Goal: Find specific page/section: Find specific page/section

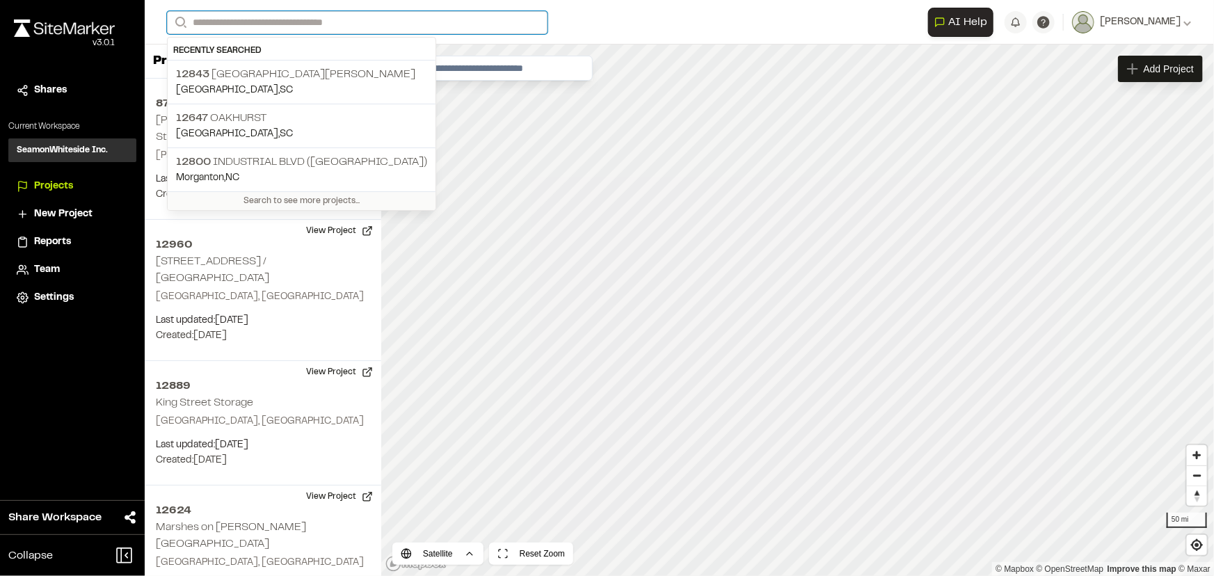
click at [279, 24] on input "Search" at bounding box center [357, 22] width 380 height 23
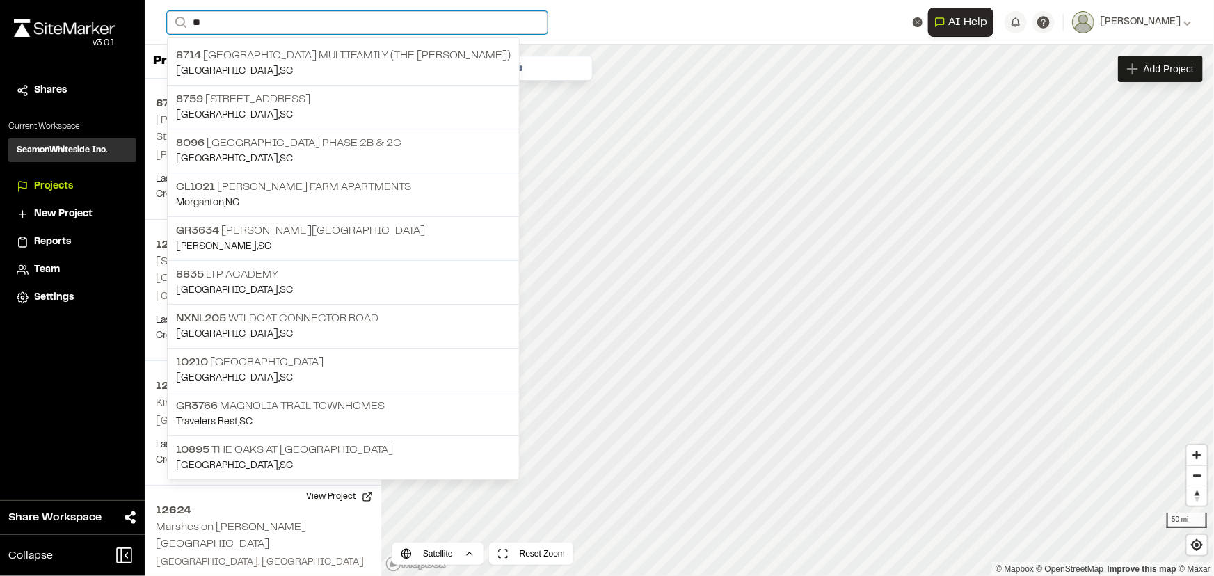
type input "*"
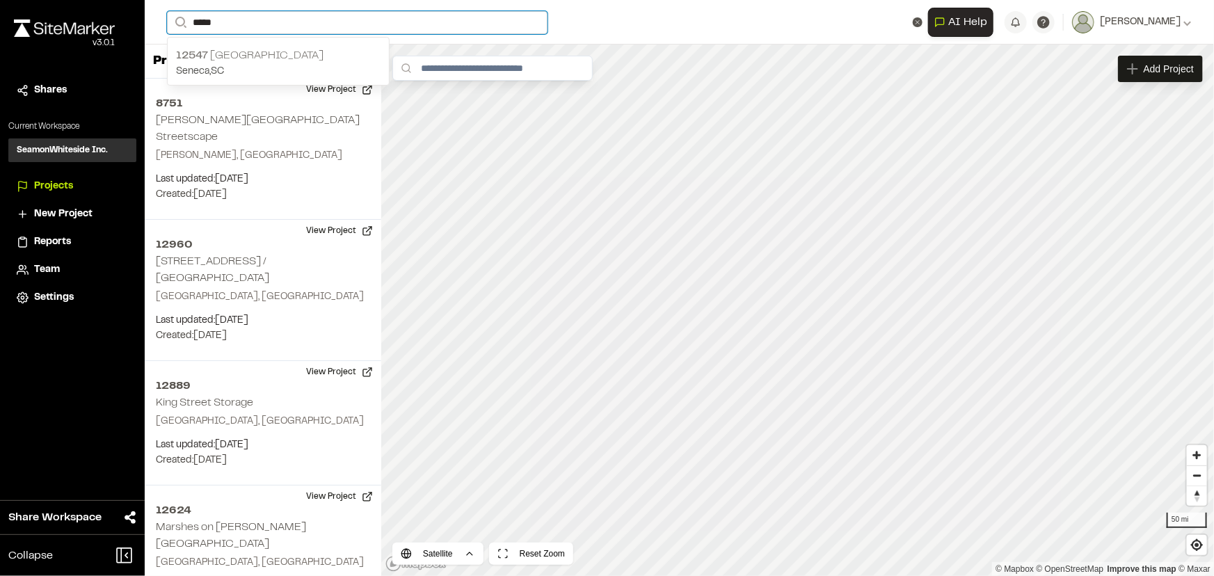
type input "*****"
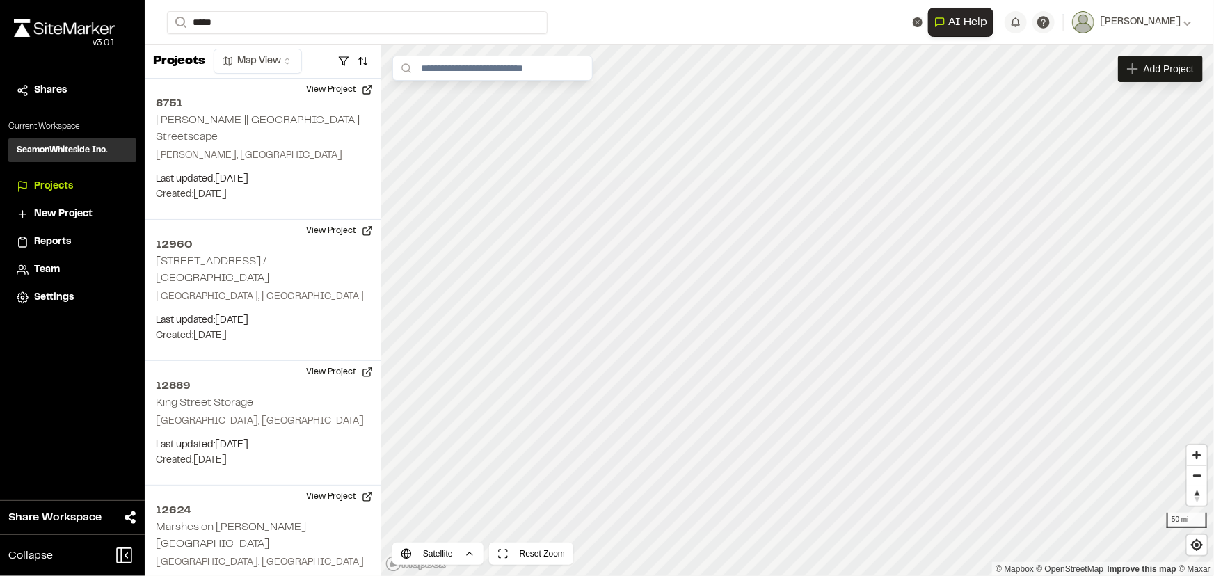
click at [243, 52] on p "12547 [GEOGRAPHIC_DATA]" at bounding box center [278, 55] width 204 height 17
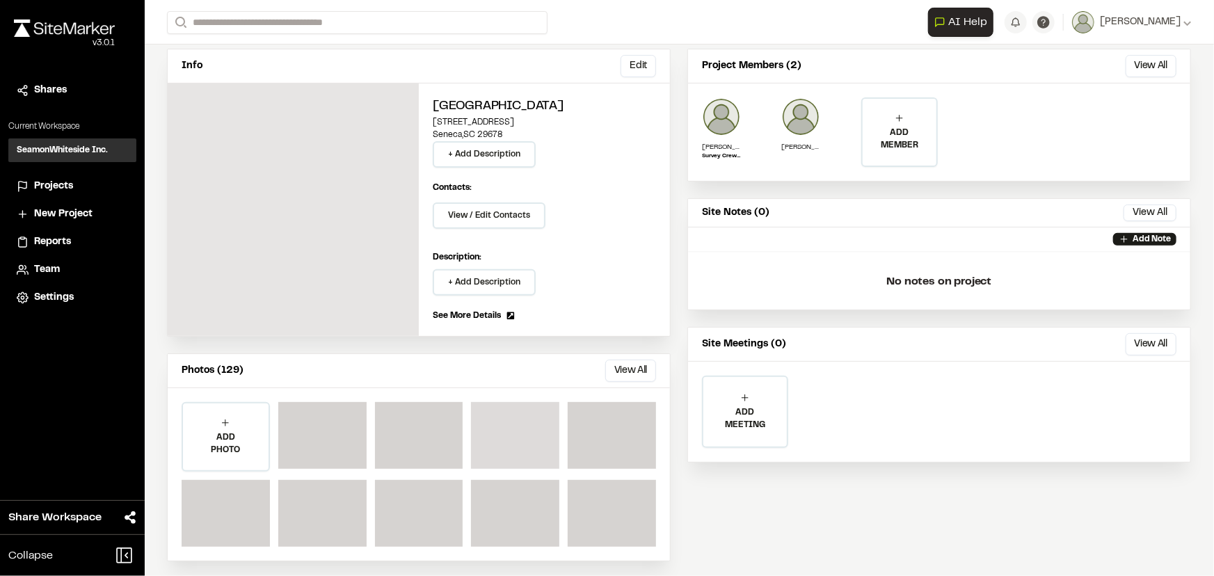
scroll to position [117, 0]
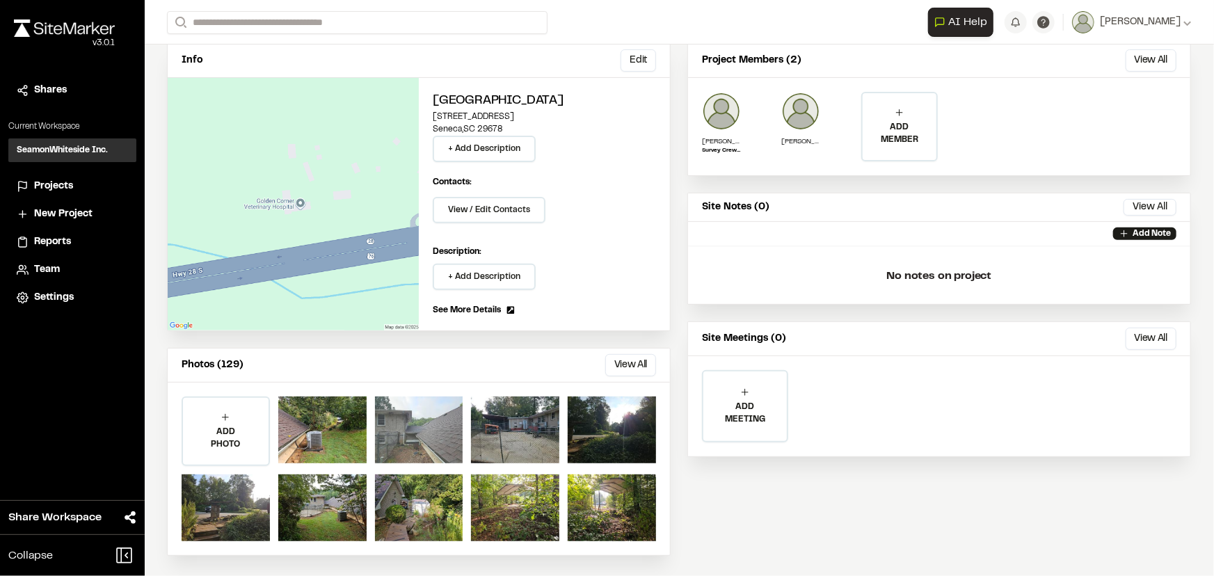
click at [397, 435] on div at bounding box center [419, 429] width 88 height 67
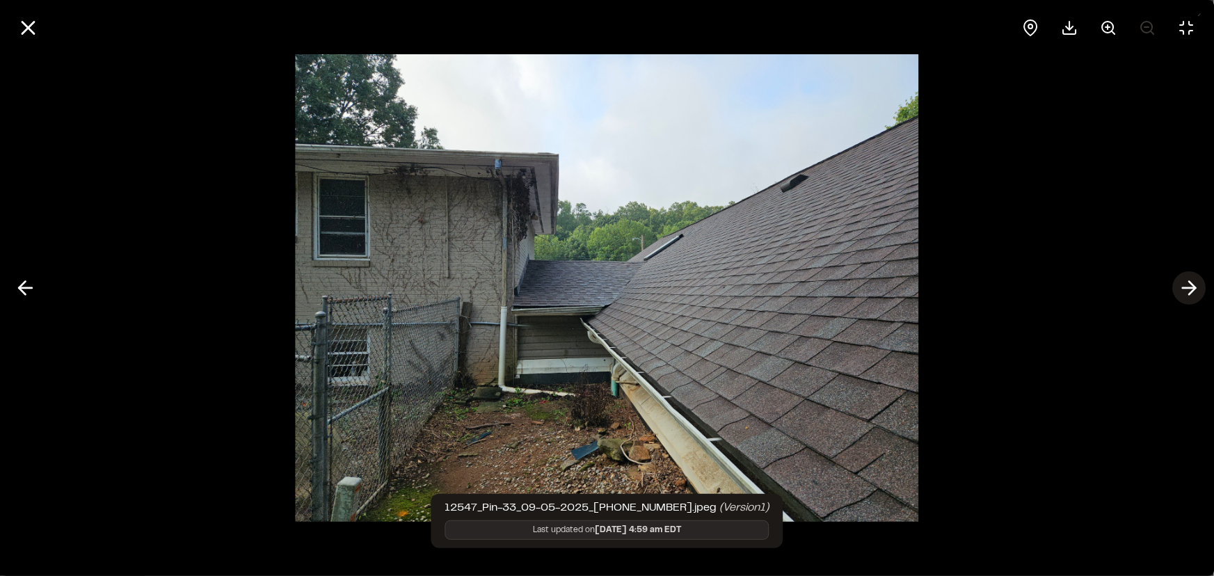
click at [1187, 282] on icon at bounding box center [1189, 288] width 22 height 24
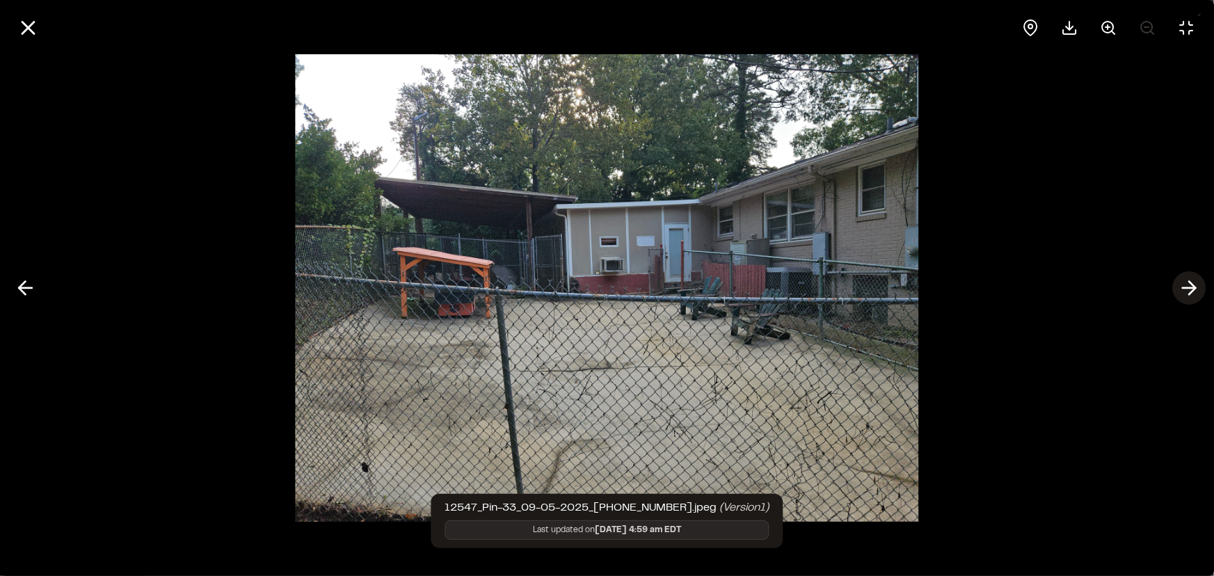
click at [1192, 285] on polyline at bounding box center [1192, 288] width 6 height 13
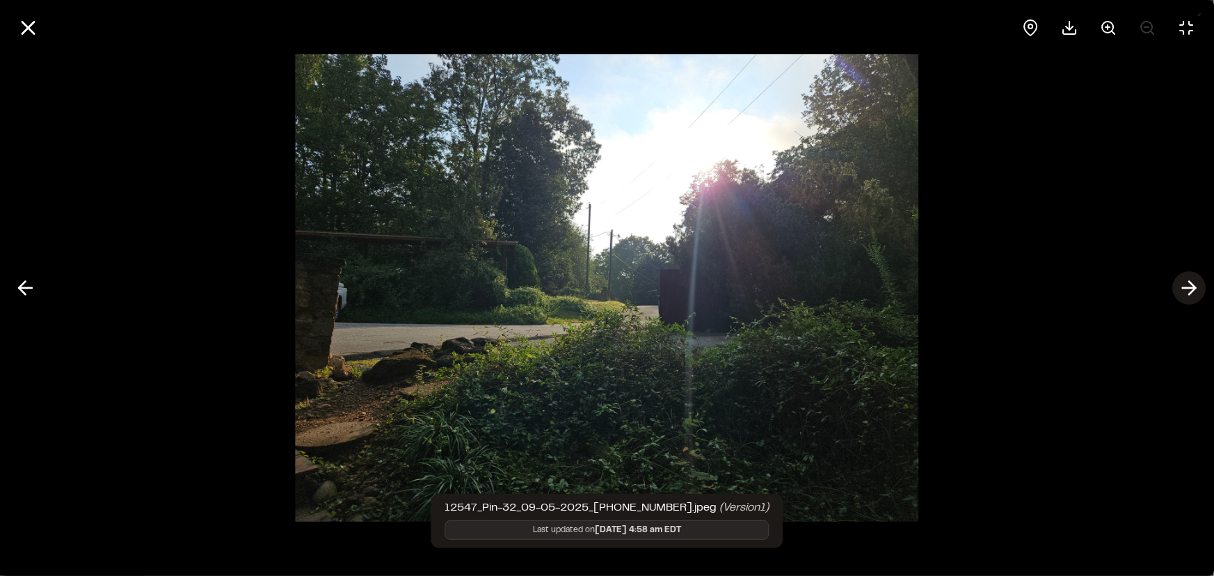
click at [1192, 285] on polyline at bounding box center [1192, 288] width 6 height 13
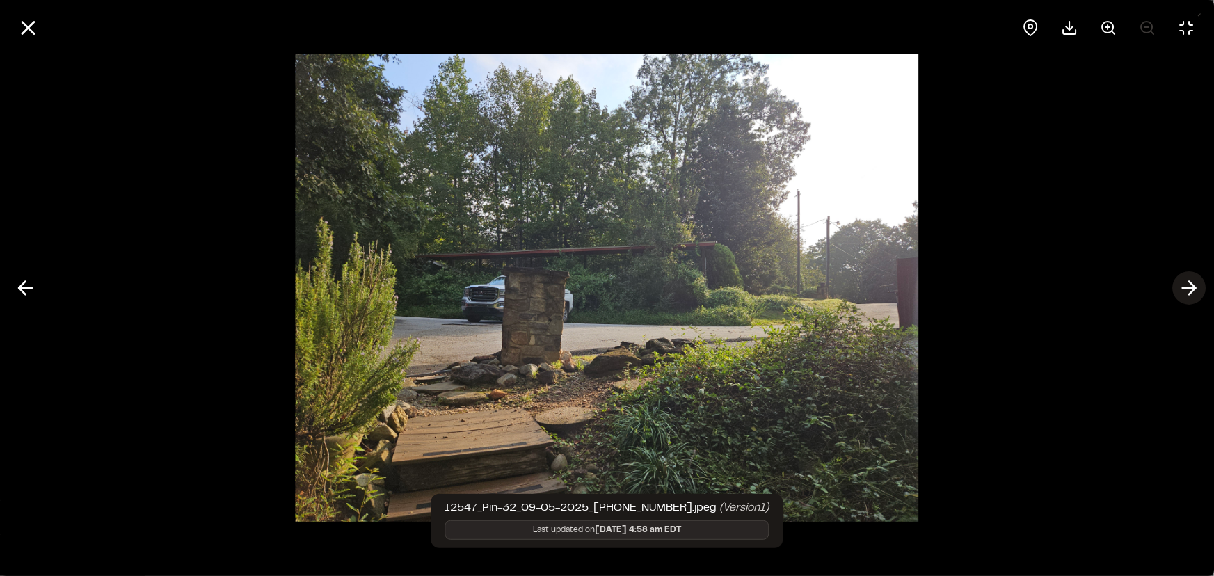
click at [1193, 285] on polyline at bounding box center [1192, 288] width 6 height 13
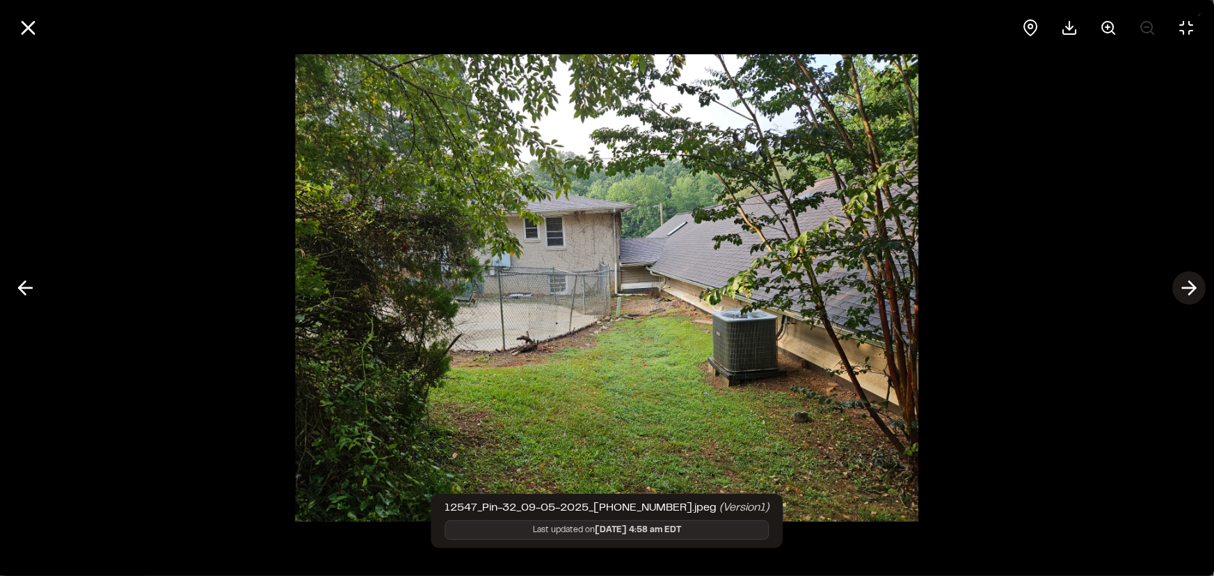
click at [1193, 285] on polyline at bounding box center [1192, 288] width 6 height 13
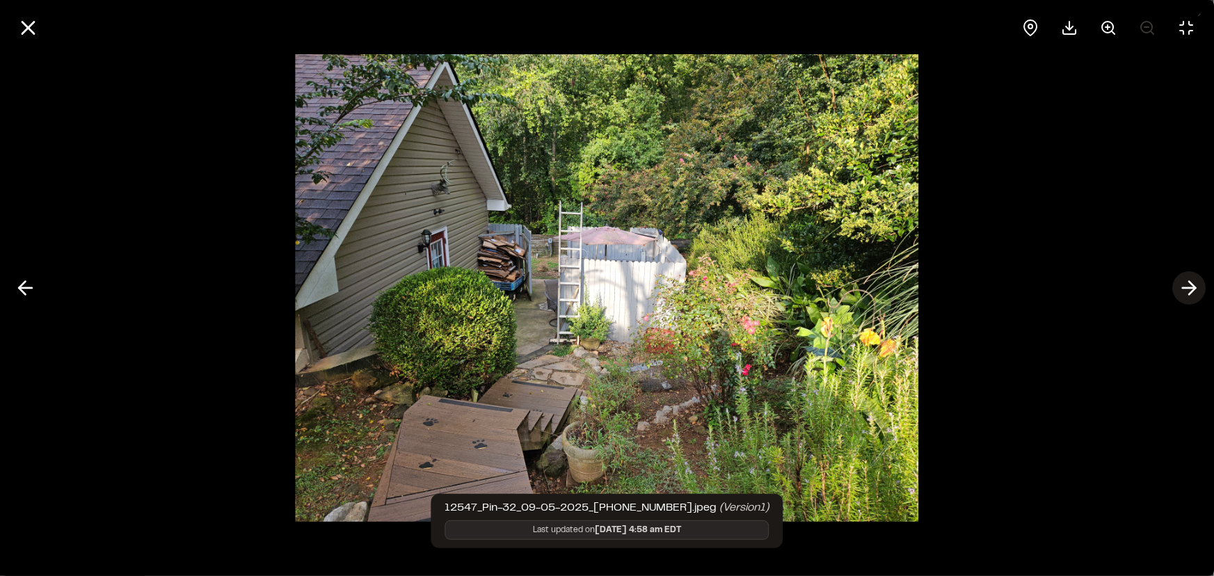
click at [1194, 289] on polyline at bounding box center [1192, 288] width 6 height 13
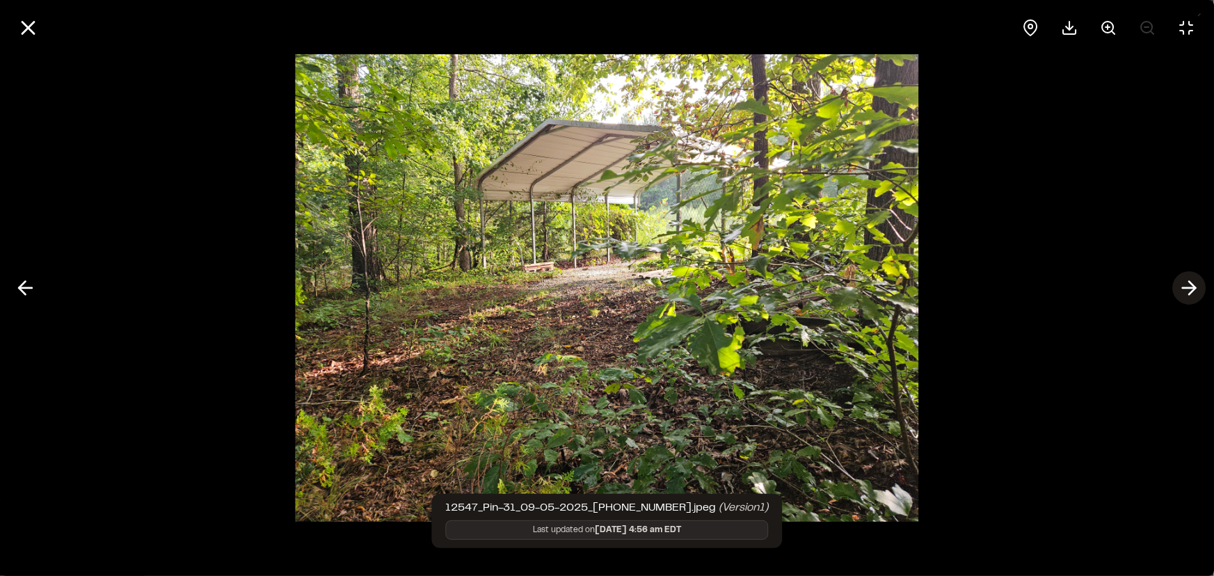
click at [1194, 289] on polyline at bounding box center [1192, 288] width 6 height 13
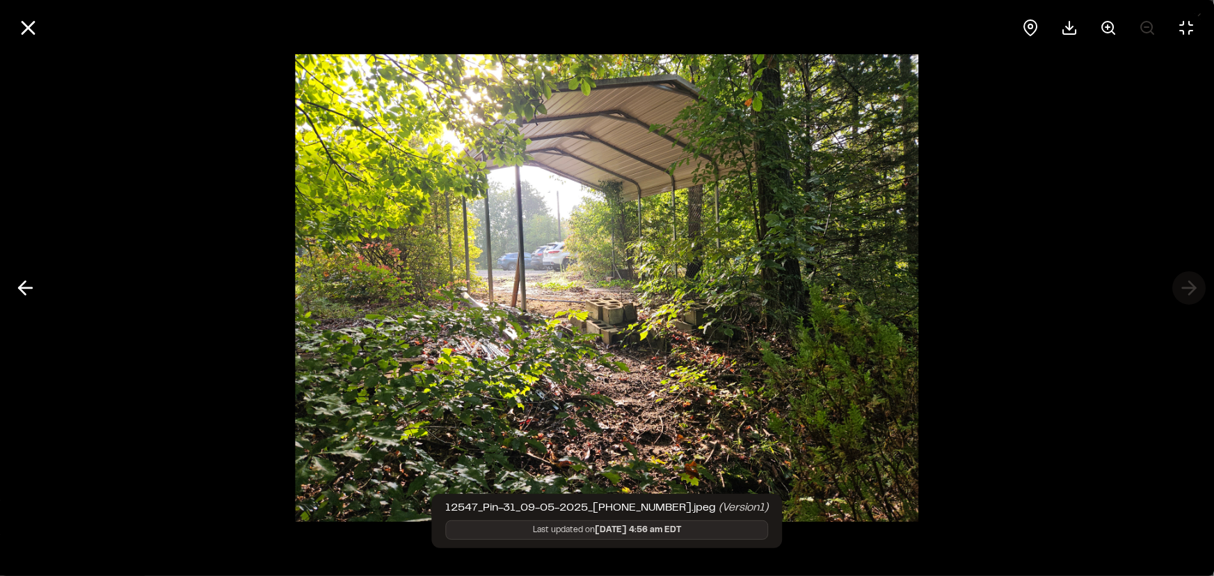
click at [1194, 289] on div at bounding box center [607, 288] width 1214 height 576
click at [24, 290] on icon at bounding box center [25, 288] width 22 height 24
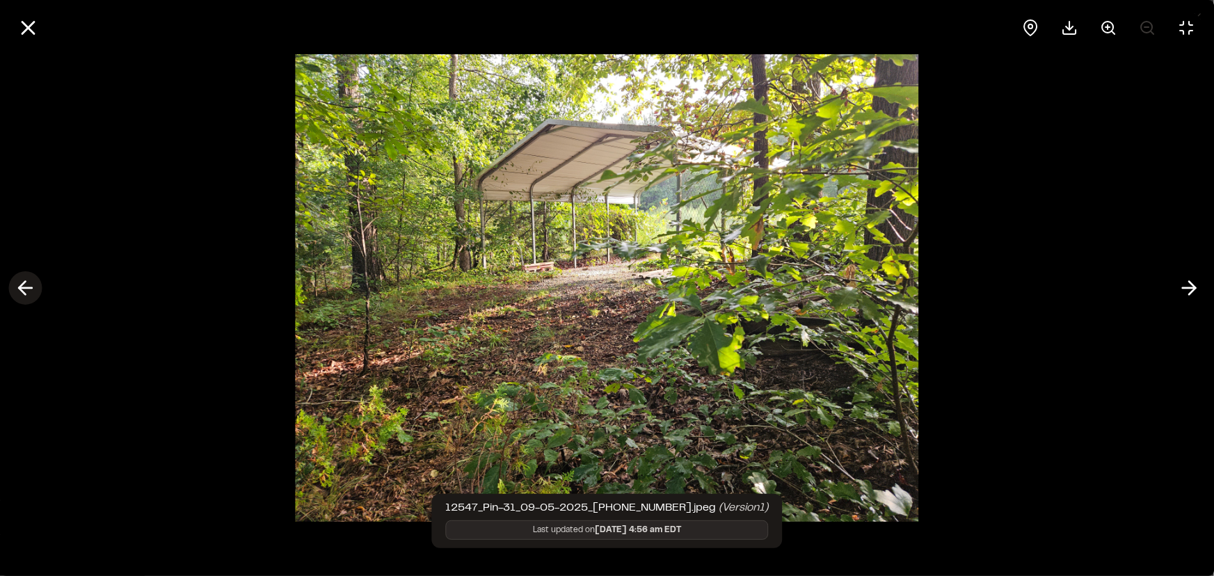
click at [24, 290] on icon at bounding box center [25, 288] width 22 height 24
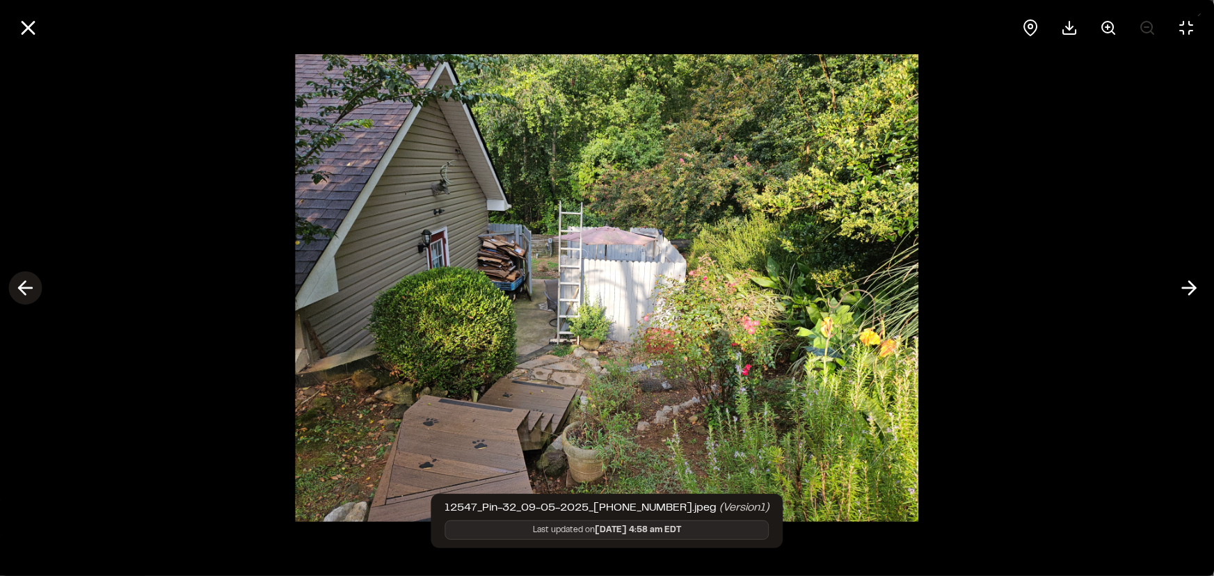
click at [20, 294] on icon at bounding box center [25, 288] width 22 height 24
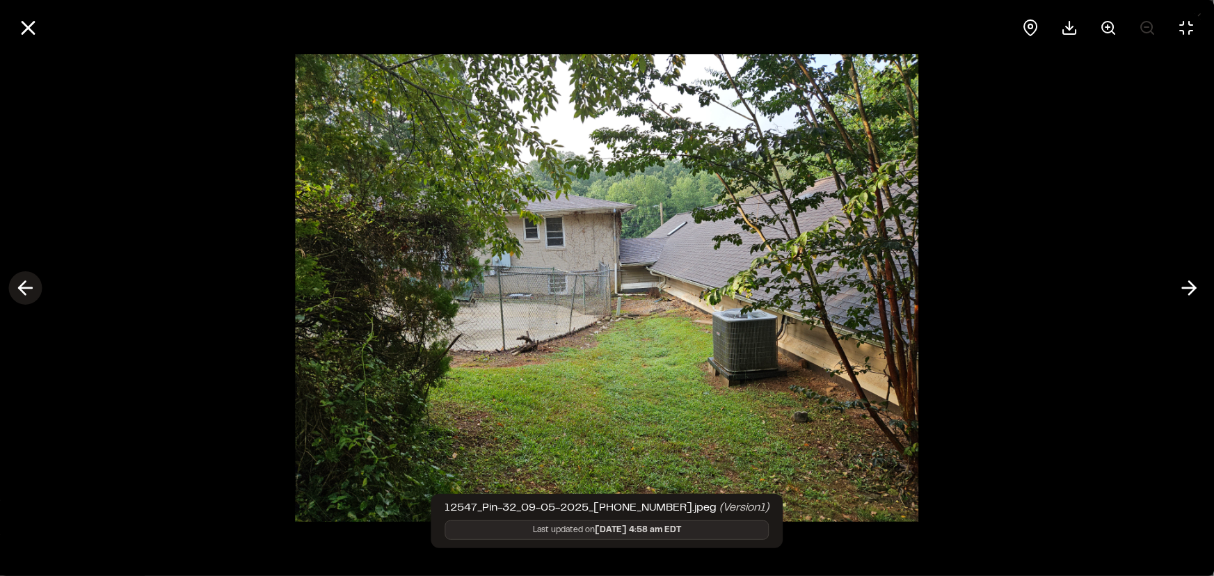
click at [14, 287] on icon at bounding box center [25, 288] width 22 height 24
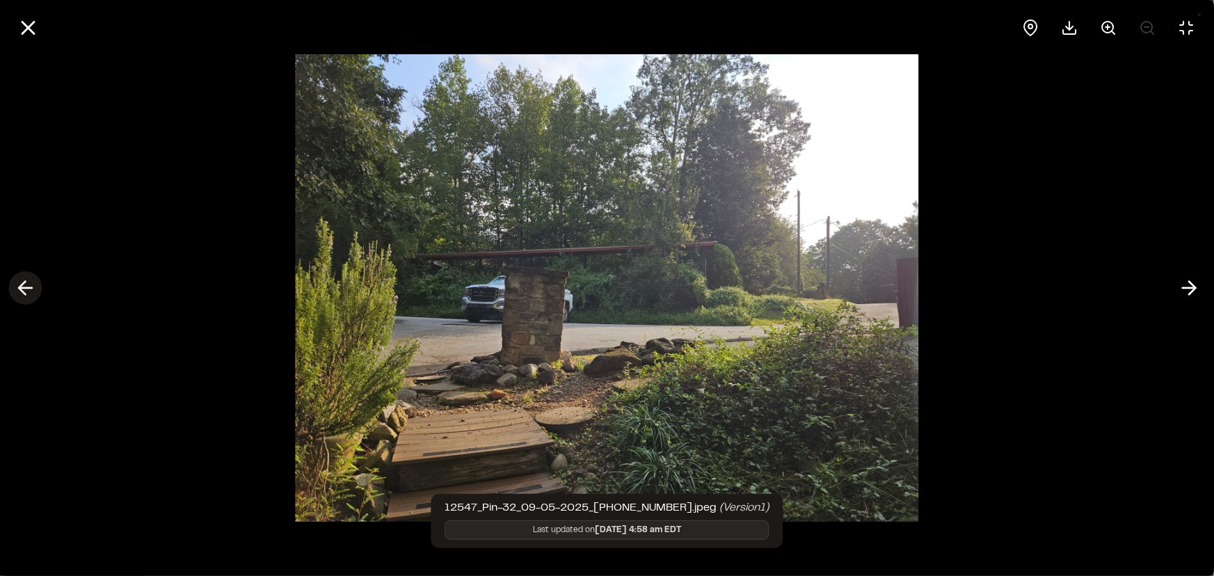
click at [14, 289] on icon at bounding box center [25, 288] width 22 height 24
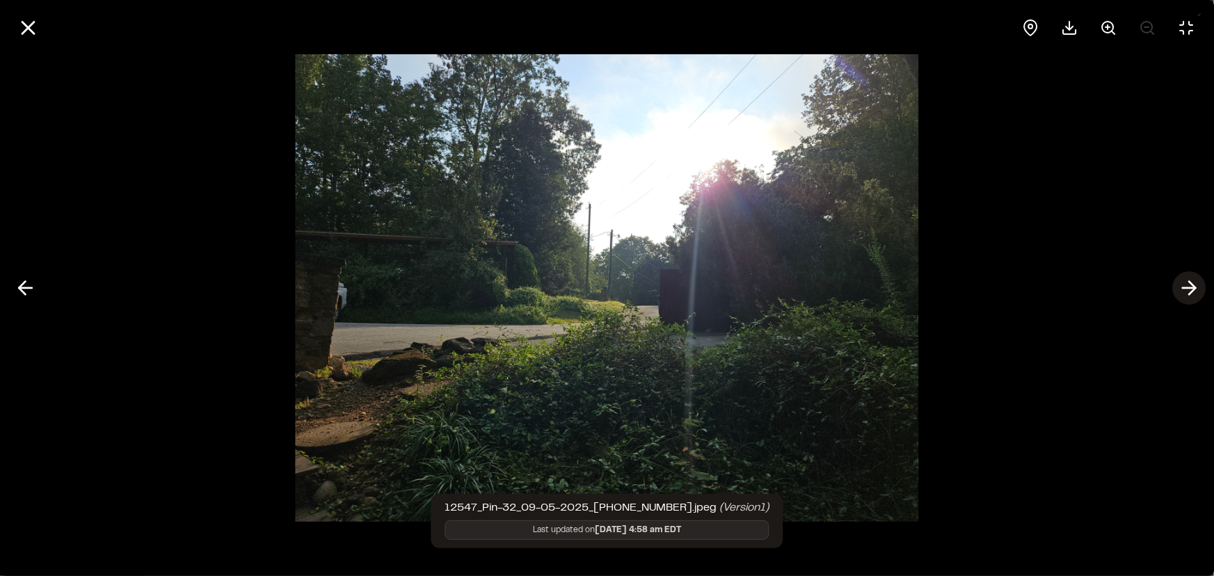
click at [1186, 285] on icon at bounding box center [1189, 288] width 22 height 24
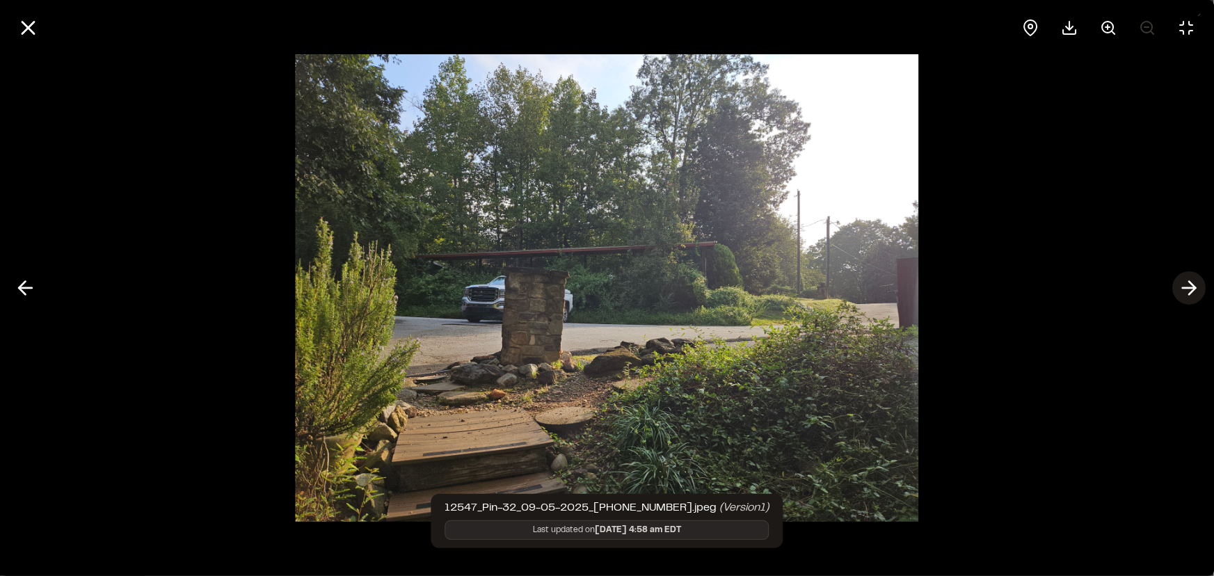
click at [1185, 288] on line at bounding box center [1188, 288] width 13 height 0
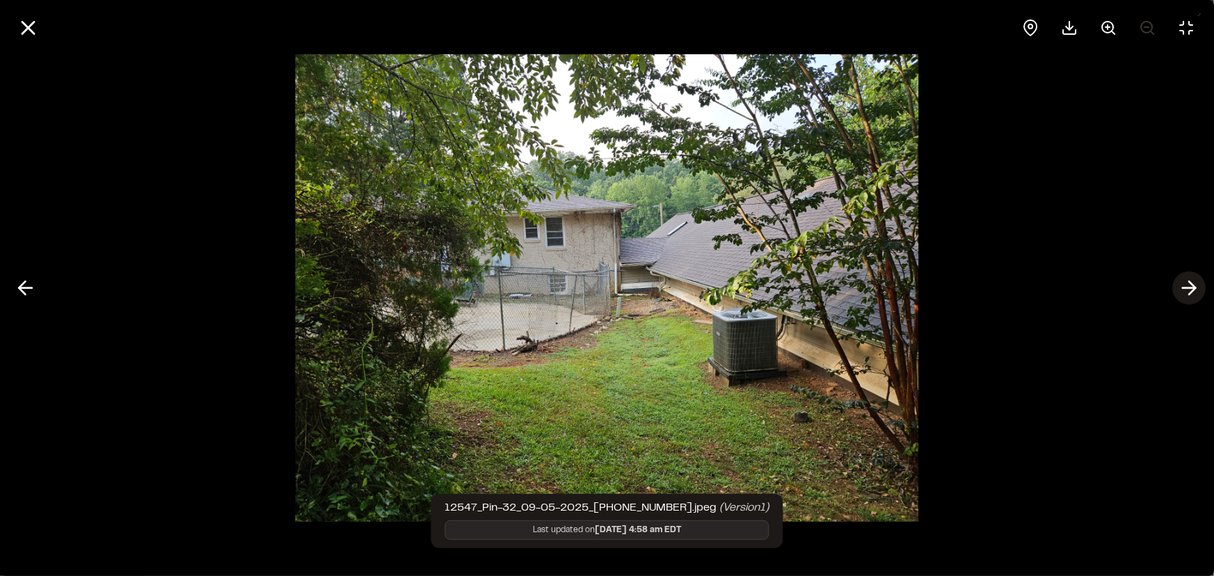
click at [1194, 289] on polyline at bounding box center [1192, 288] width 6 height 13
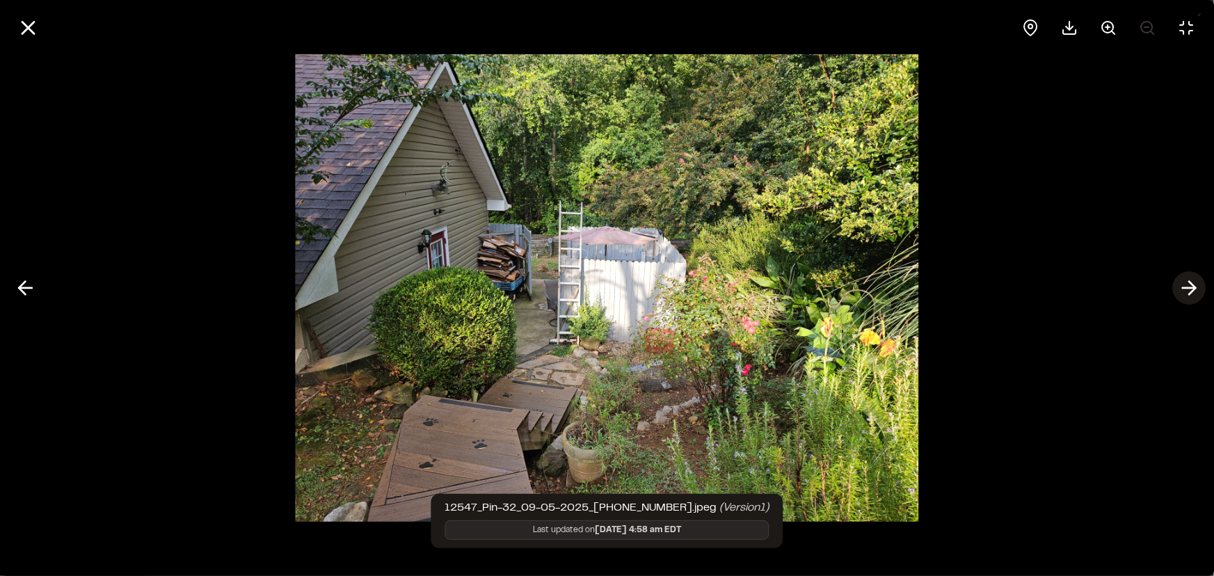
click at [1194, 287] on polyline at bounding box center [1192, 288] width 6 height 13
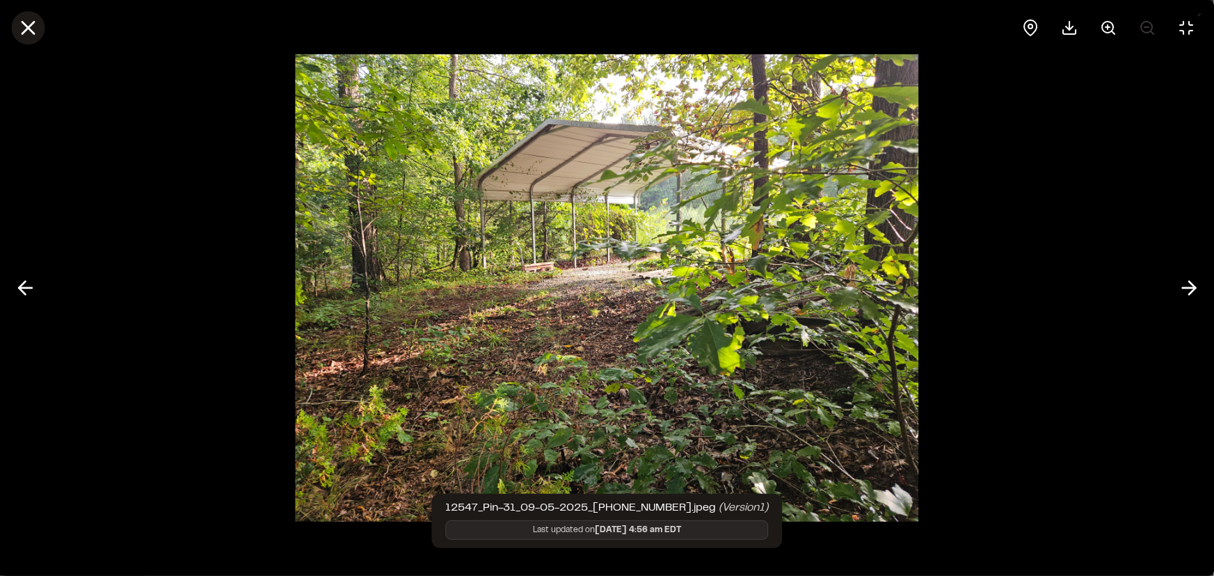
click at [36, 24] on icon at bounding box center [28, 28] width 24 height 24
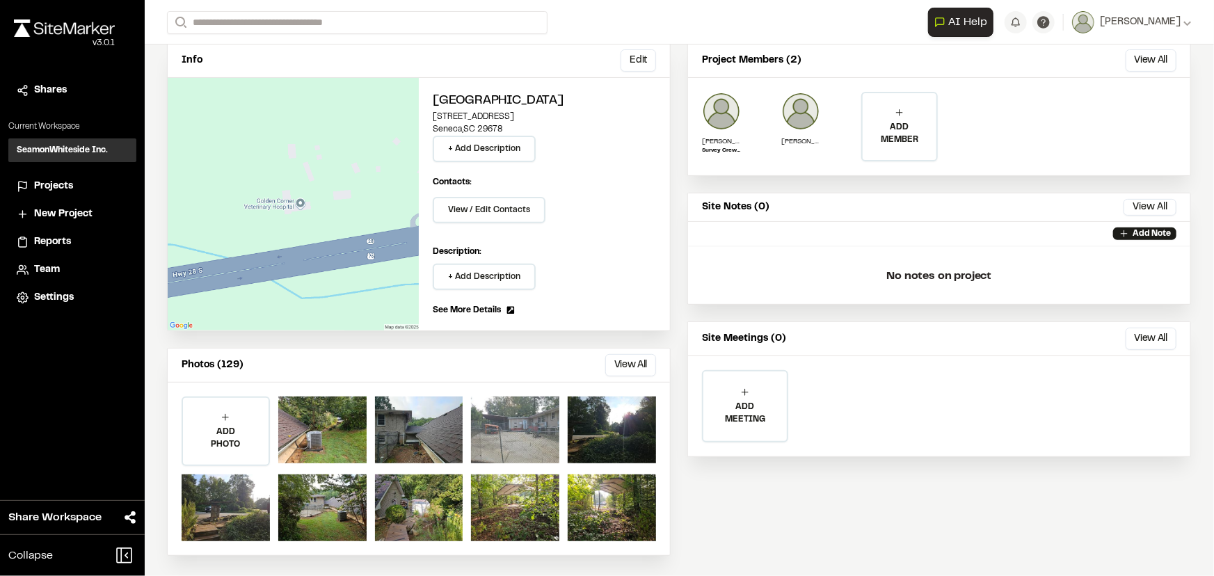
click at [545, 444] on div at bounding box center [515, 429] width 88 height 67
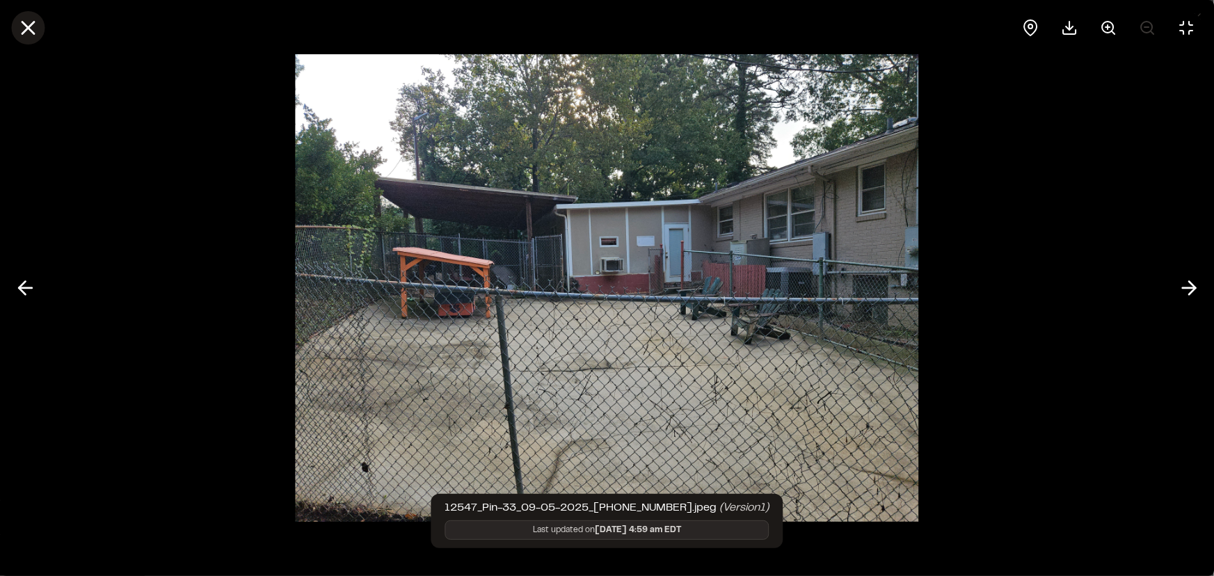
click at [22, 31] on icon at bounding box center [28, 28] width 24 height 24
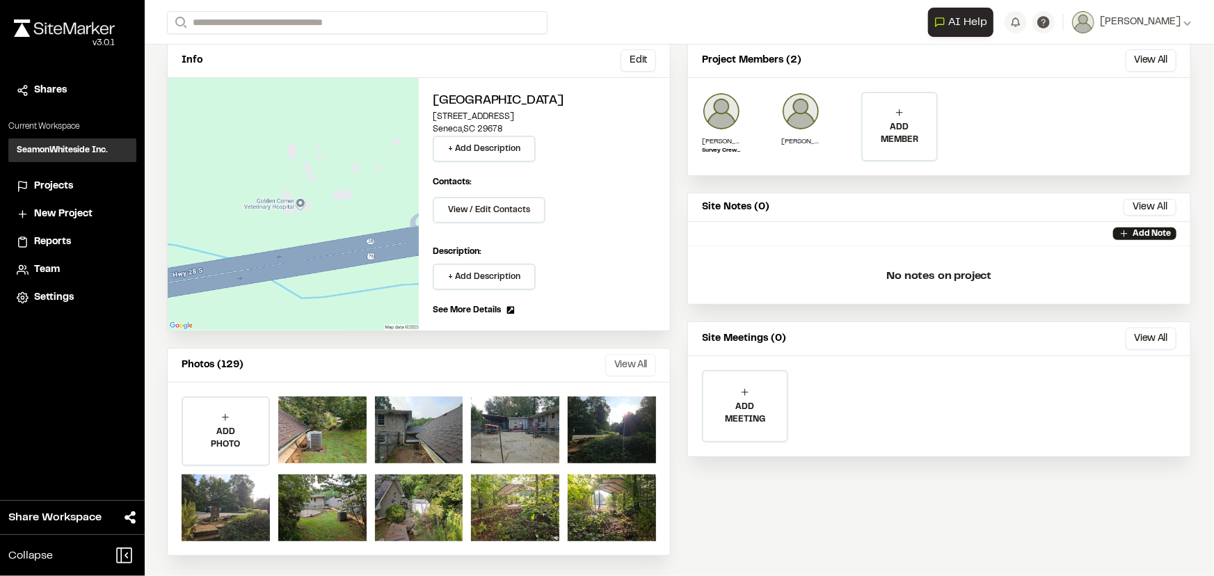
click at [614, 358] on button "View All" at bounding box center [630, 365] width 51 height 22
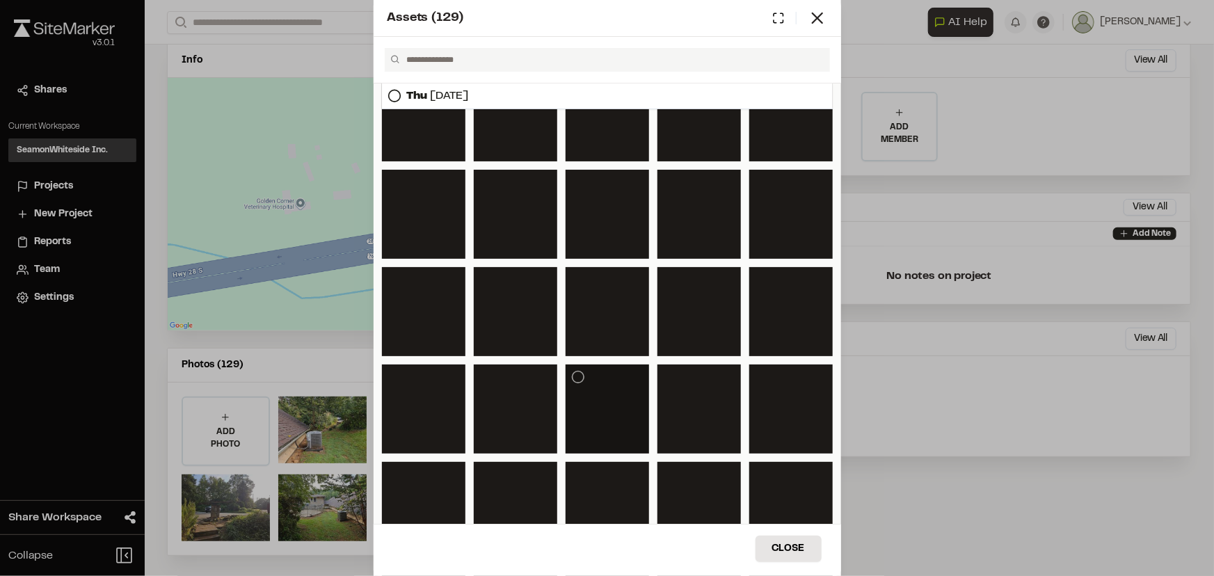
scroll to position [656, 0]
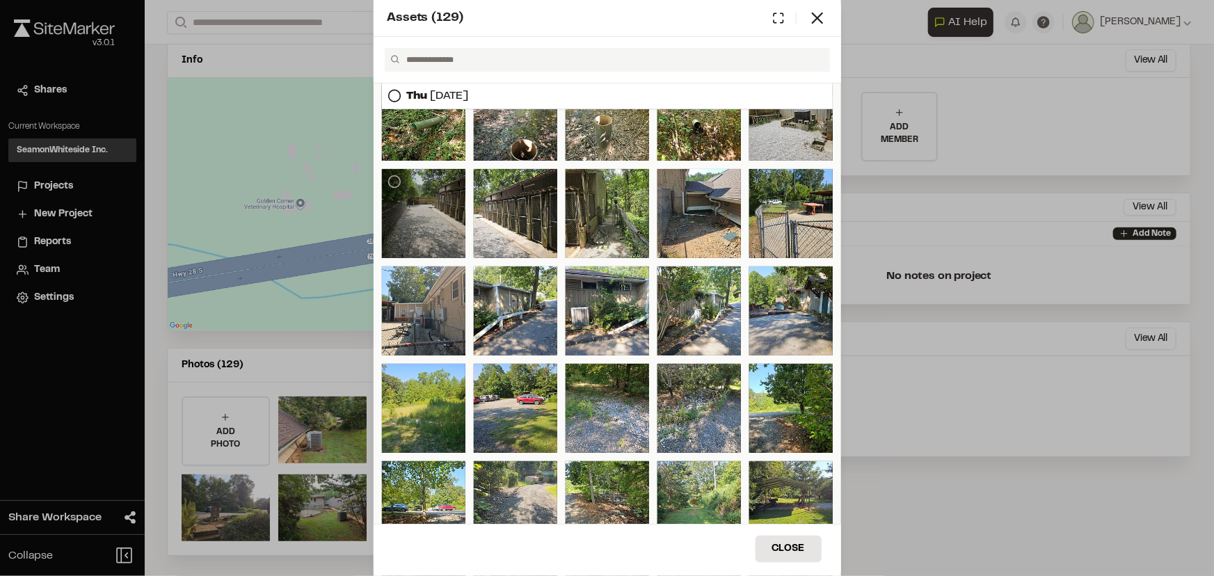
click at [428, 239] on div at bounding box center [423, 213] width 83 height 89
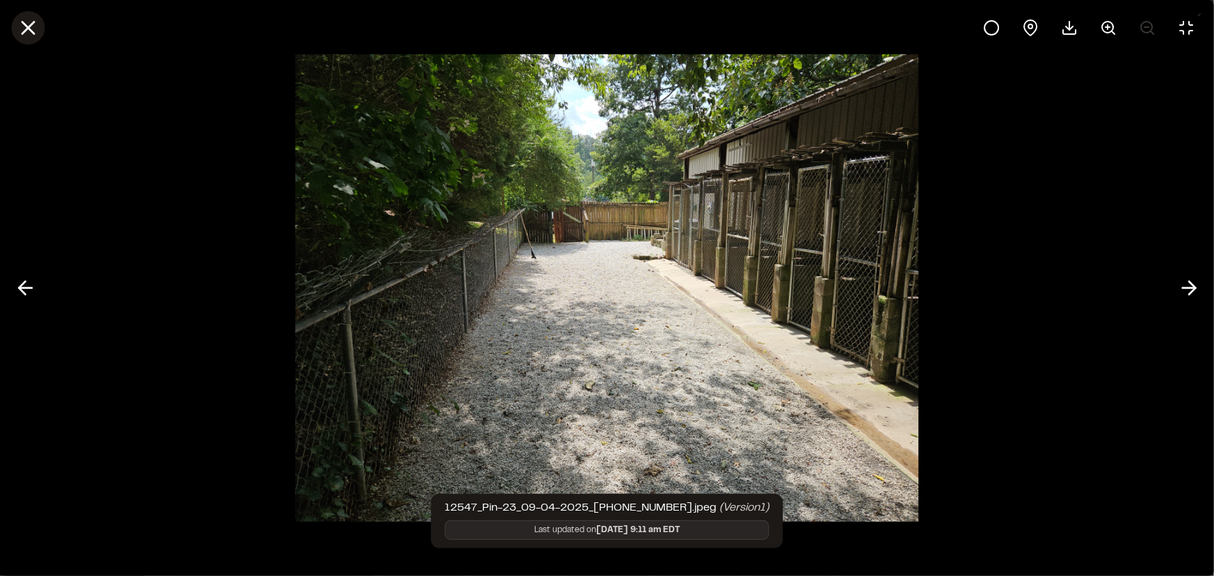
click at [33, 31] on icon at bounding box center [28, 28] width 24 height 24
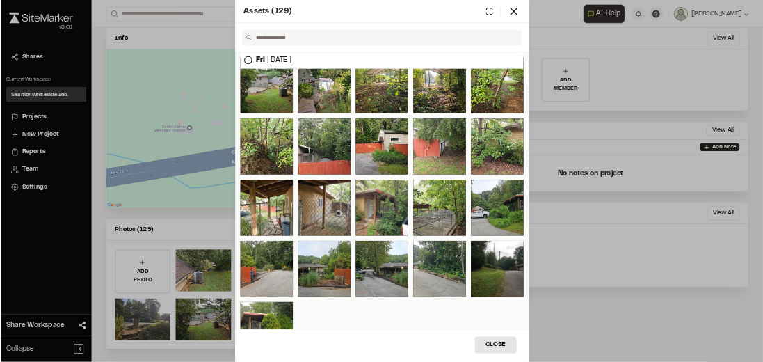
scroll to position [118, 0]
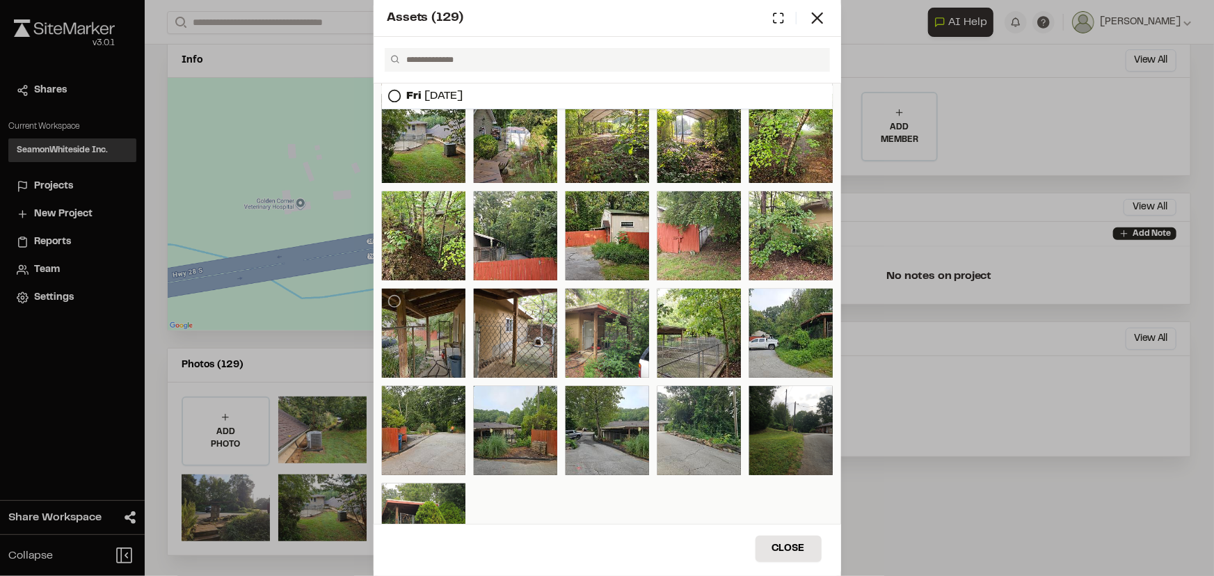
click at [439, 337] on div at bounding box center [423, 333] width 83 height 89
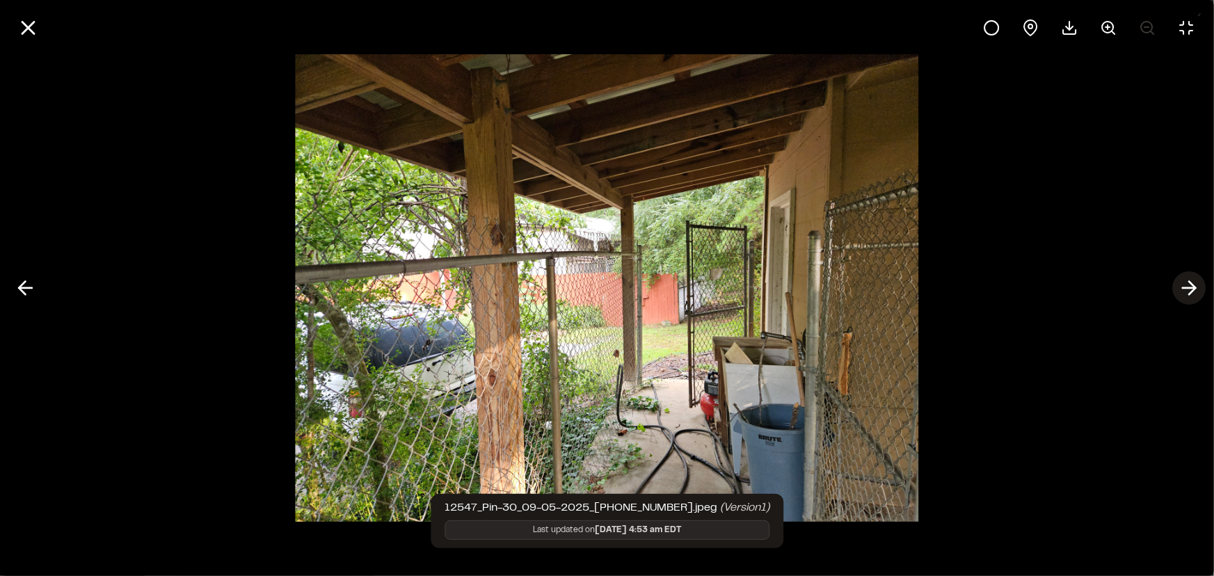
click at [1195, 294] on icon at bounding box center [1189, 288] width 22 height 24
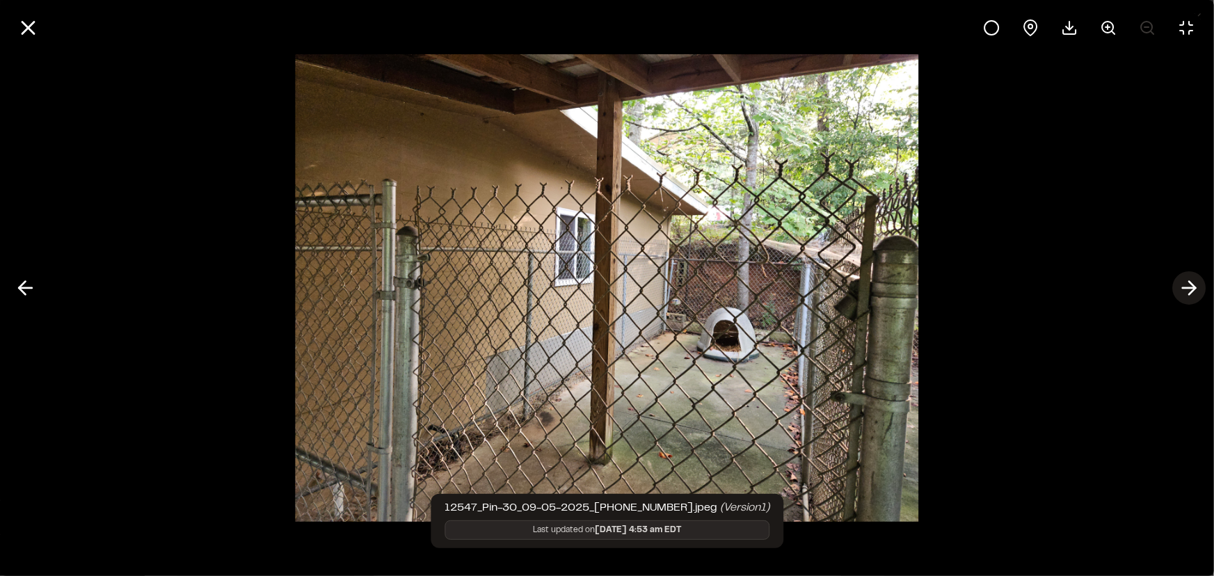
click at [1198, 300] on button at bounding box center [1188, 287] width 33 height 33
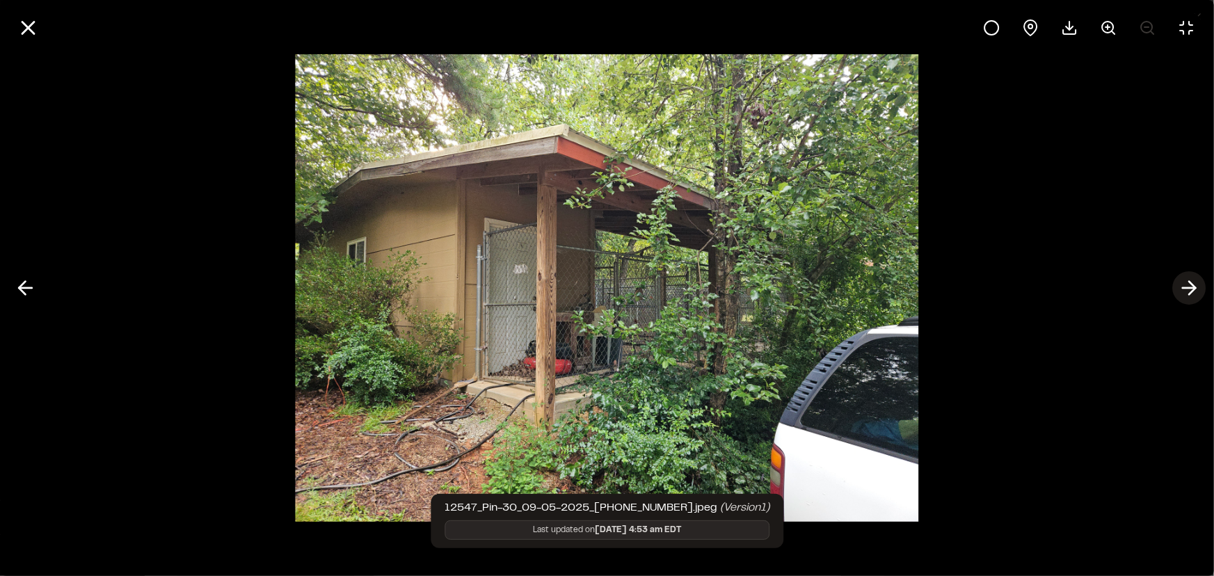
click at [1186, 288] on line at bounding box center [1188, 288] width 13 height 0
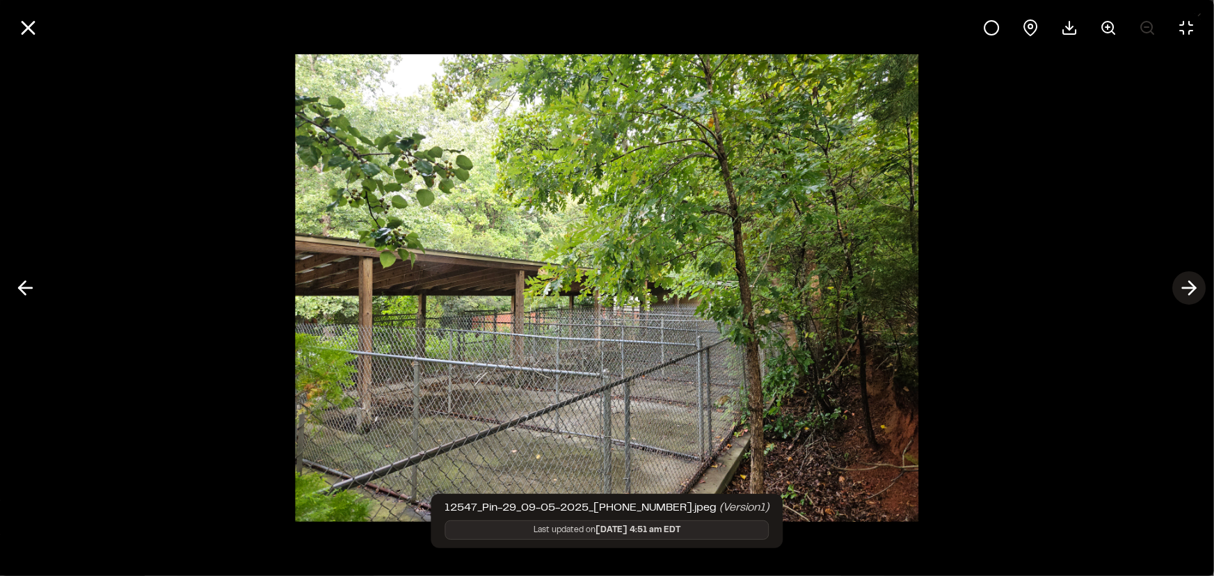
click at [1197, 288] on icon at bounding box center [1189, 288] width 22 height 24
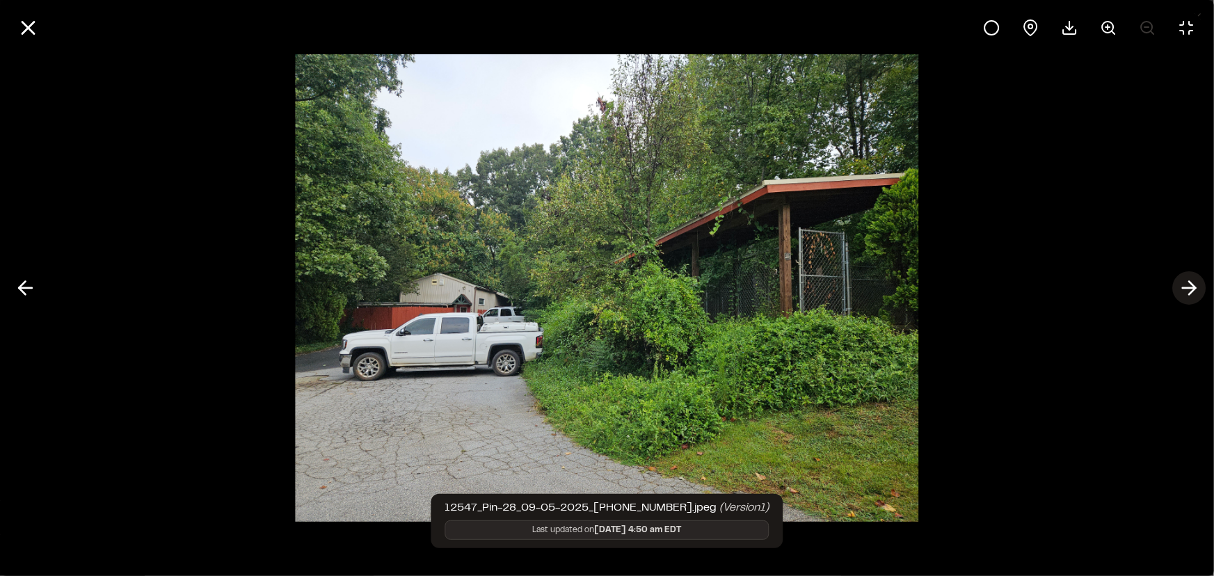
click at [1183, 278] on icon at bounding box center [1189, 288] width 22 height 24
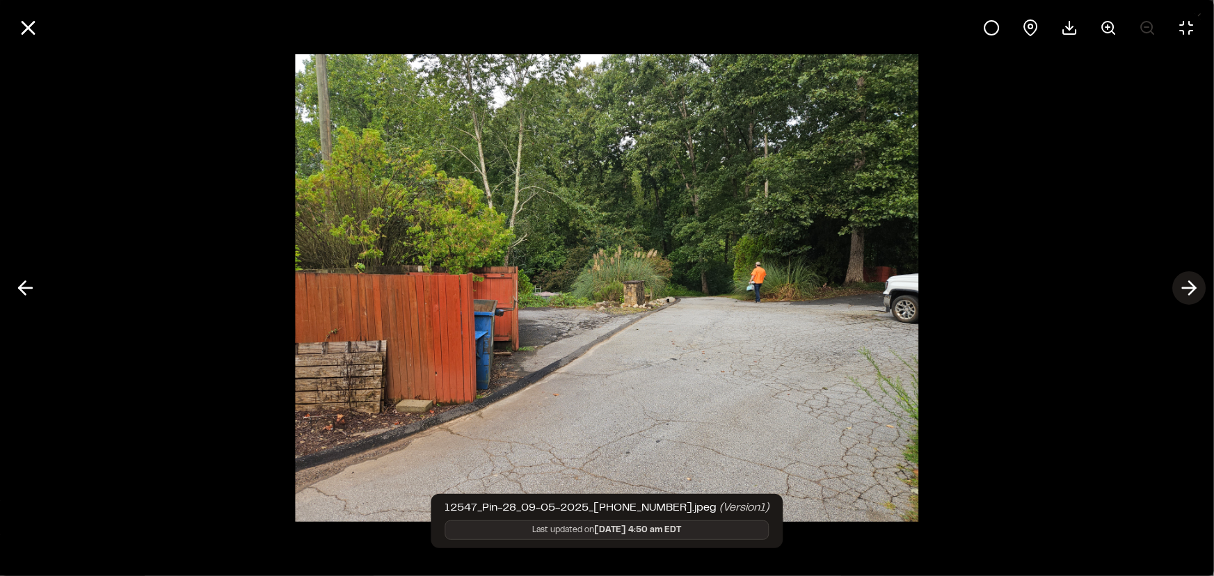
click at [1187, 292] on icon at bounding box center [1189, 288] width 22 height 24
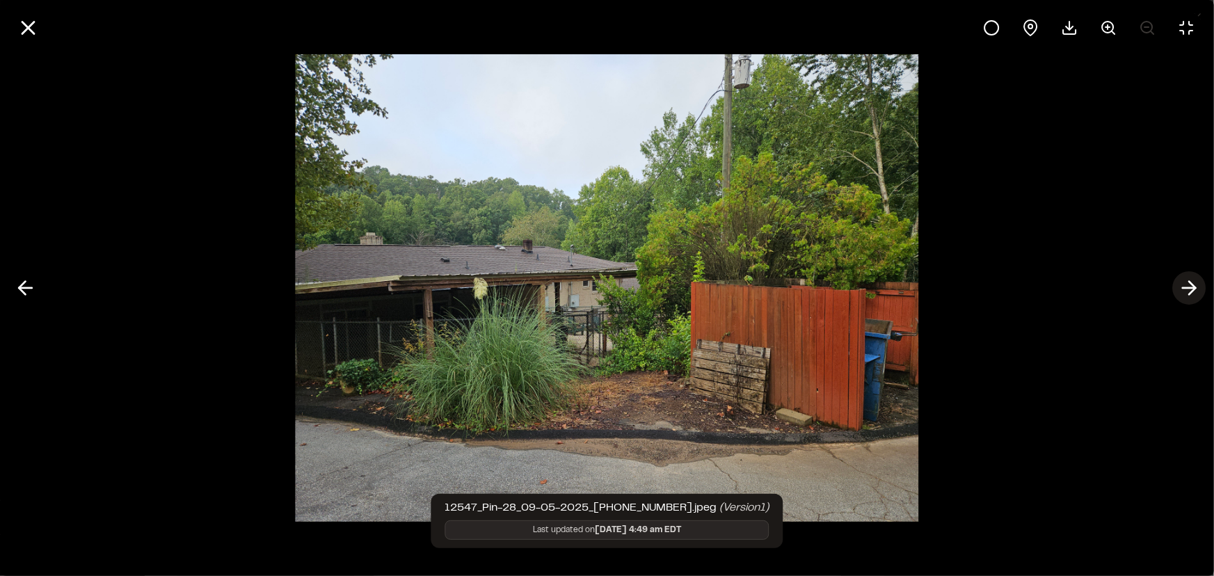
click at [1185, 288] on line at bounding box center [1188, 288] width 13 height 0
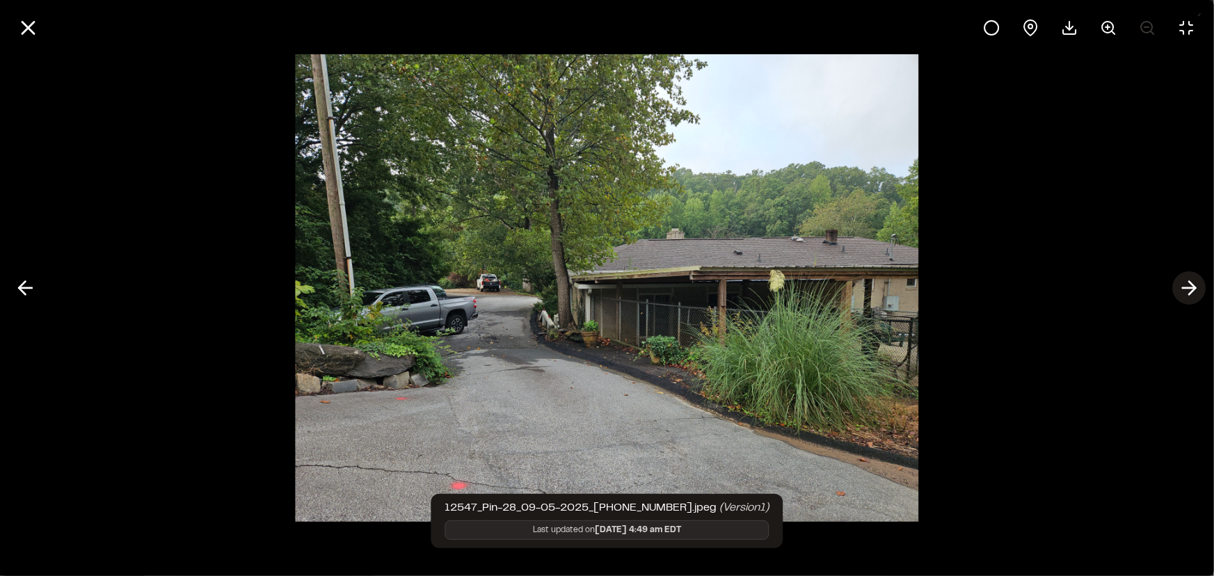
click at [1188, 294] on icon at bounding box center [1189, 288] width 22 height 24
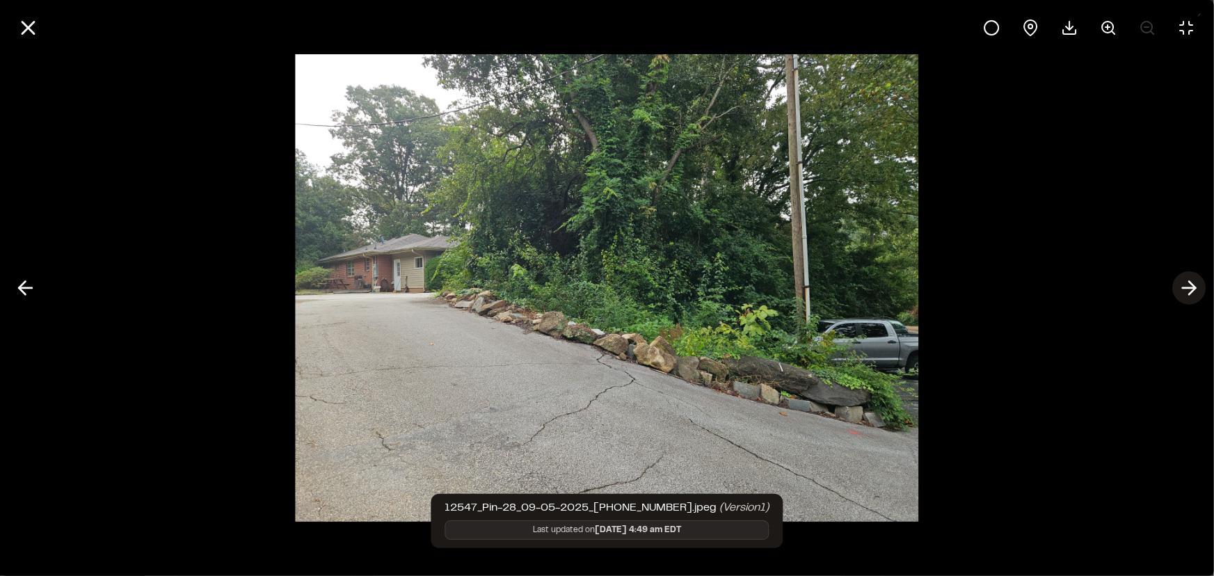
click at [1185, 289] on icon at bounding box center [1189, 288] width 22 height 24
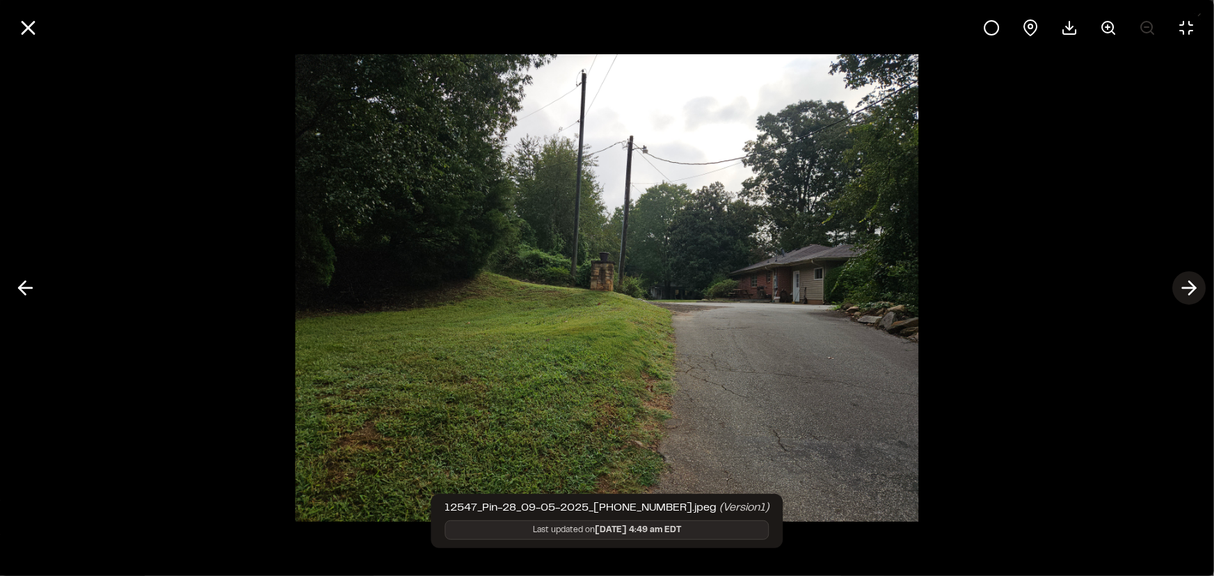
click at [1185, 288] on line at bounding box center [1188, 288] width 13 height 0
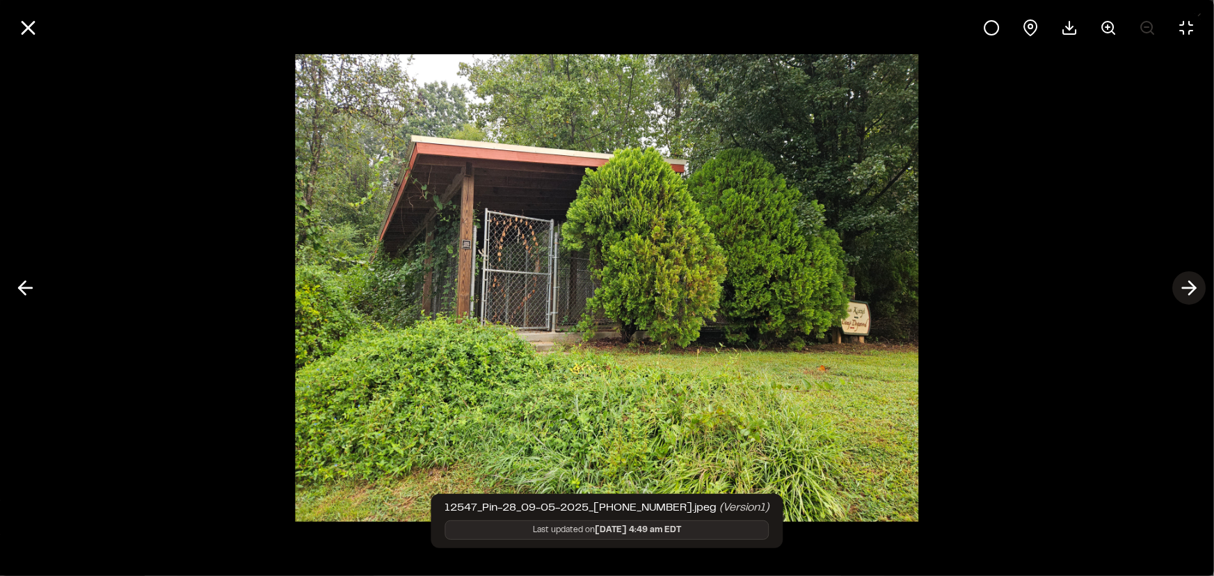
click at [1197, 290] on icon at bounding box center [1189, 288] width 22 height 24
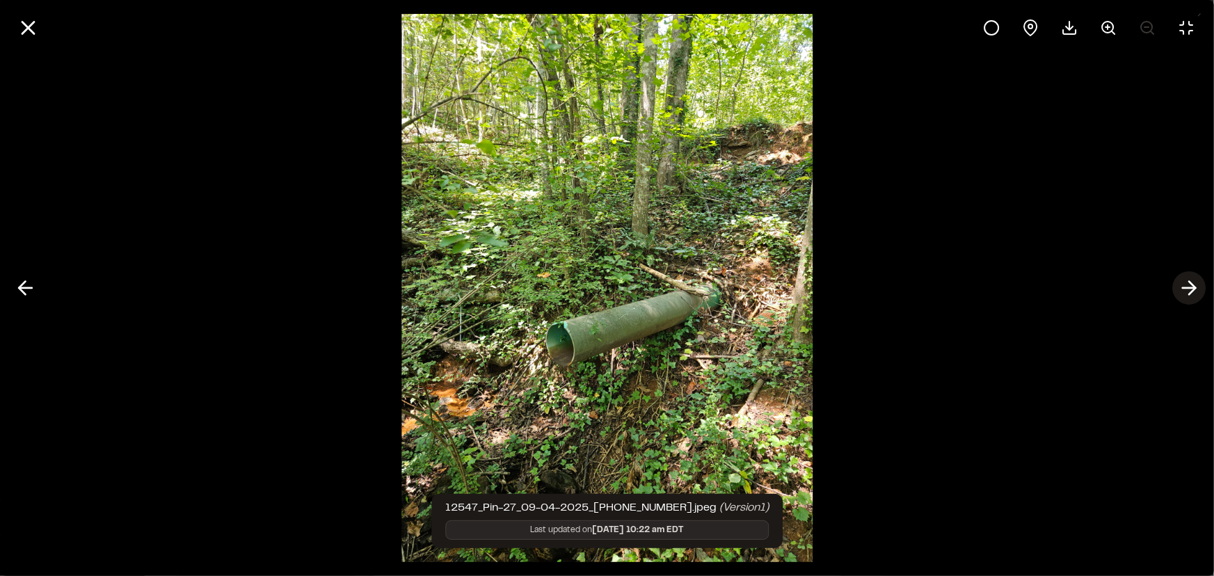
click at [1193, 289] on polyline at bounding box center [1192, 288] width 6 height 13
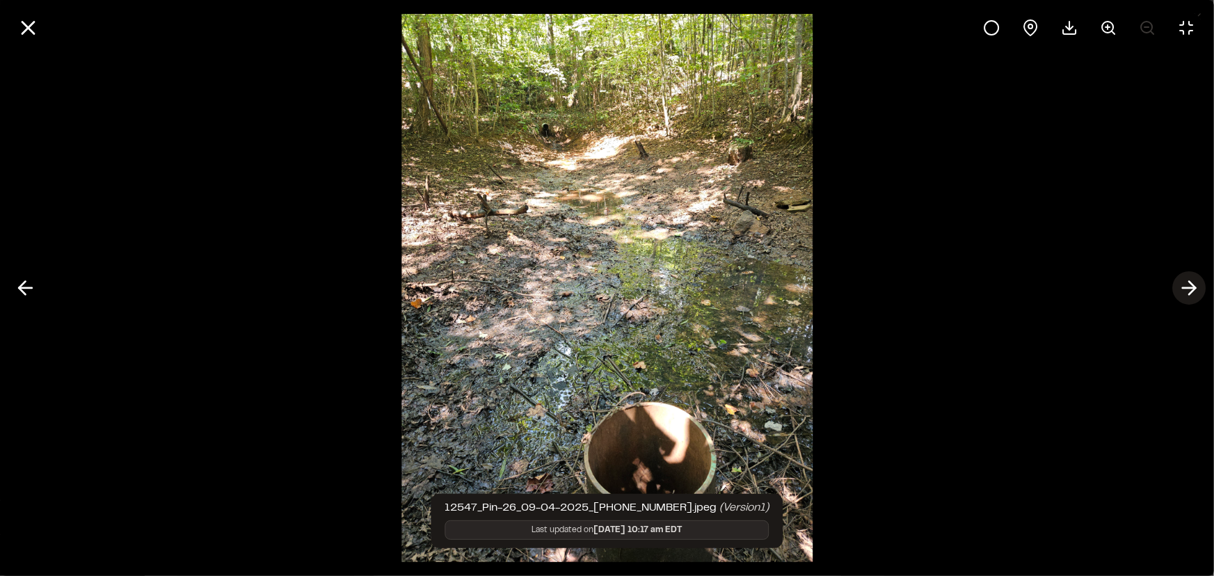
click at [1192, 288] on line at bounding box center [1188, 288] width 13 height 0
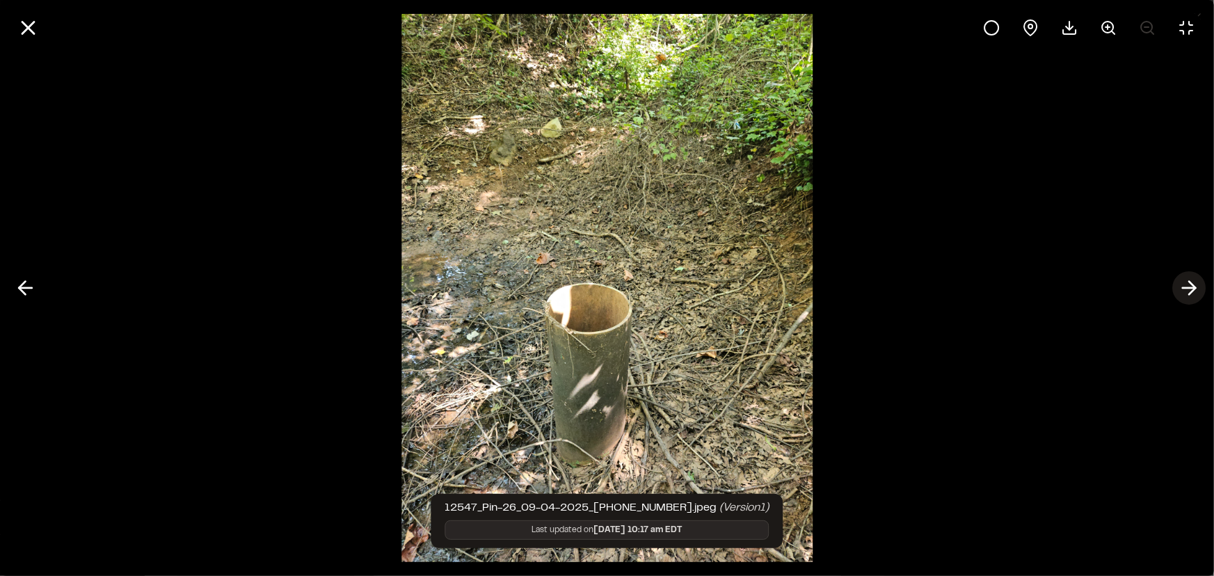
click at [1192, 287] on icon at bounding box center [1189, 288] width 22 height 24
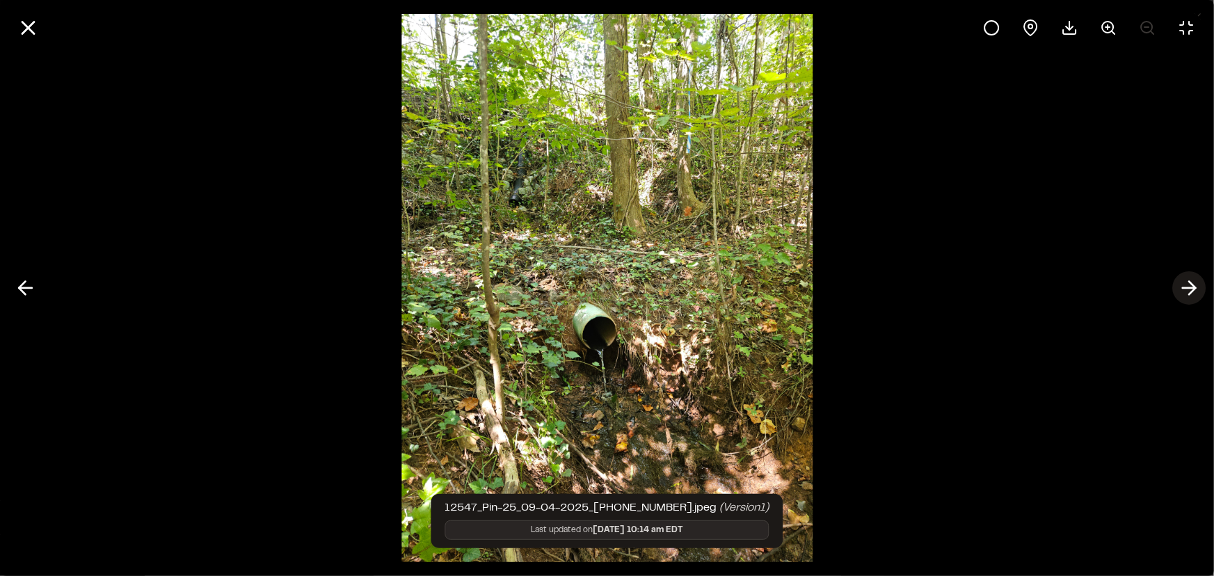
click at [1195, 292] on icon at bounding box center [1189, 288] width 22 height 24
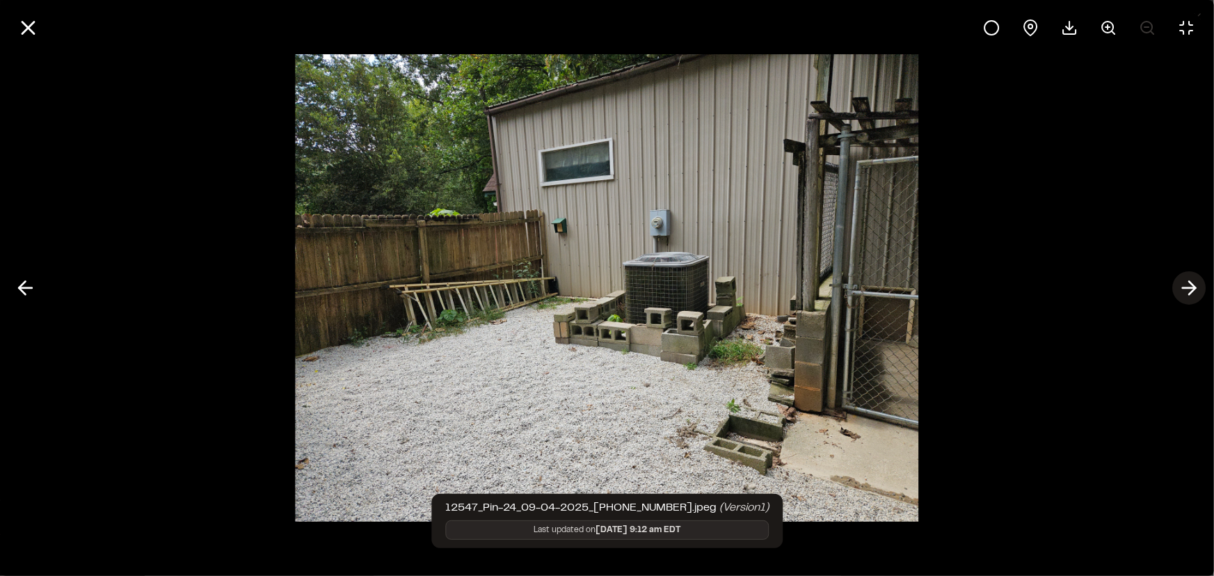
click at [1185, 282] on icon at bounding box center [1189, 288] width 22 height 24
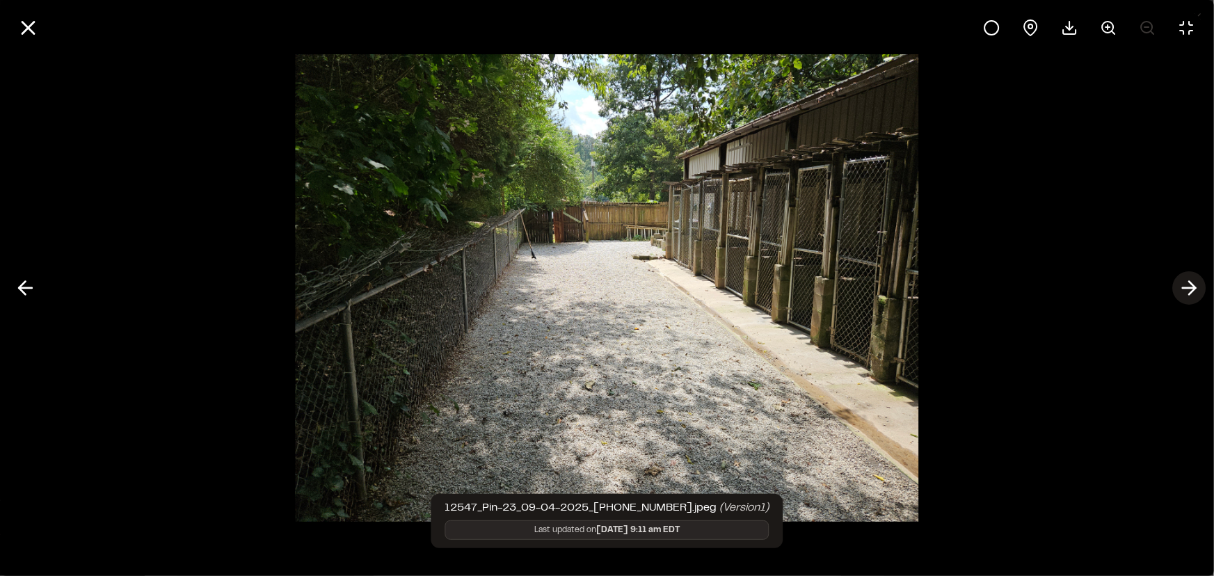
click at [1185, 283] on icon at bounding box center [1189, 288] width 22 height 24
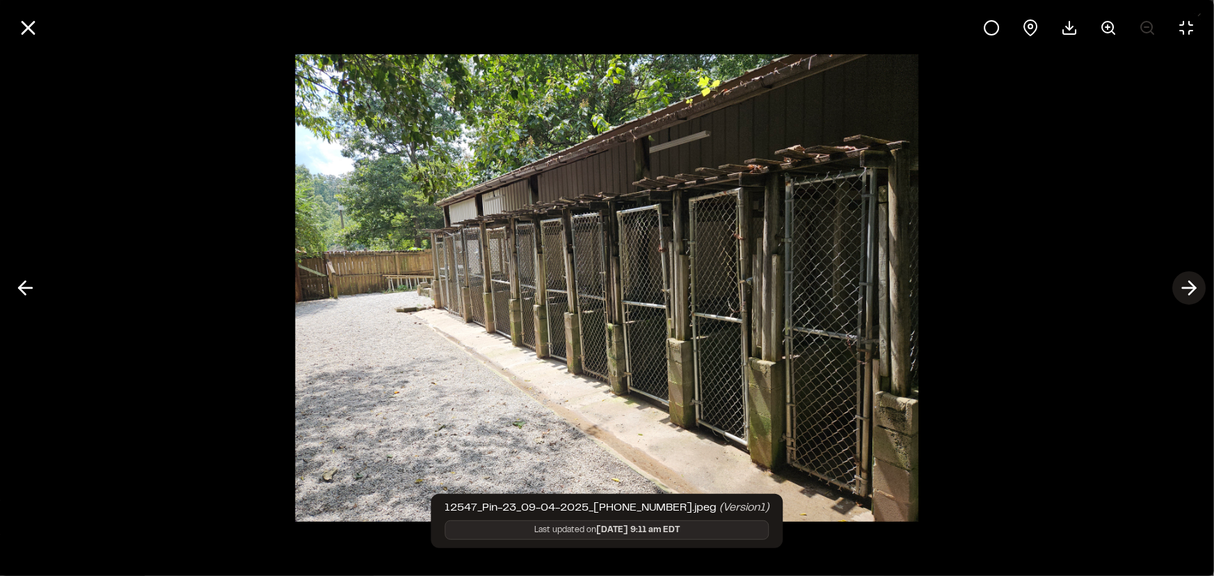
click at [1190, 288] on line at bounding box center [1188, 288] width 13 height 0
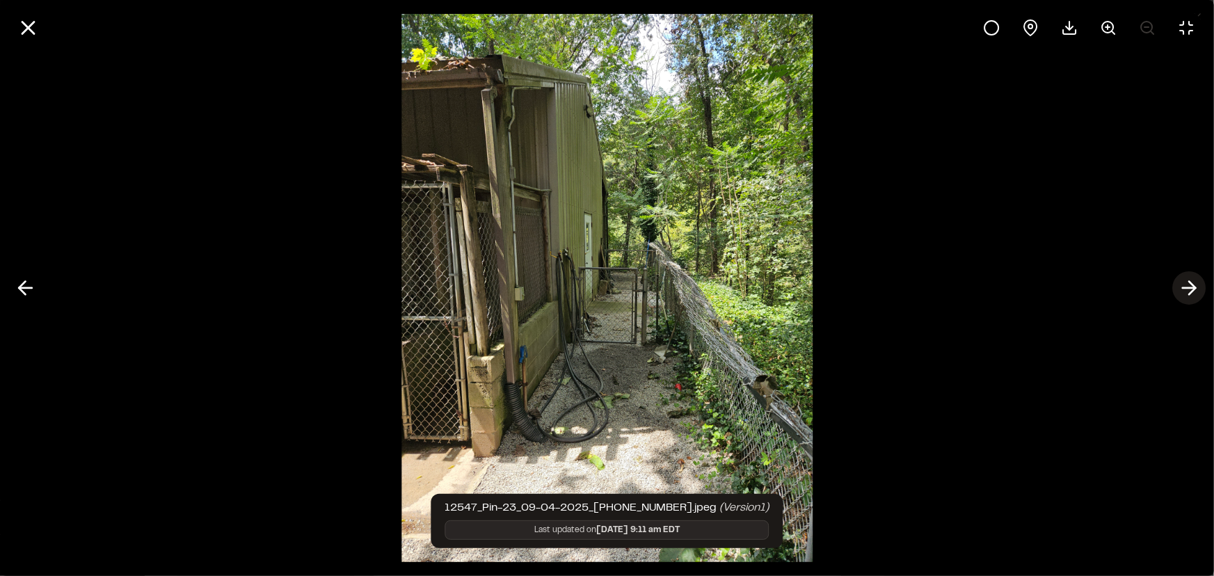
click at [1185, 288] on line at bounding box center [1188, 288] width 13 height 0
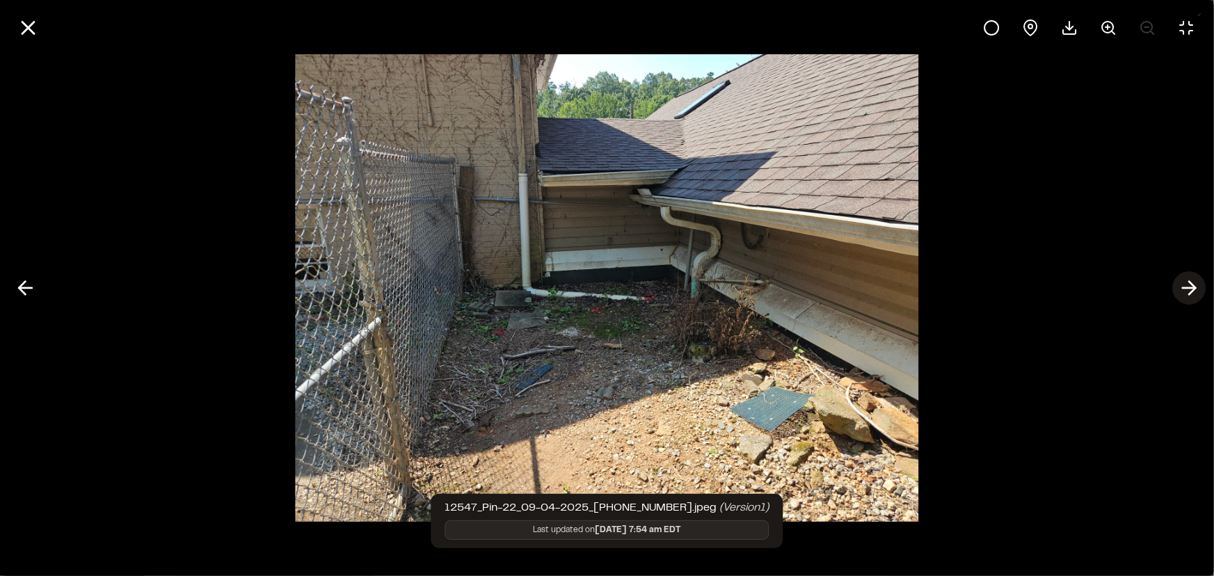
click at [1190, 283] on polyline at bounding box center [1192, 288] width 6 height 13
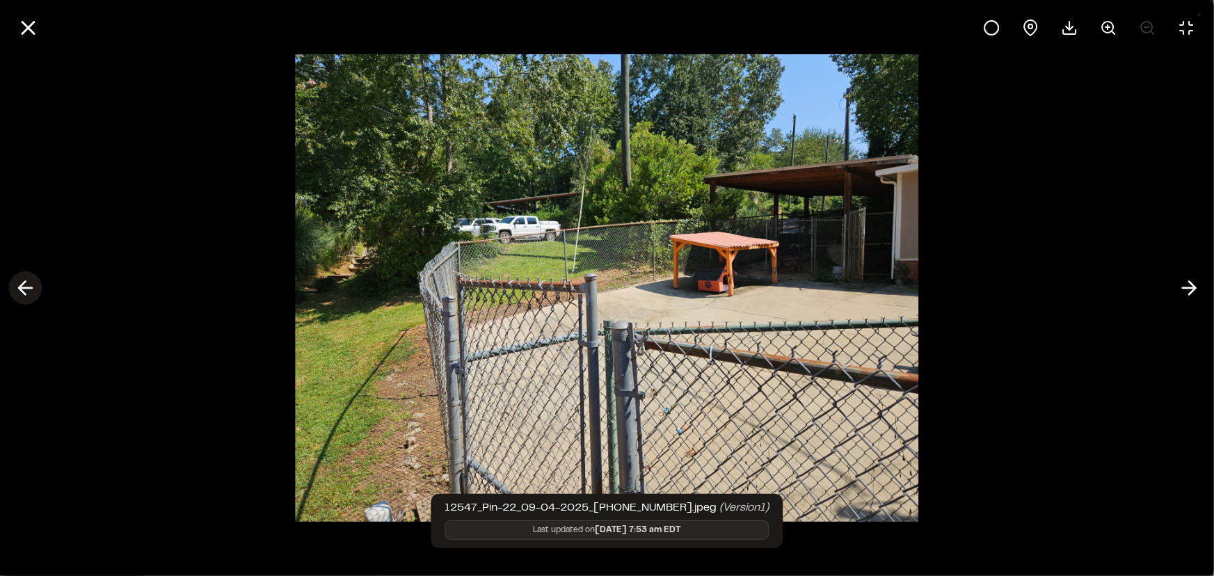
click at [20, 288] on line at bounding box center [25, 288] width 13 height 0
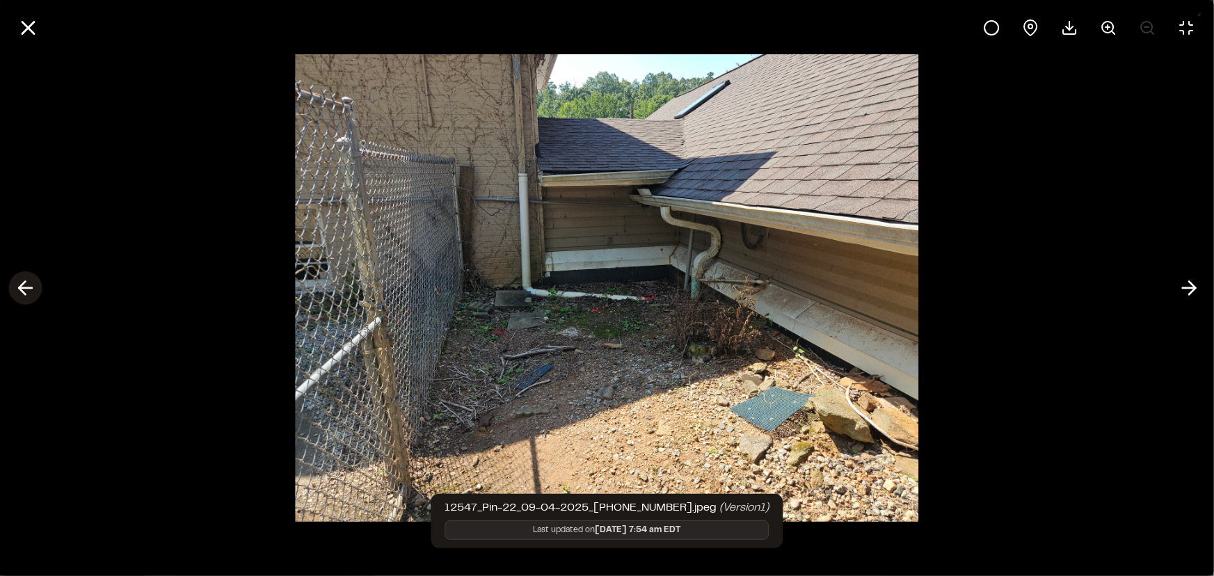
click at [13, 287] on button at bounding box center [24, 287] width 33 height 33
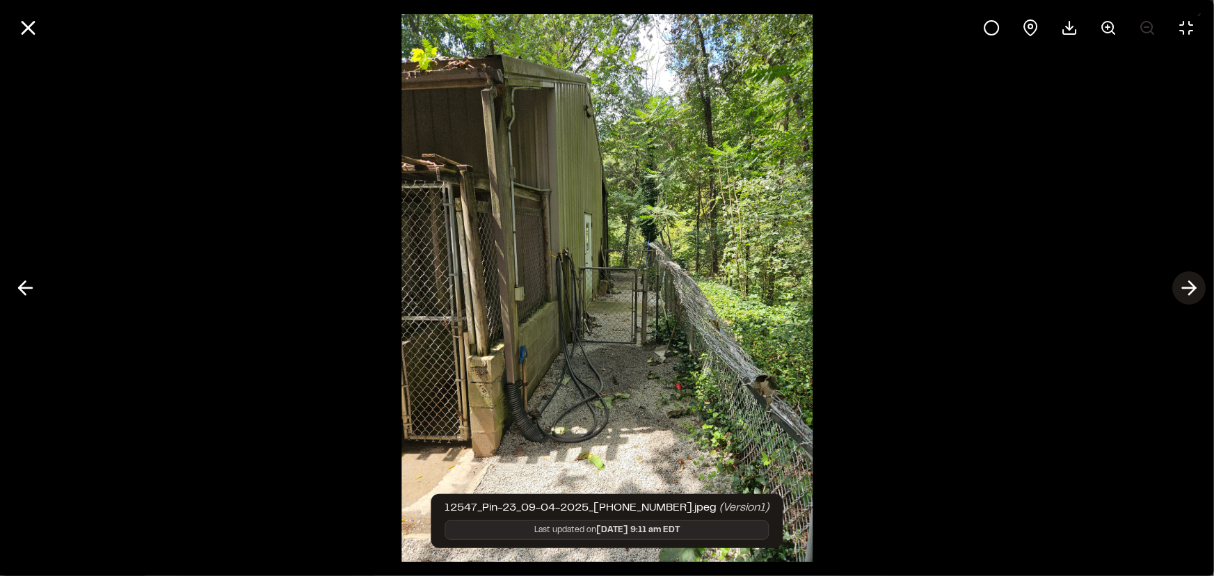
click at [1194, 287] on polyline at bounding box center [1192, 288] width 6 height 13
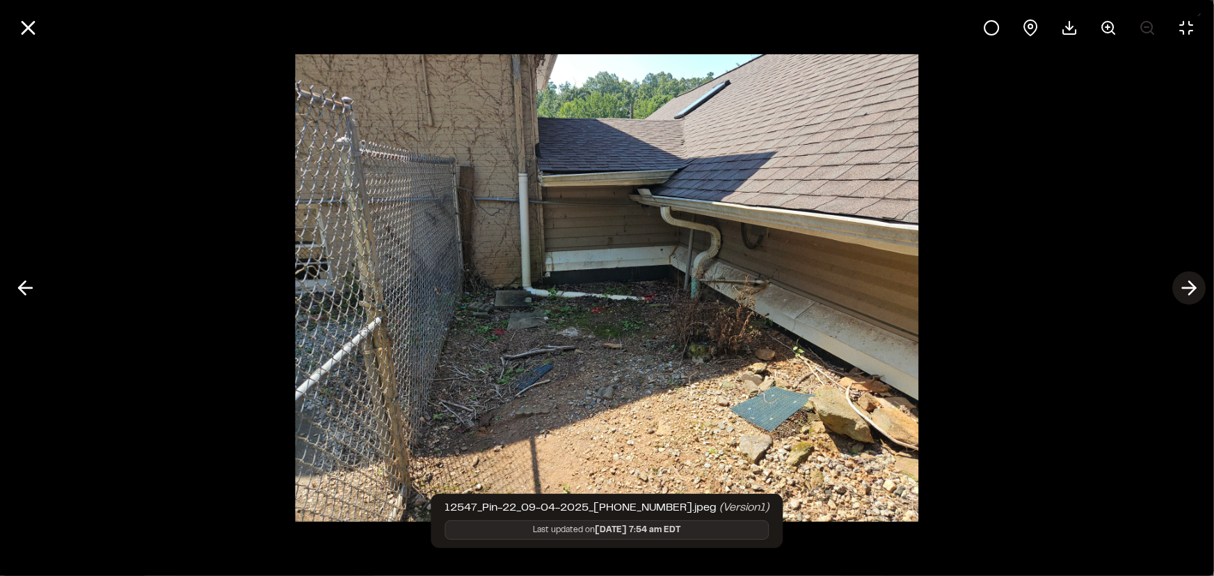
click at [1194, 285] on polyline at bounding box center [1192, 288] width 6 height 13
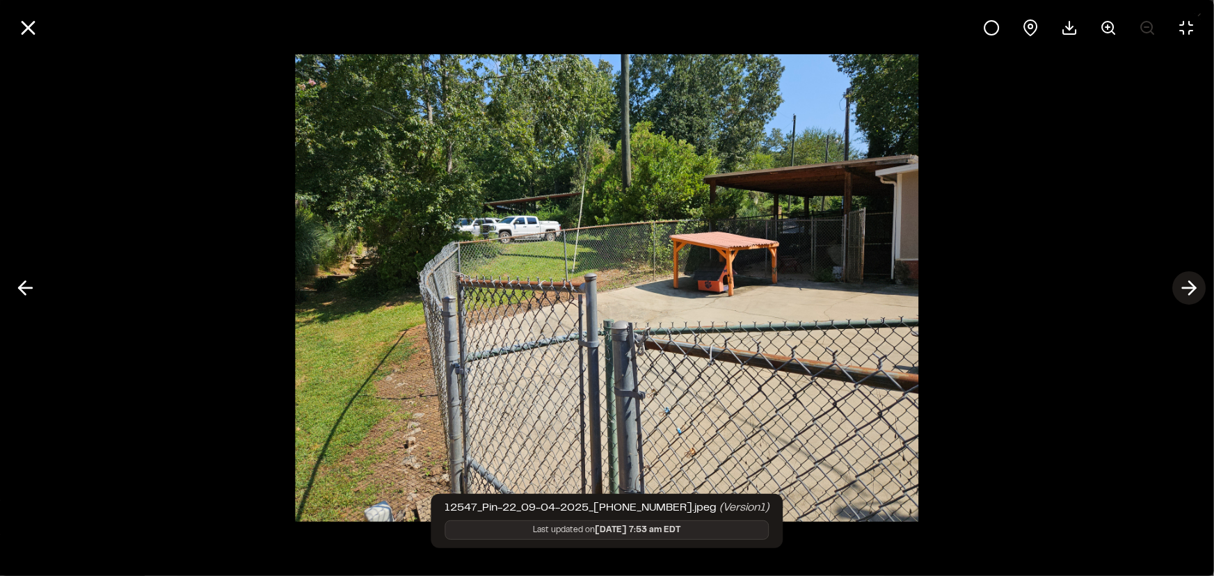
click at [1185, 287] on icon at bounding box center [1189, 288] width 22 height 24
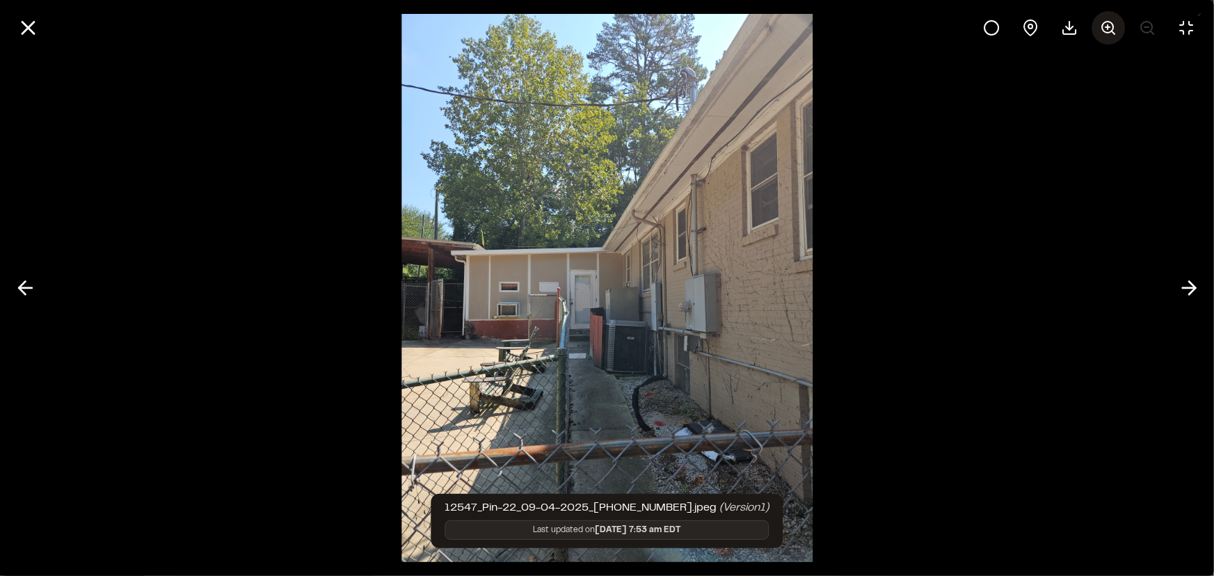
click at [1107, 28] on line at bounding box center [1107, 27] width 0 height 4
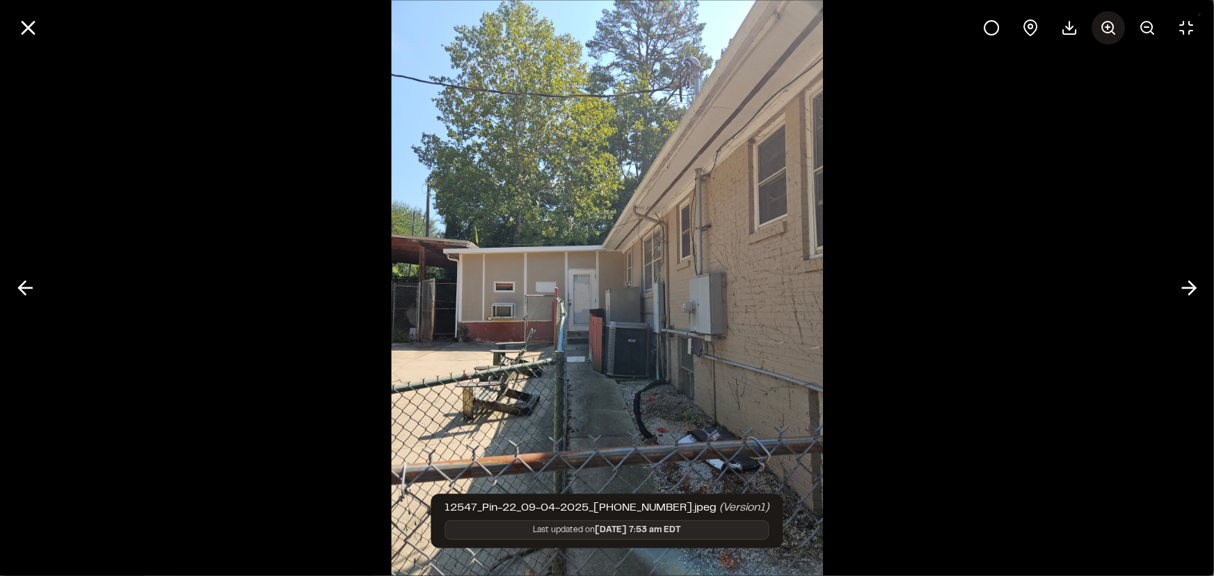
click at [1107, 29] on line at bounding box center [1107, 27] width 0 height 4
click at [1106, 29] on icon at bounding box center [1108, 27] width 17 height 17
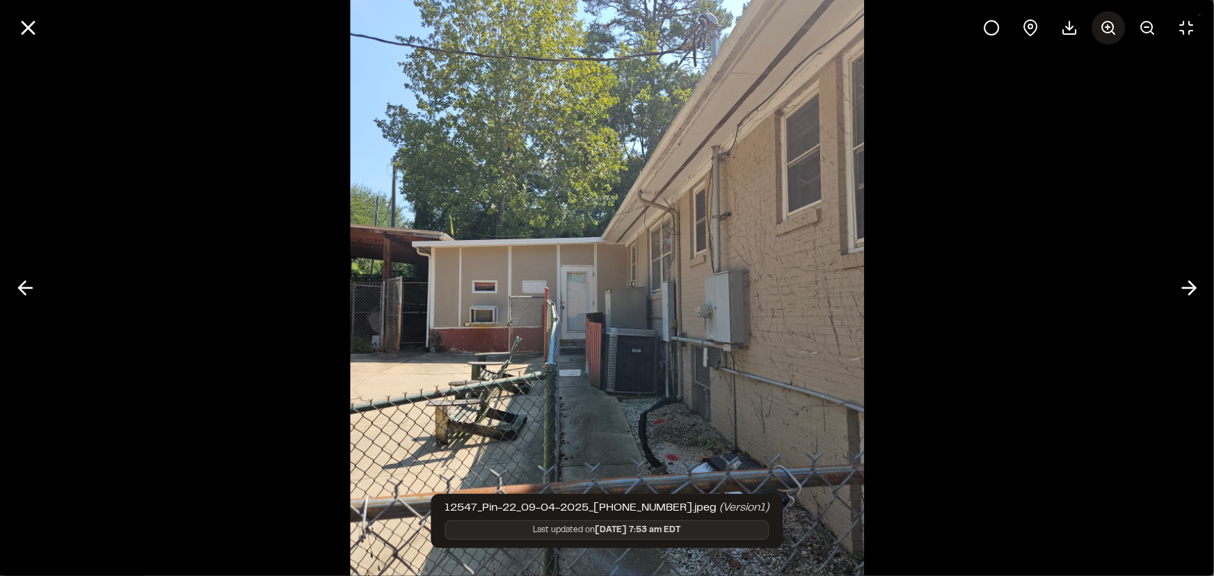
click at [1106, 29] on icon at bounding box center [1108, 27] width 17 height 17
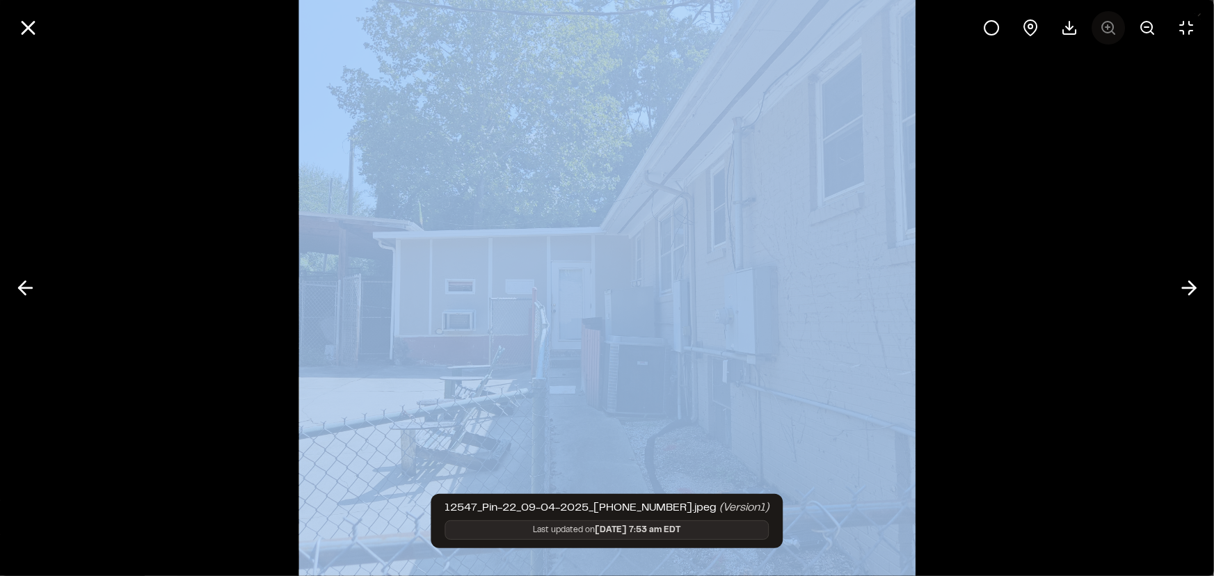
click at [1106, 29] on div at bounding box center [1089, 27] width 228 height 33
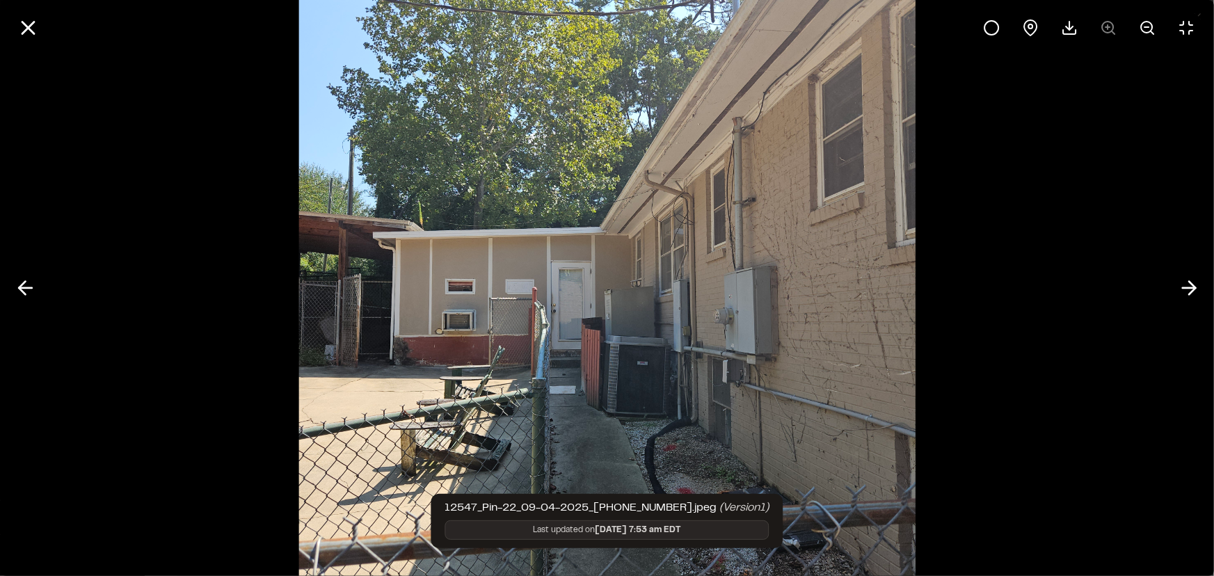
click at [1107, 29] on div at bounding box center [1089, 27] width 228 height 33
click at [1139, 26] on icon at bounding box center [1147, 27] width 17 height 17
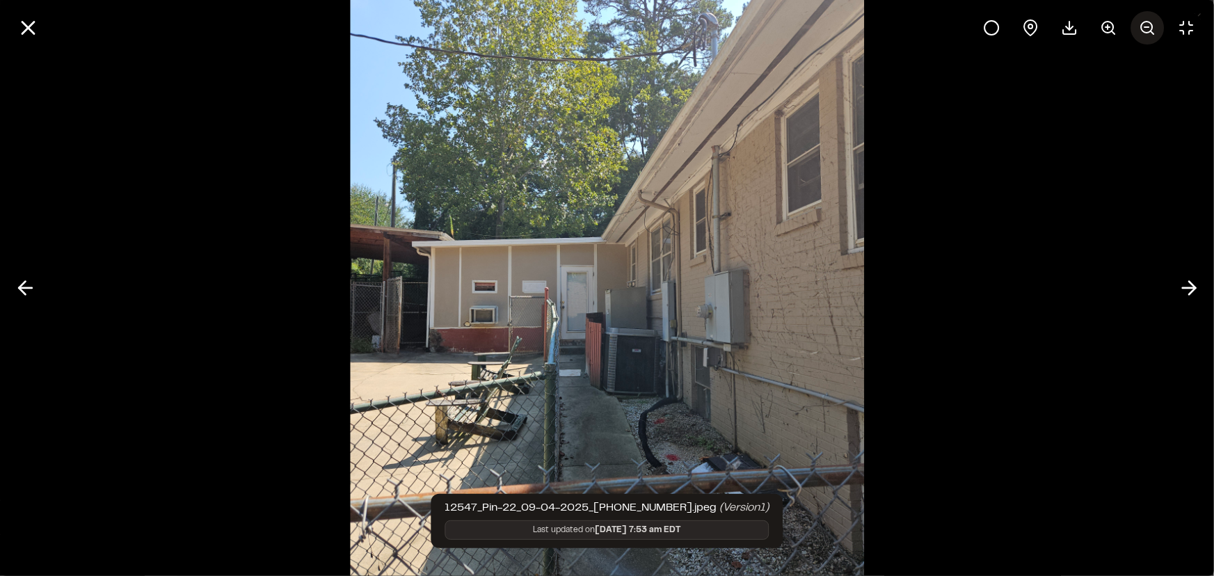
click at [1138, 26] on button at bounding box center [1146, 27] width 33 height 33
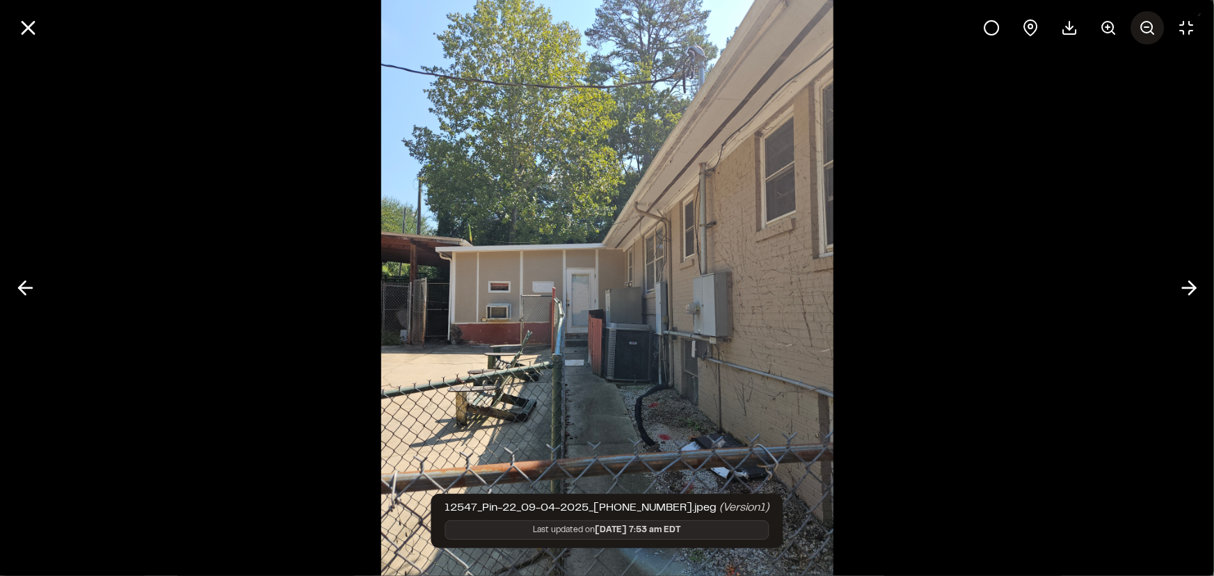
click at [1137, 26] on button at bounding box center [1146, 27] width 33 height 33
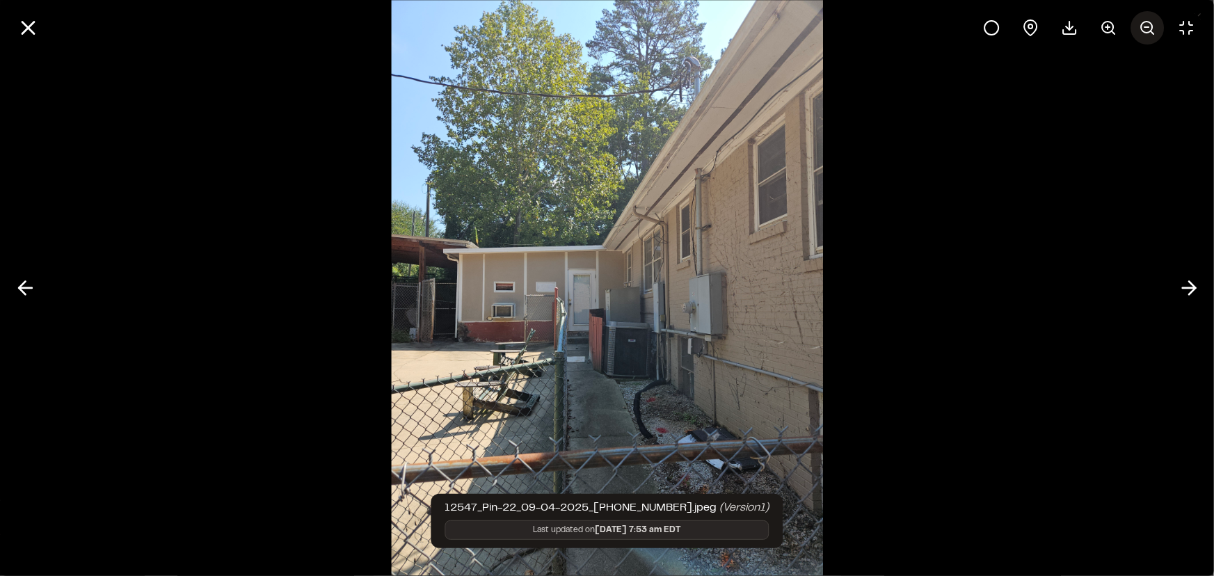
click at [1137, 26] on button at bounding box center [1146, 27] width 33 height 33
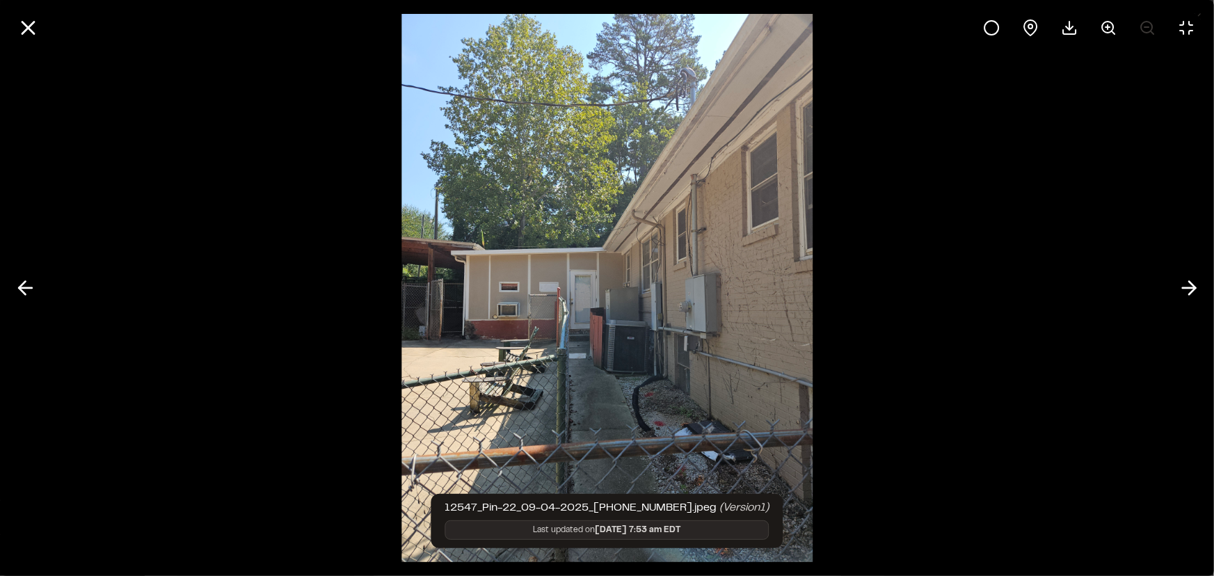
click at [1139, 26] on div at bounding box center [1089, 27] width 228 height 33
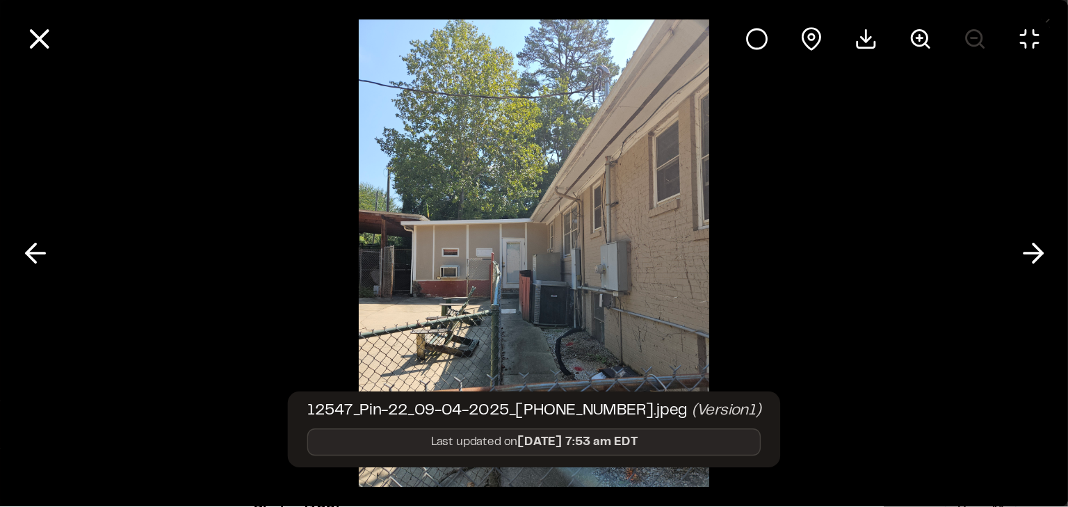
scroll to position [119, 0]
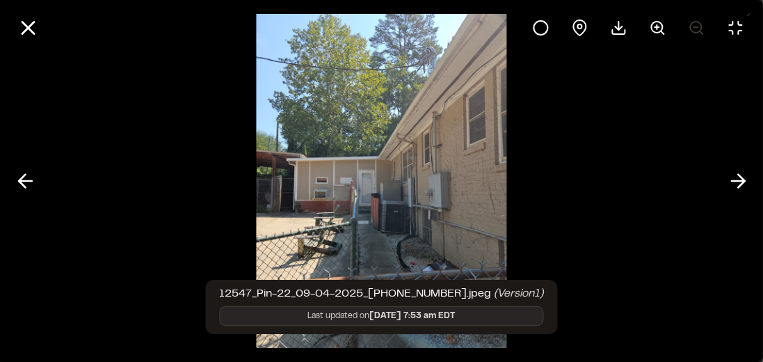
click at [639, 209] on div at bounding box center [381, 181] width 763 height 362
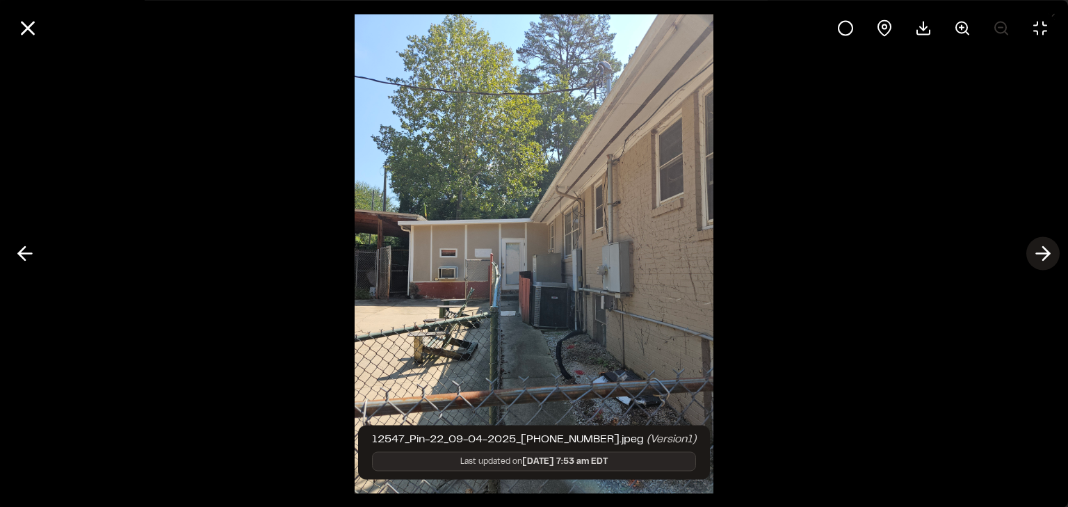
click at [1050, 250] on icon at bounding box center [1043, 254] width 22 height 24
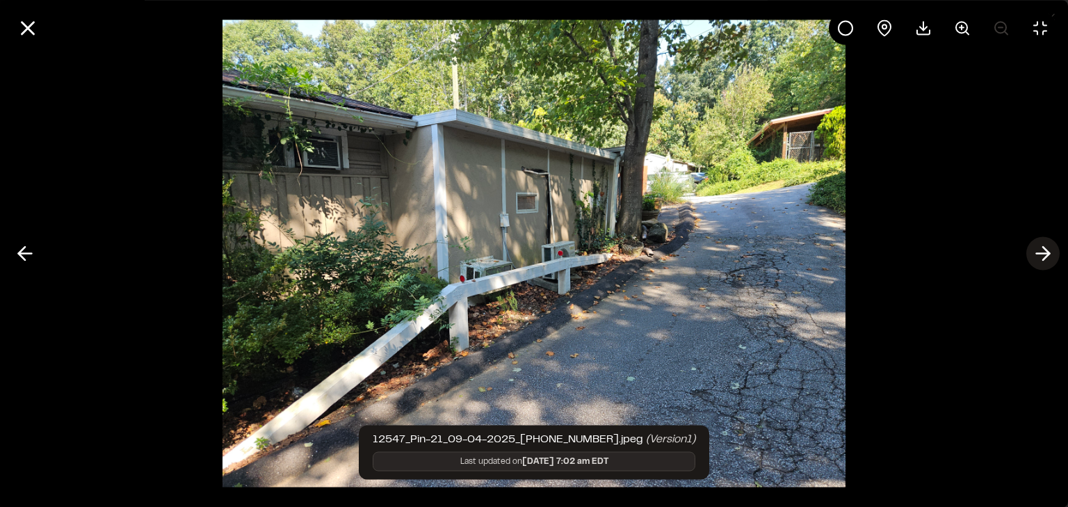
click at [1046, 256] on icon at bounding box center [1043, 254] width 22 height 24
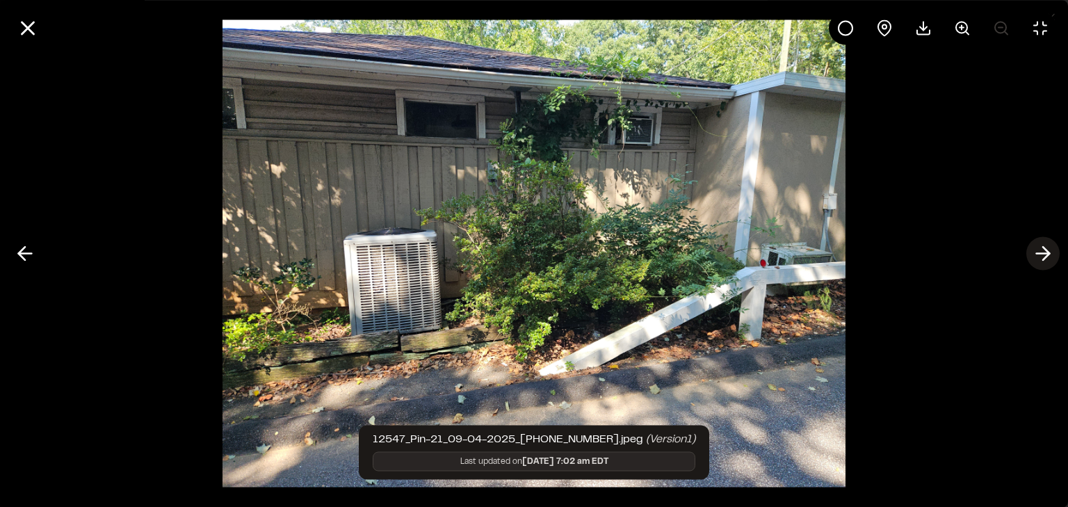
click at [1052, 245] on icon at bounding box center [1043, 254] width 22 height 24
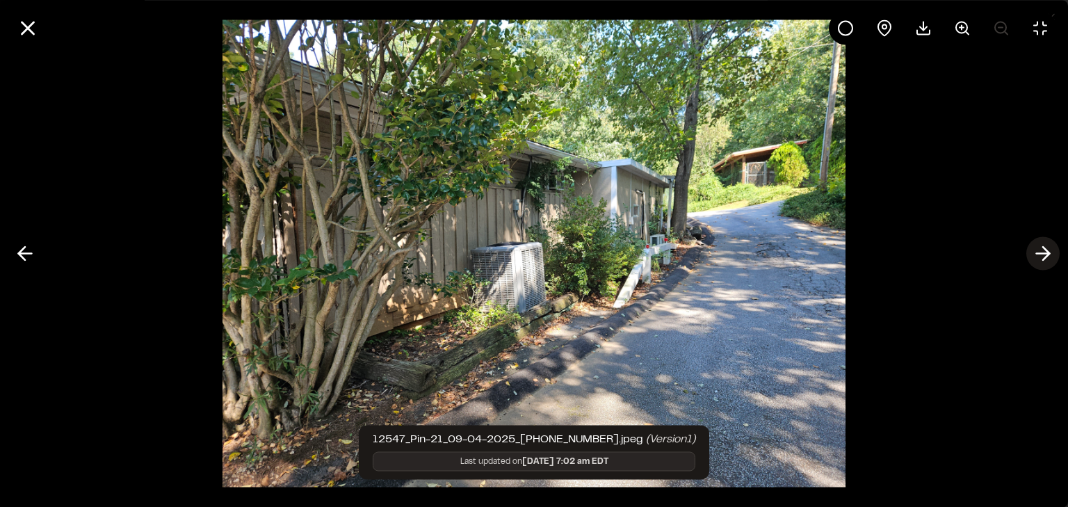
click at [1043, 250] on icon at bounding box center [1043, 254] width 22 height 24
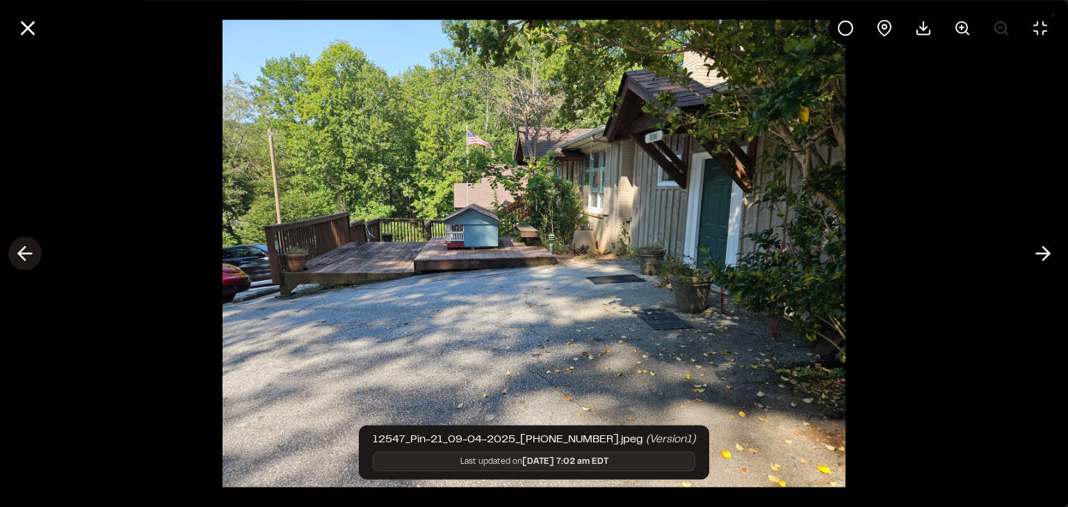
click at [24, 250] on icon at bounding box center [25, 254] width 22 height 24
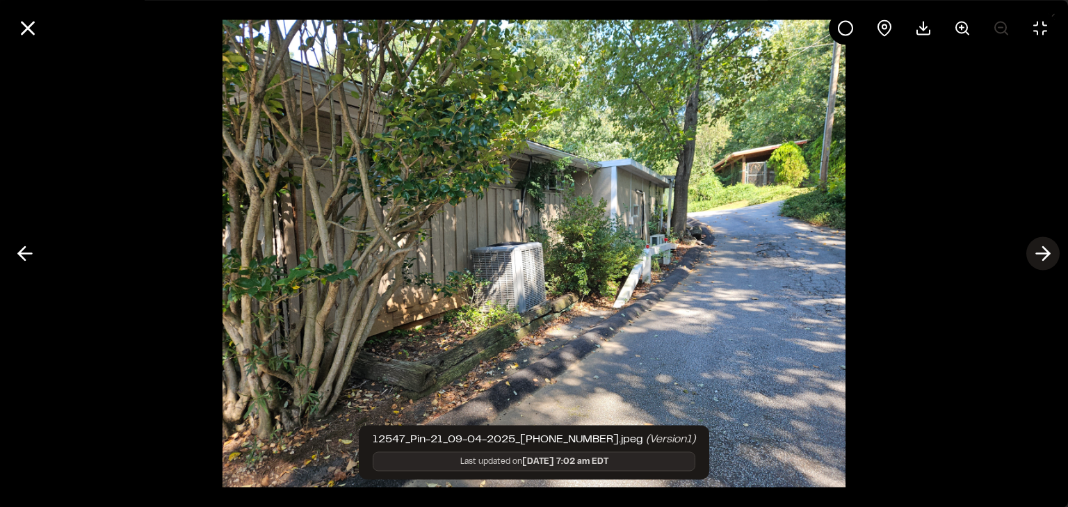
click at [1041, 250] on icon at bounding box center [1043, 254] width 22 height 24
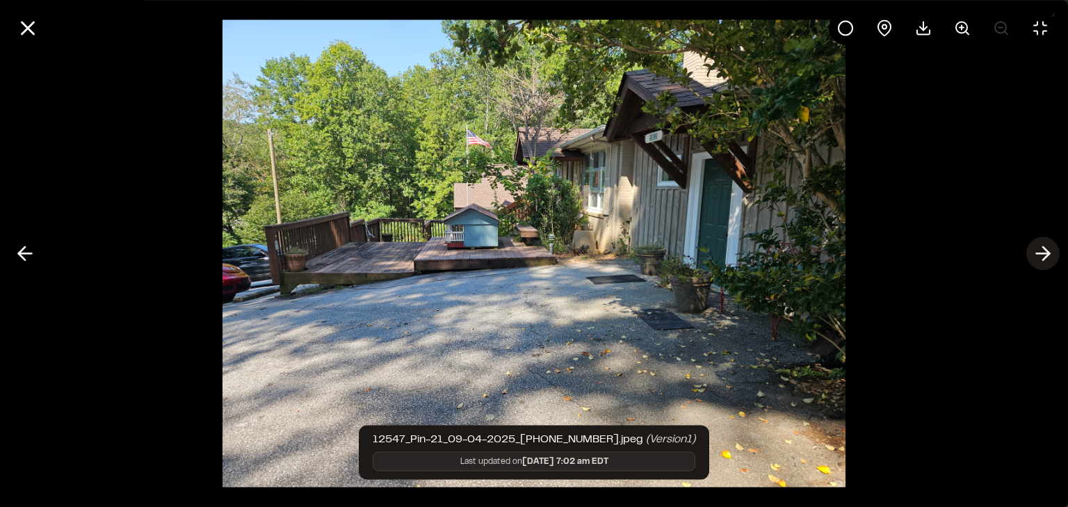
click at [1048, 255] on polyline at bounding box center [1046, 253] width 6 height 13
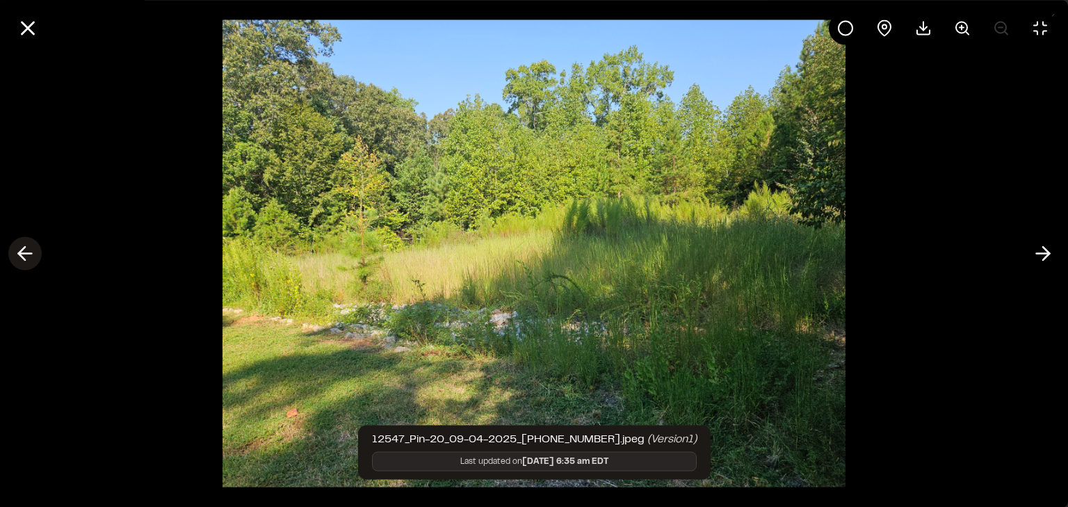
drag, startPoint x: 1, startPoint y: 255, endPoint x: 18, endPoint y: 250, distance: 18.1
click at [1, 254] on div at bounding box center [534, 253] width 1068 height 507
click at [29, 250] on icon at bounding box center [25, 254] width 22 height 24
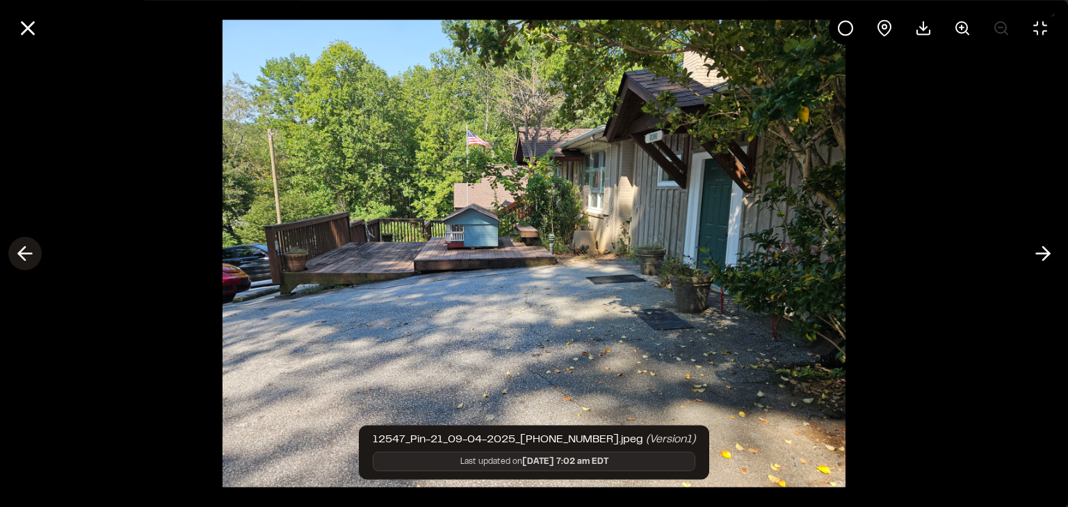
click at [29, 249] on icon at bounding box center [25, 254] width 22 height 24
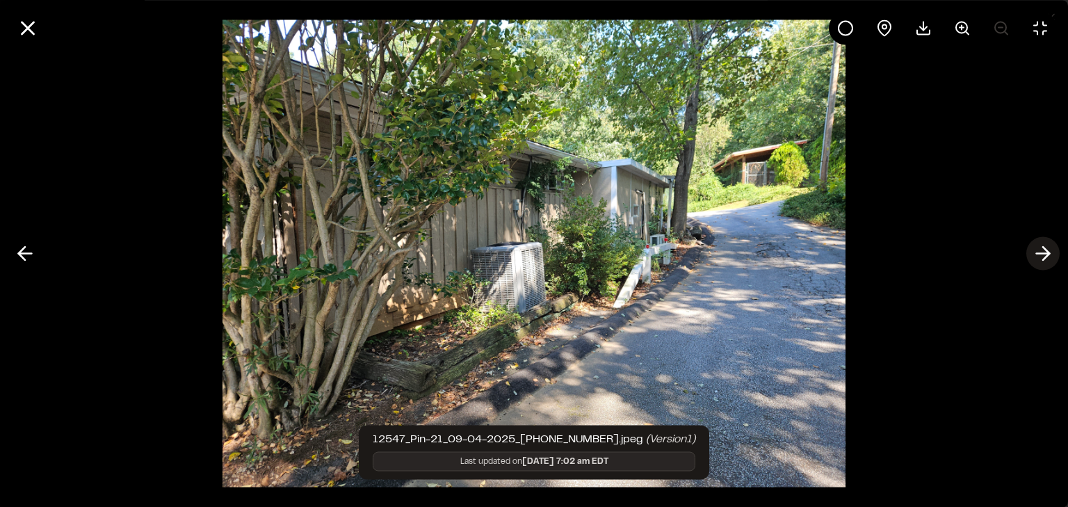
click at [1048, 253] on icon at bounding box center [1043, 254] width 22 height 24
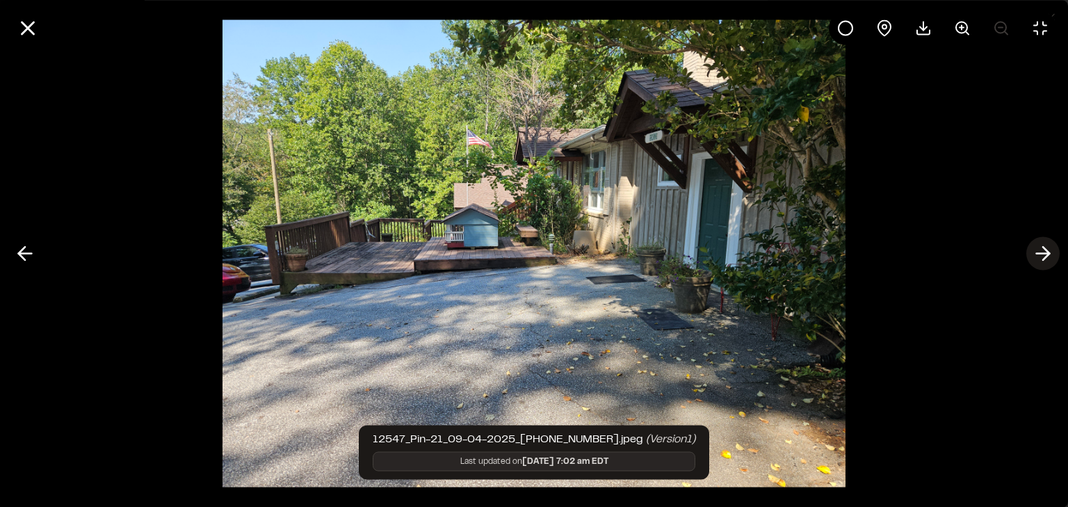
click at [1046, 254] on line at bounding box center [1043, 254] width 13 height 0
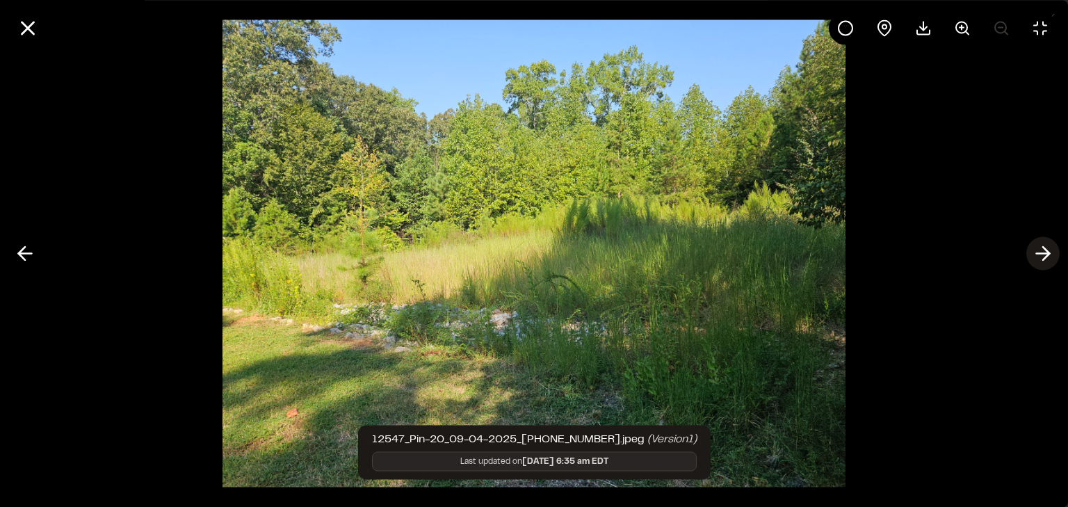
click at [1046, 254] on line at bounding box center [1043, 254] width 13 height 0
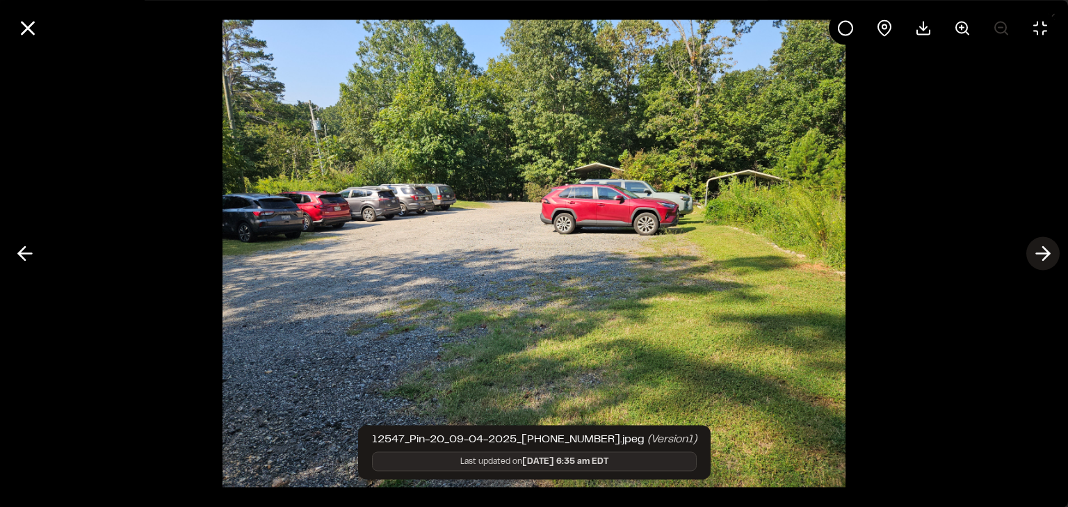
click at [1046, 254] on line at bounding box center [1043, 254] width 13 height 0
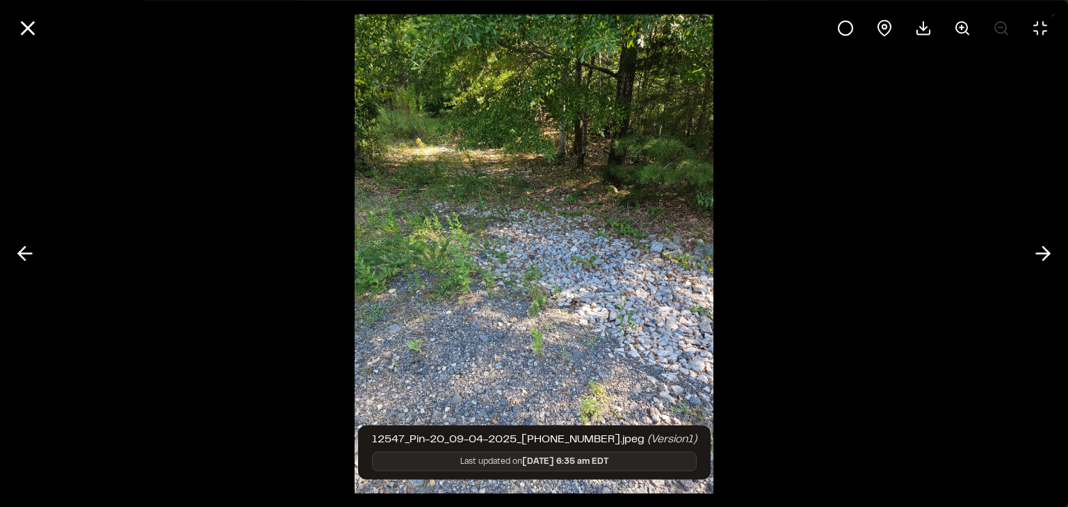
drag, startPoint x: 1046, startPoint y: 253, endPoint x: 929, endPoint y: 314, distance: 131.6
click at [929, 314] on div at bounding box center [534, 253] width 1068 height 507
click at [1047, 250] on polyline at bounding box center [1046, 253] width 6 height 13
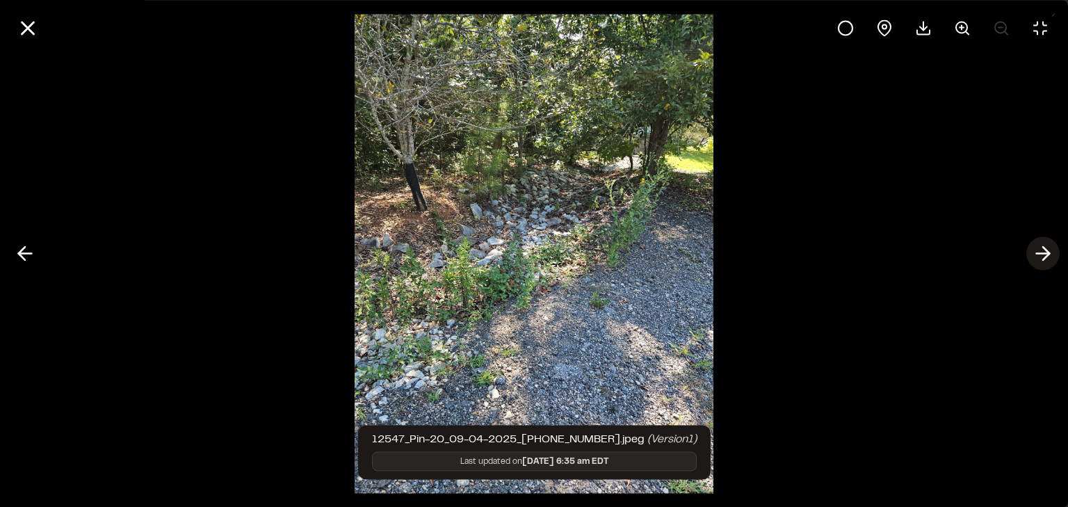
click at [1046, 254] on line at bounding box center [1043, 254] width 13 height 0
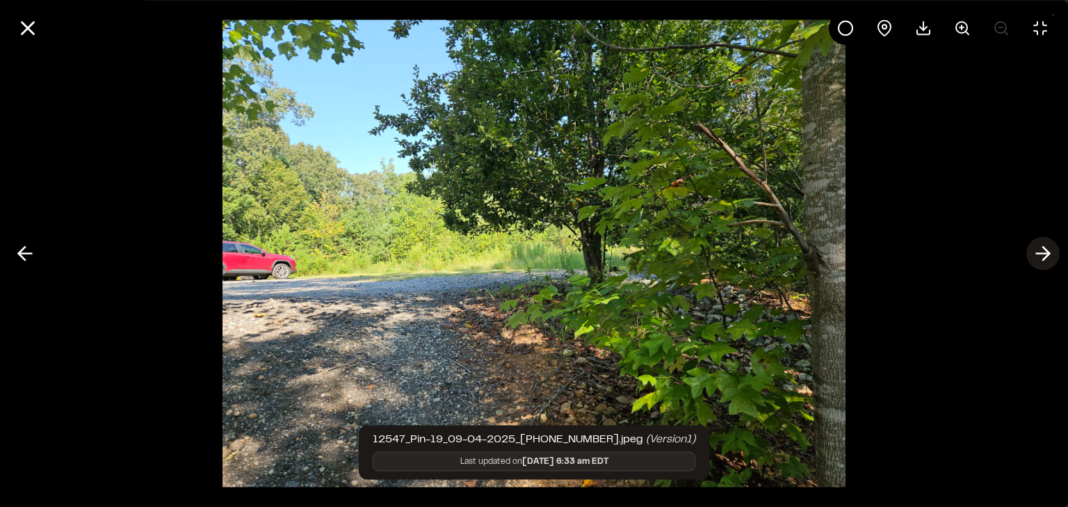
click at [1054, 250] on button at bounding box center [1043, 253] width 33 height 33
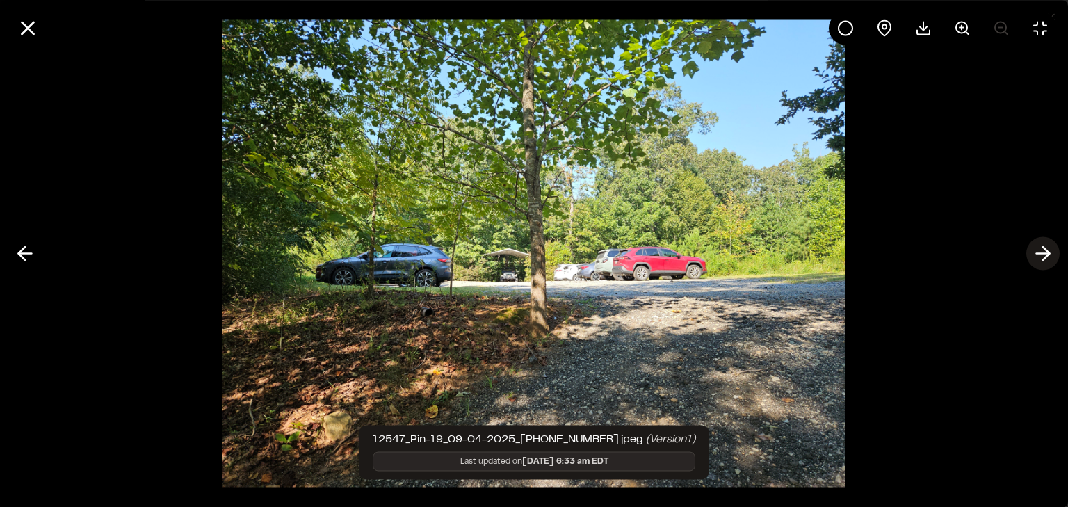
click at [1056, 250] on button at bounding box center [1043, 253] width 33 height 33
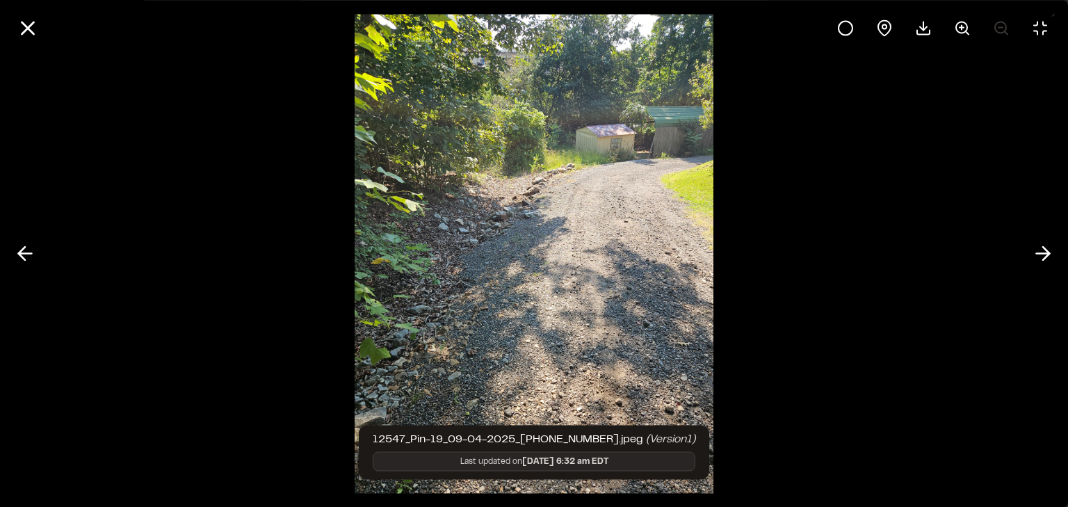
click at [1061, 248] on div at bounding box center [534, 253] width 1068 height 507
click at [1046, 254] on line at bounding box center [1043, 254] width 13 height 0
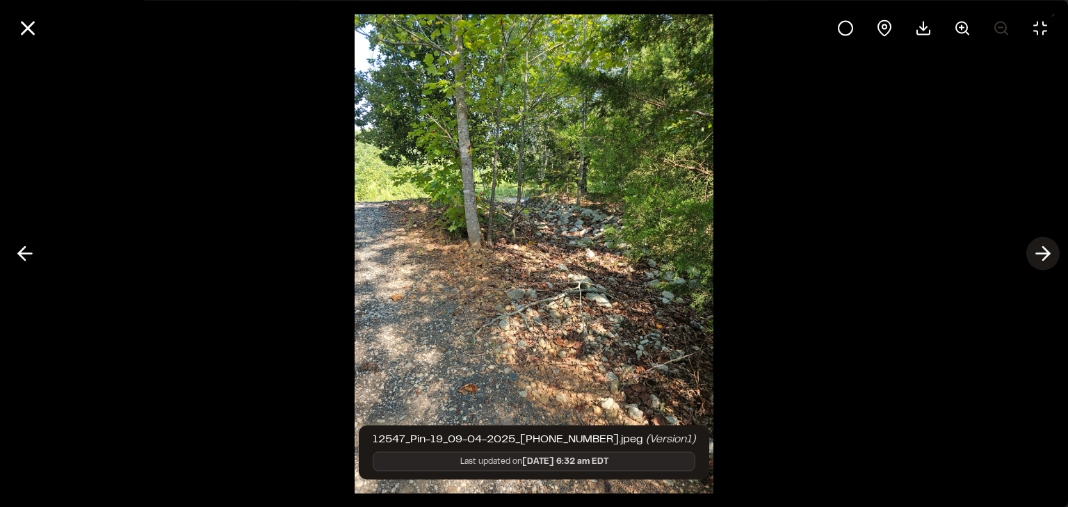
click at [1045, 254] on line at bounding box center [1043, 254] width 13 height 0
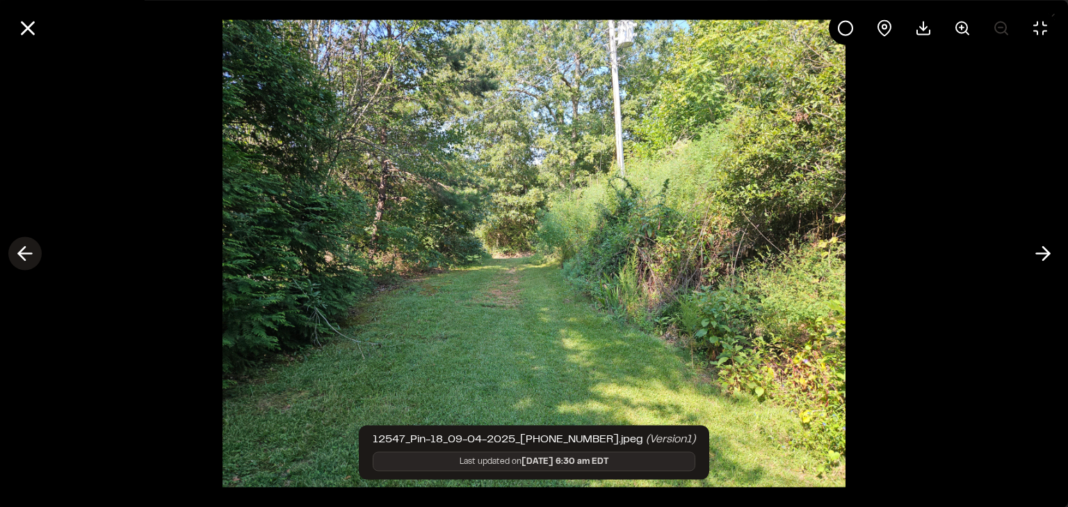
click at [22, 247] on icon at bounding box center [25, 254] width 22 height 24
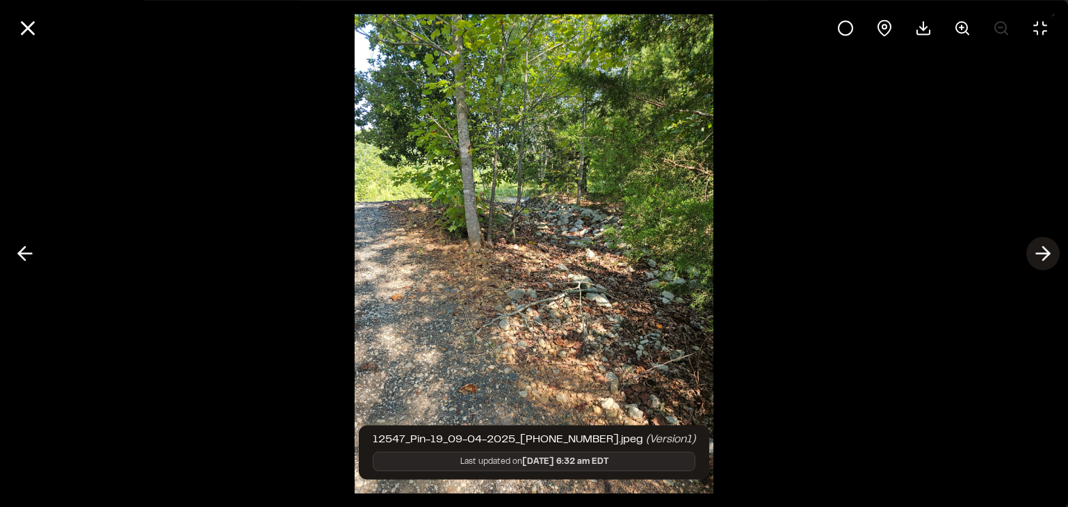
click at [1048, 255] on polyline at bounding box center [1046, 253] width 6 height 13
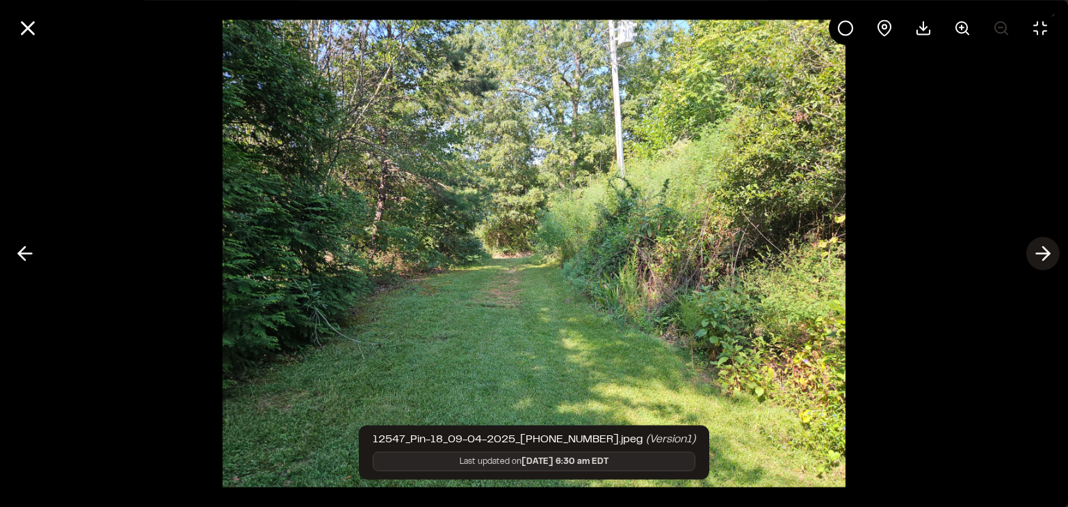
click at [1045, 254] on line at bounding box center [1043, 254] width 13 height 0
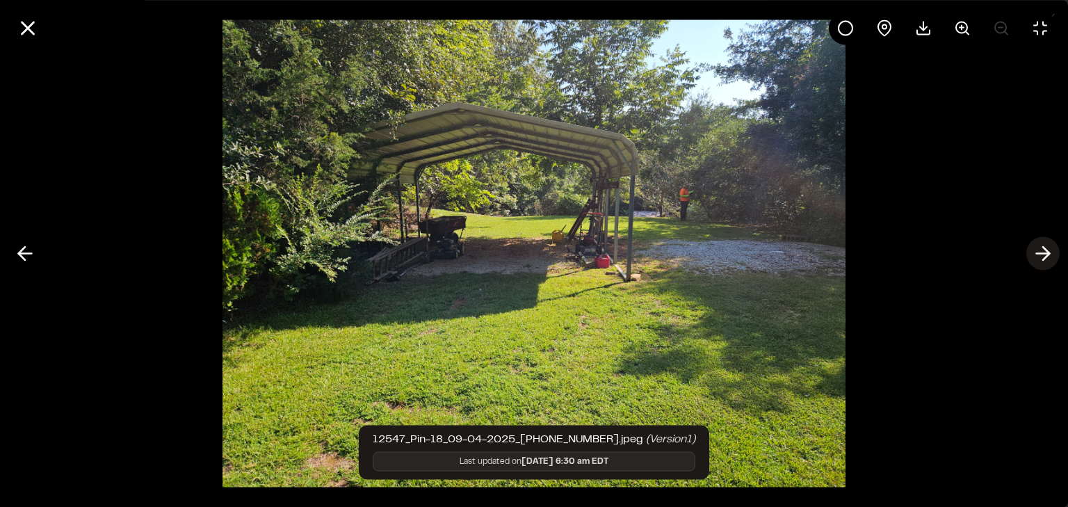
click at [1045, 254] on line at bounding box center [1043, 254] width 13 height 0
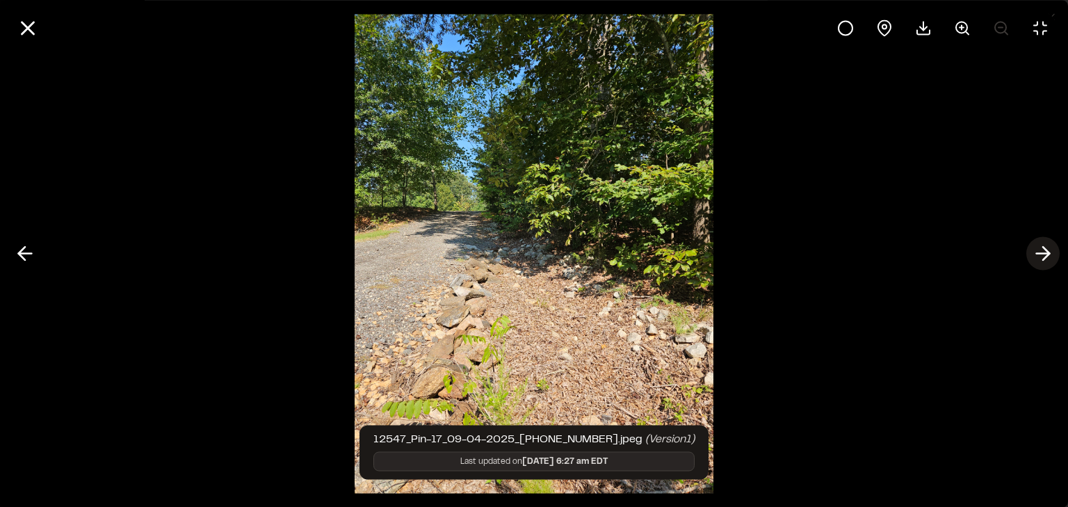
click at [1045, 254] on line at bounding box center [1043, 254] width 13 height 0
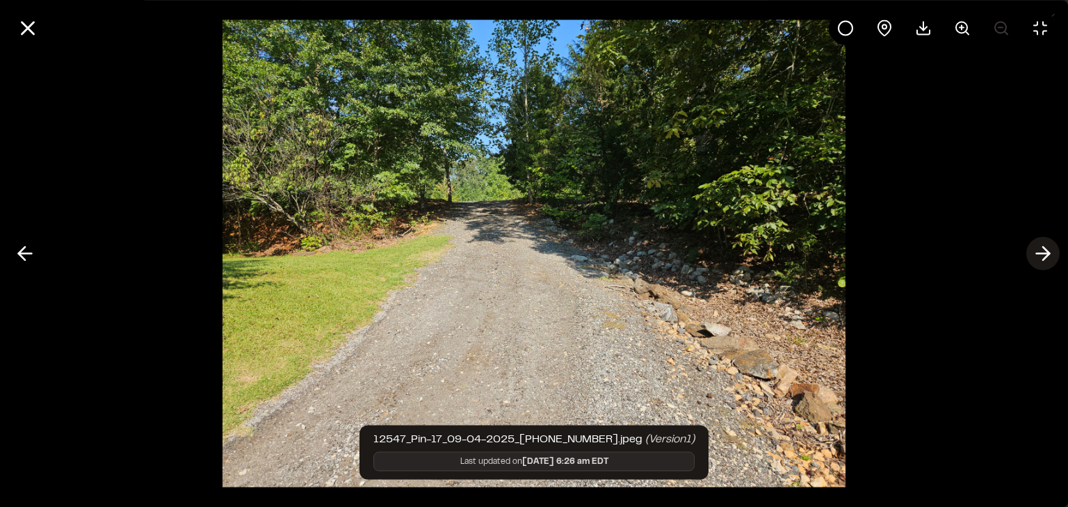
click at [1045, 254] on line at bounding box center [1043, 254] width 13 height 0
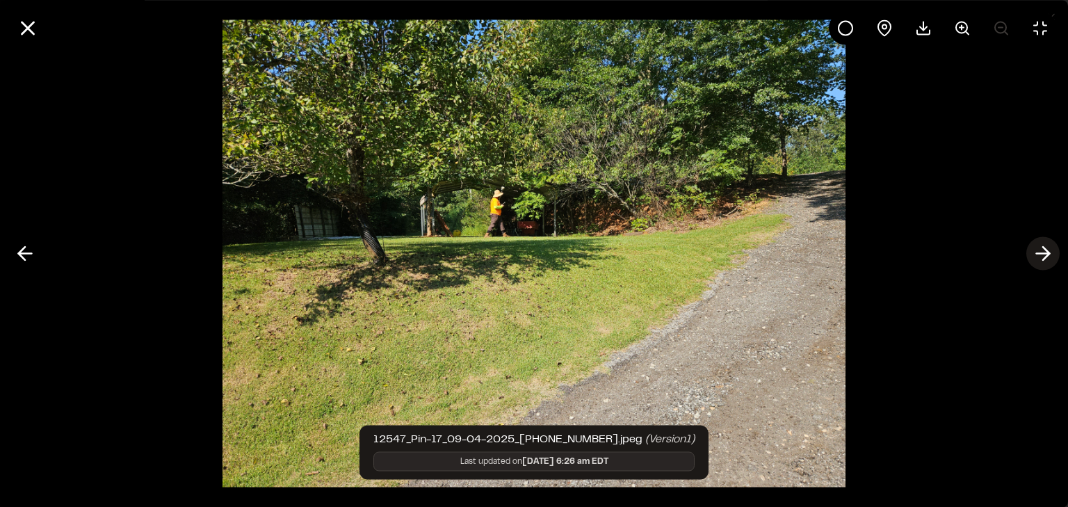
click at [1045, 254] on line at bounding box center [1043, 254] width 13 height 0
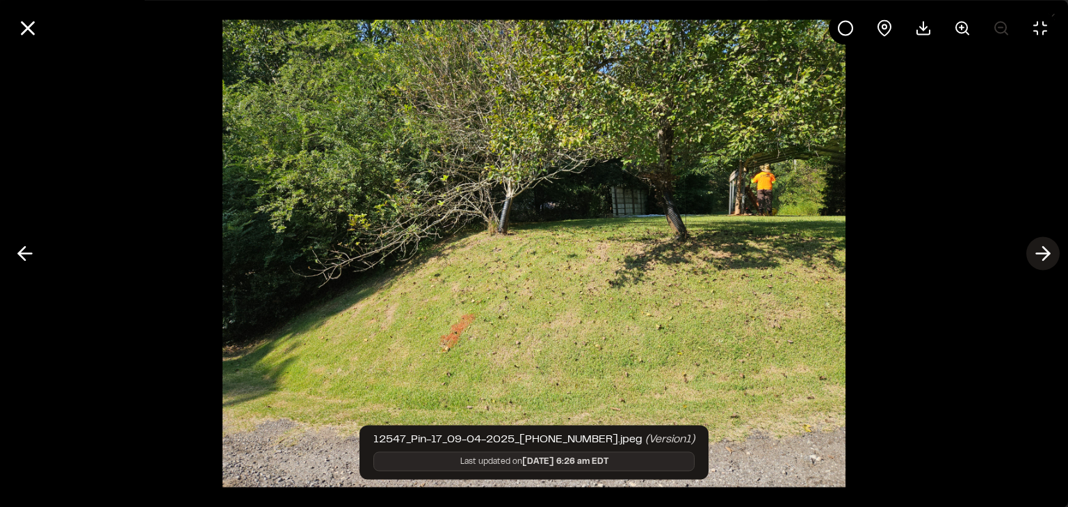
click at [1038, 250] on icon at bounding box center [1043, 254] width 22 height 24
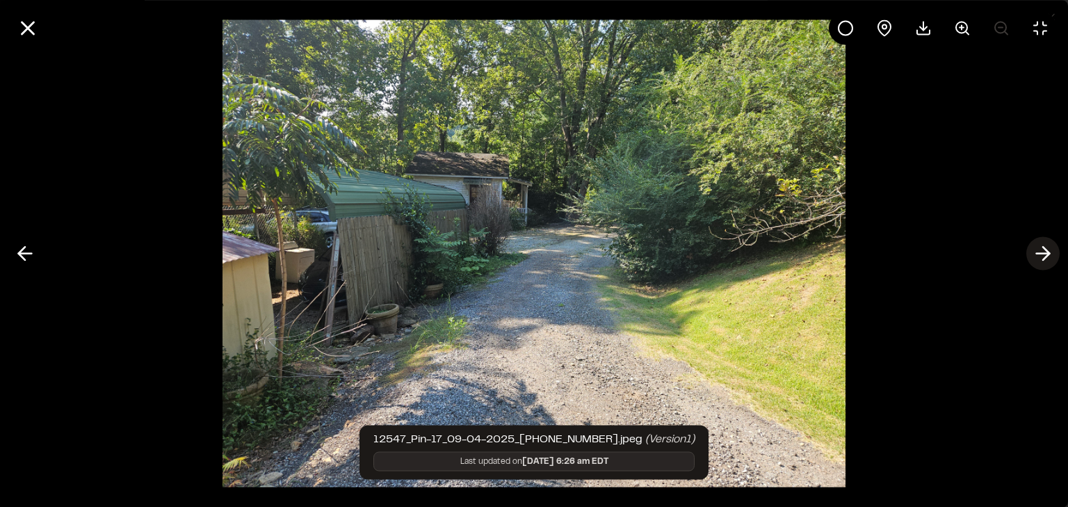
click at [1047, 254] on line at bounding box center [1043, 254] width 13 height 0
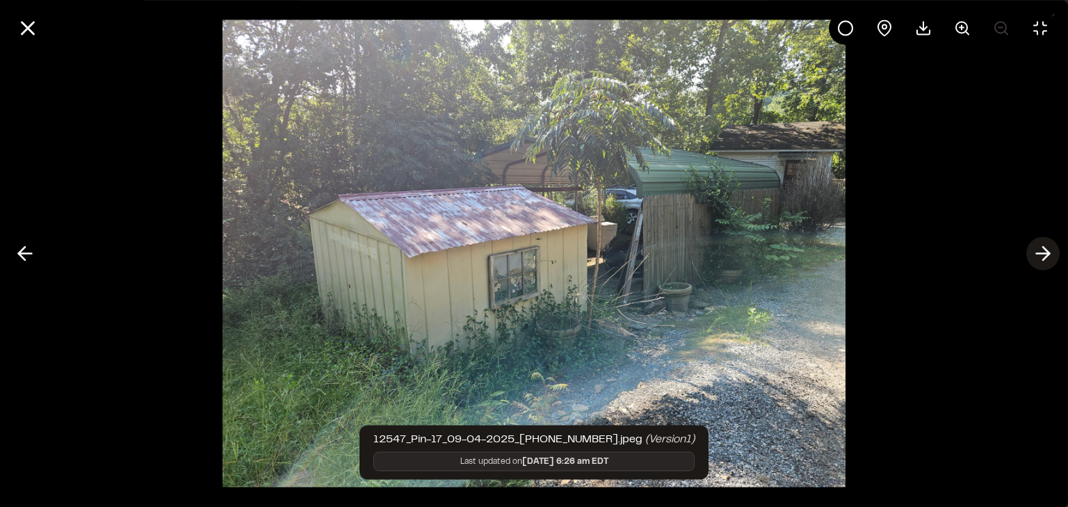
click at [1047, 254] on line at bounding box center [1043, 254] width 13 height 0
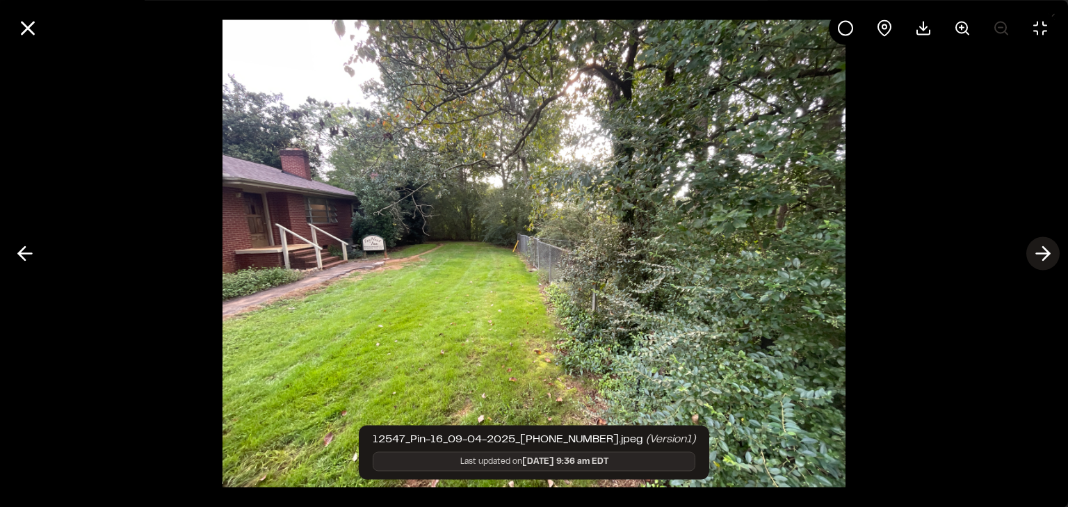
click at [1047, 254] on line at bounding box center [1043, 254] width 13 height 0
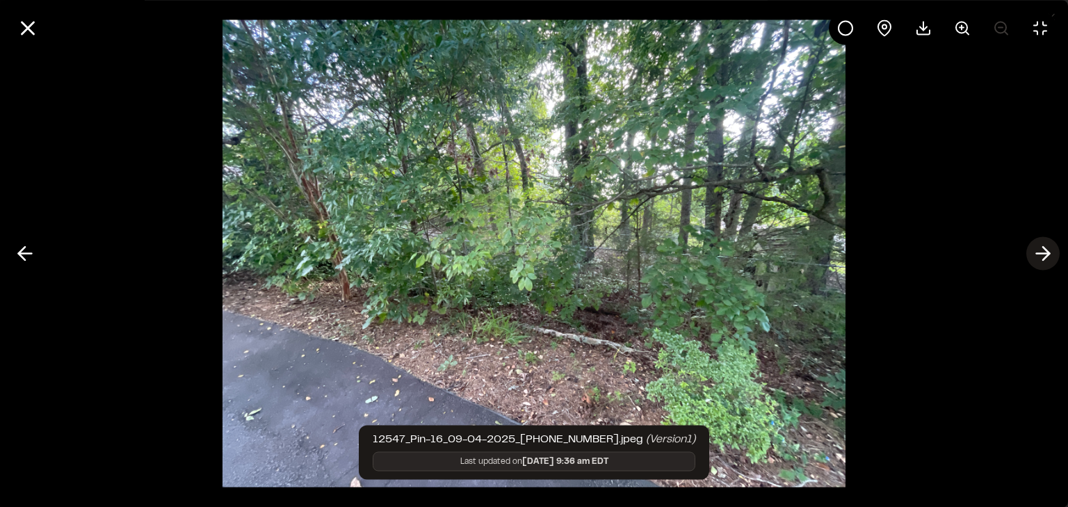
click at [1047, 254] on line at bounding box center [1043, 254] width 13 height 0
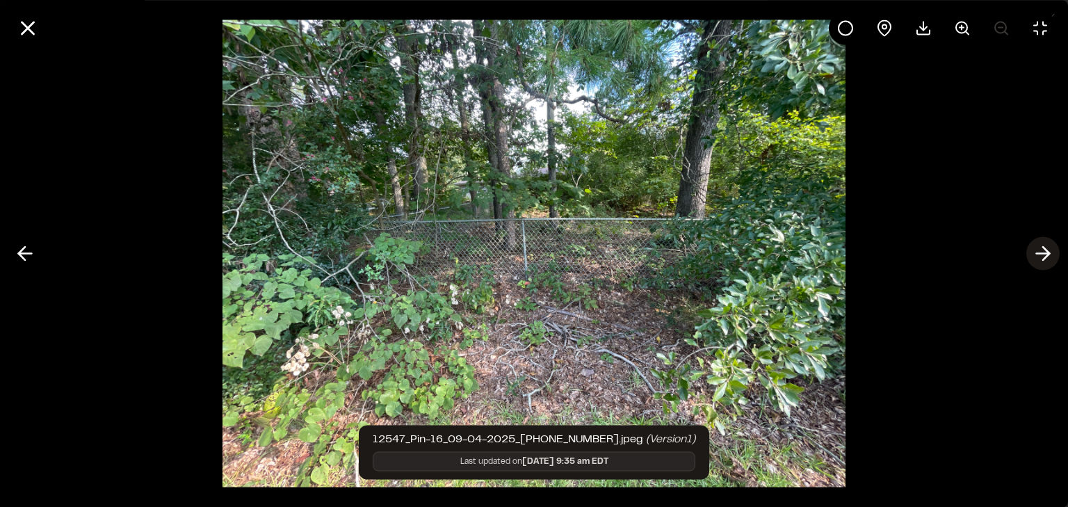
click at [1047, 255] on polyline at bounding box center [1046, 253] width 6 height 13
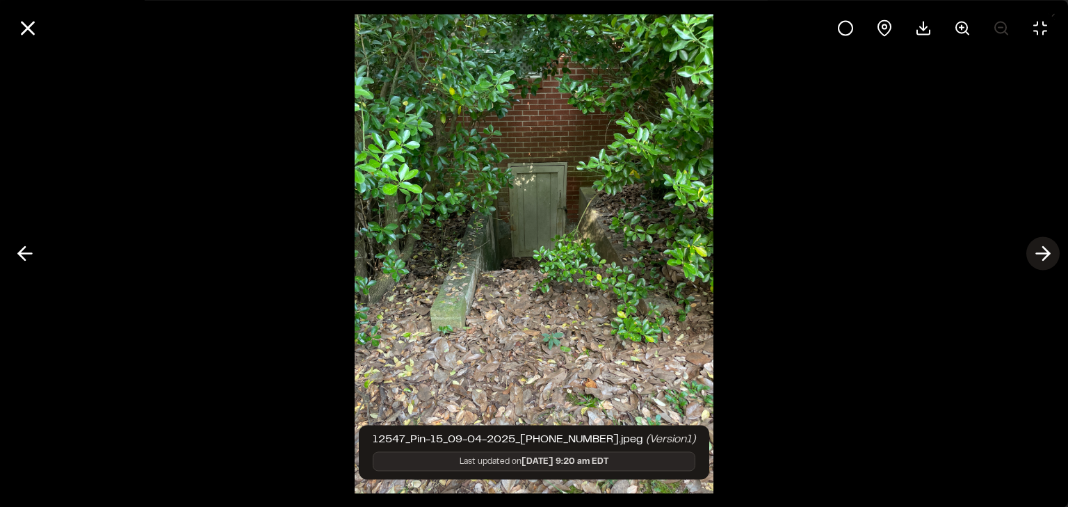
drag, startPoint x: 1043, startPoint y: 251, endPoint x: 1043, endPoint y: 259, distance: 7.7
click at [1043, 259] on polyline at bounding box center [1046, 253] width 6 height 13
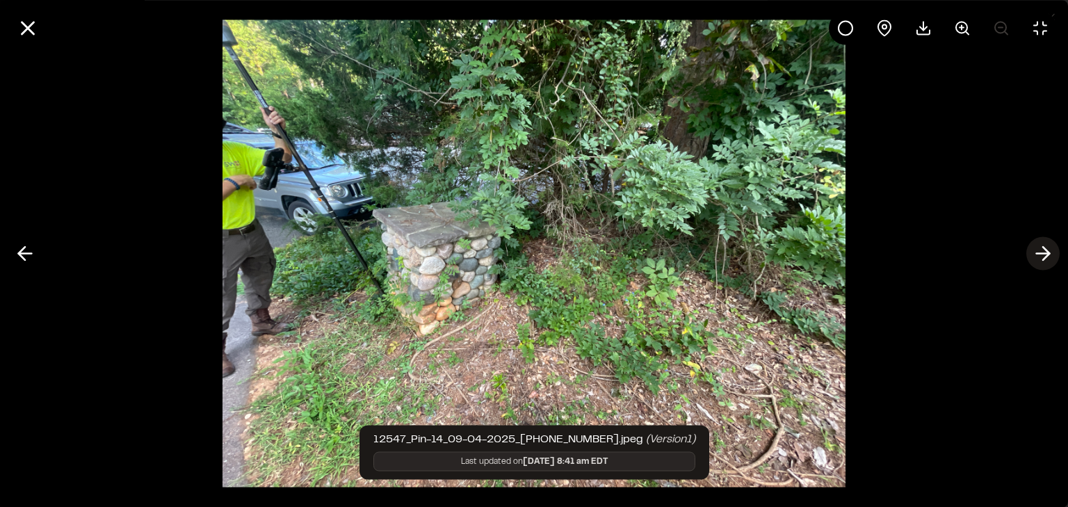
click at [1043, 260] on polyline at bounding box center [1046, 253] width 6 height 13
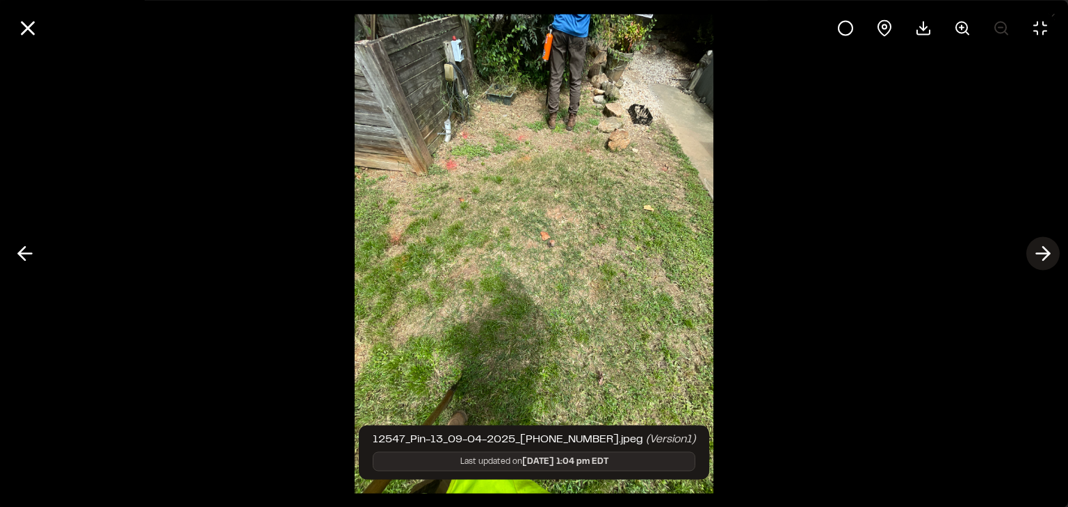
click at [1039, 256] on icon at bounding box center [1043, 254] width 22 height 24
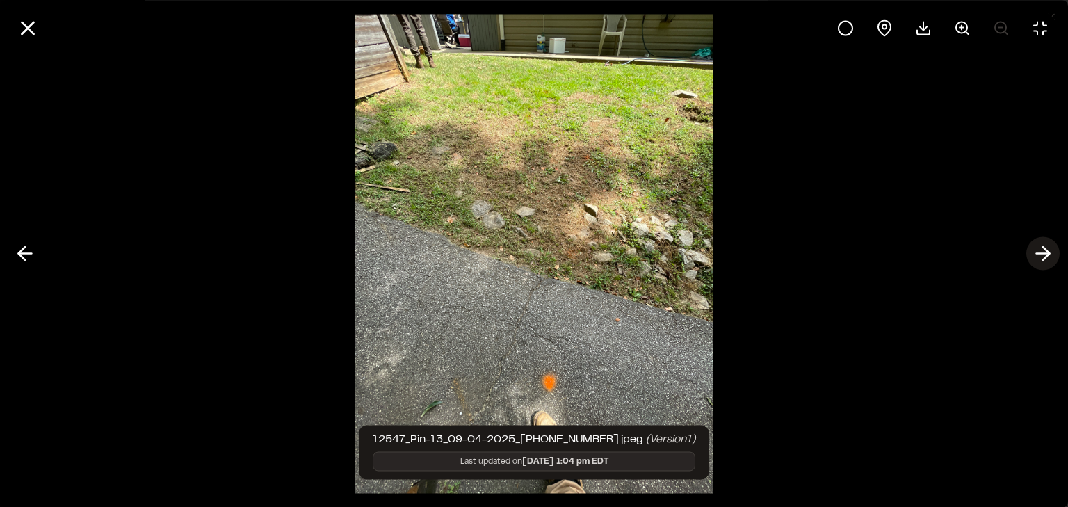
click at [1038, 256] on icon at bounding box center [1043, 254] width 22 height 24
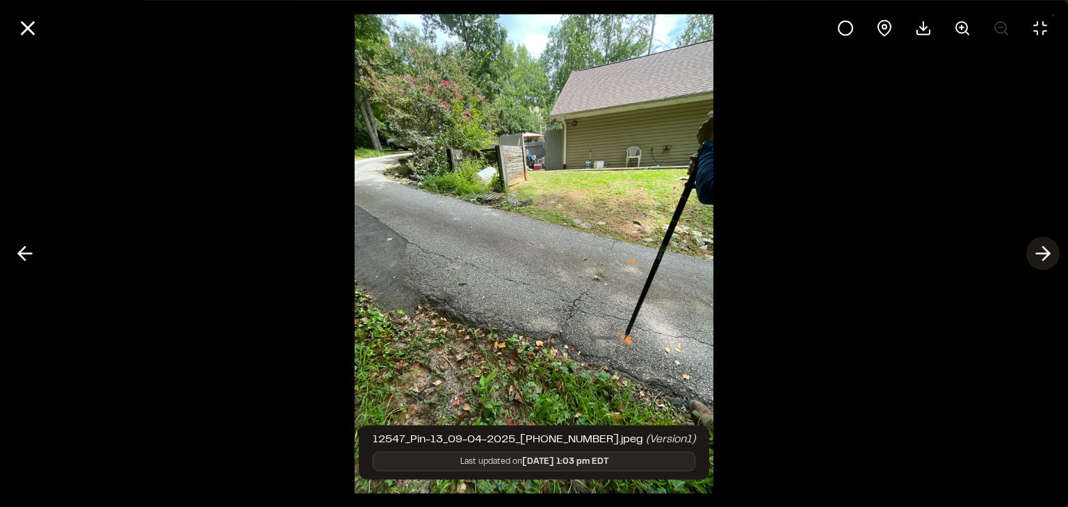
click at [1038, 256] on icon at bounding box center [1043, 254] width 22 height 24
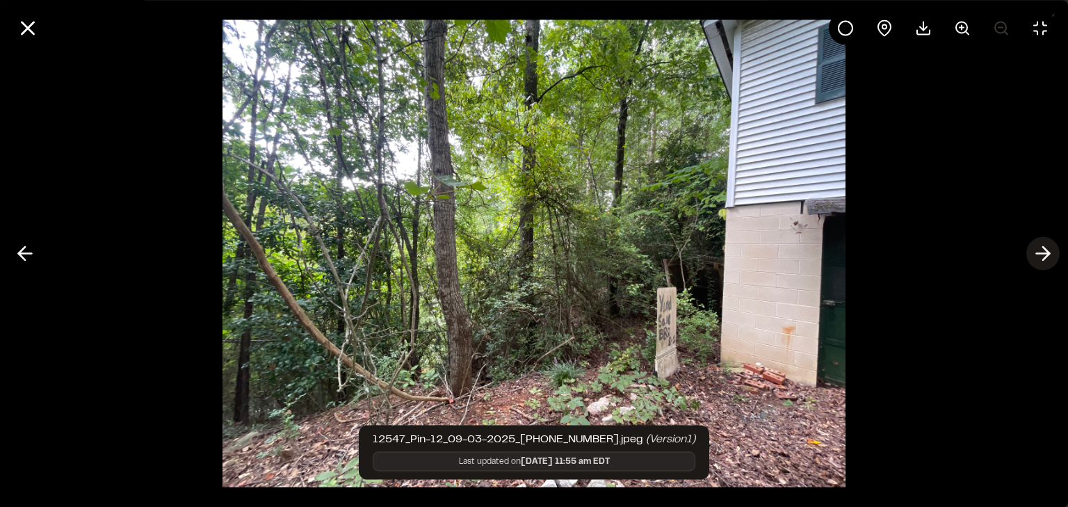
click at [1041, 250] on icon at bounding box center [1043, 254] width 22 height 24
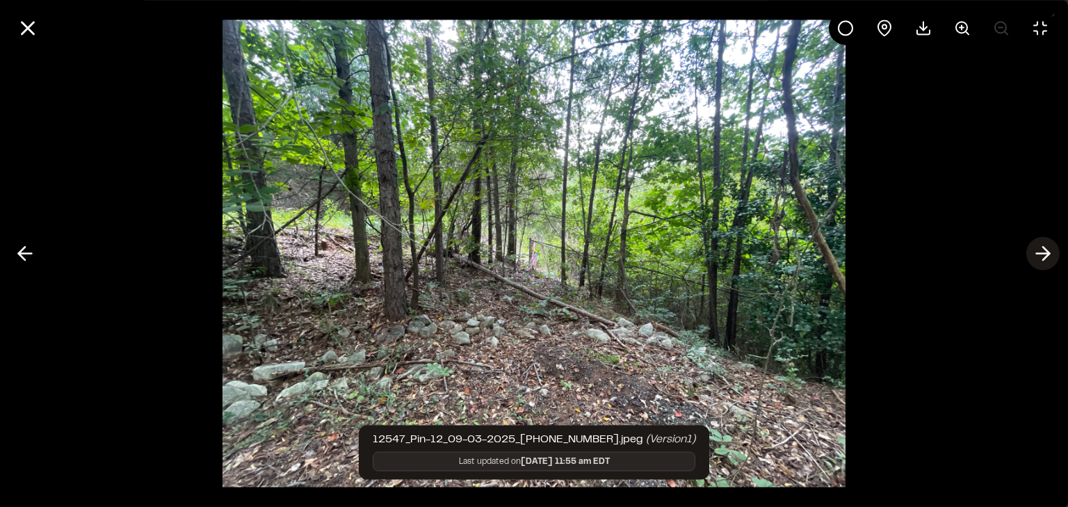
click at [1043, 257] on icon at bounding box center [1043, 254] width 22 height 24
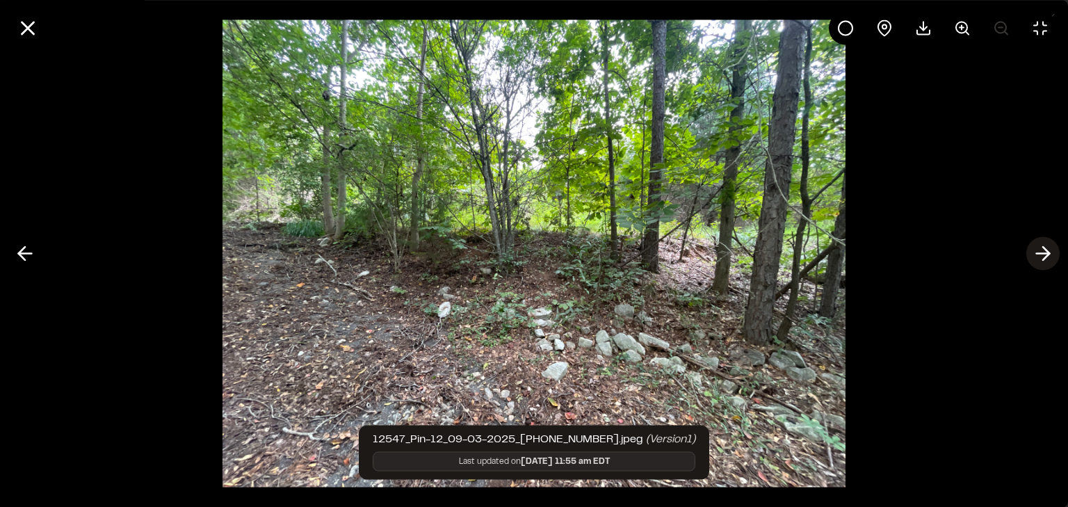
click at [1045, 259] on polyline at bounding box center [1046, 253] width 6 height 13
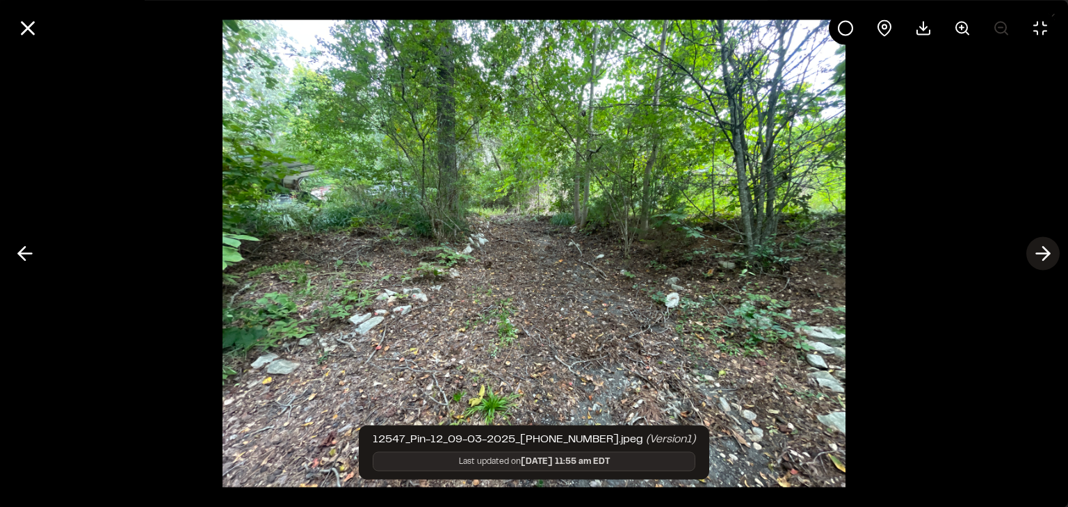
click at [1045, 259] on polyline at bounding box center [1046, 253] width 6 height 13
